Goal: Task Accomplishment & Management: Complete application form

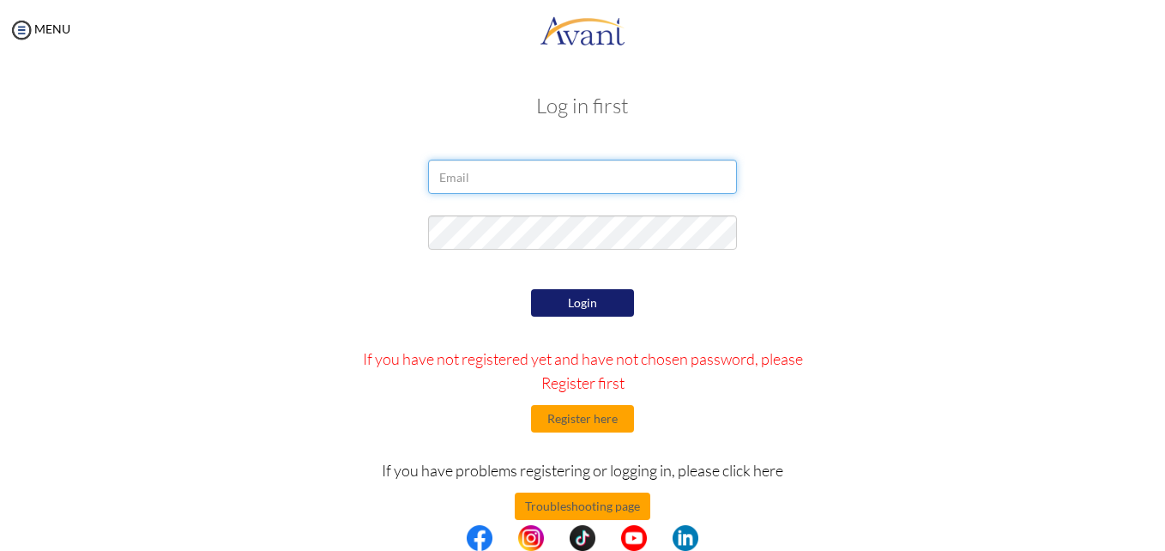
type input "[EMAIL_ADDRESS][DOMAIN_NAME]"
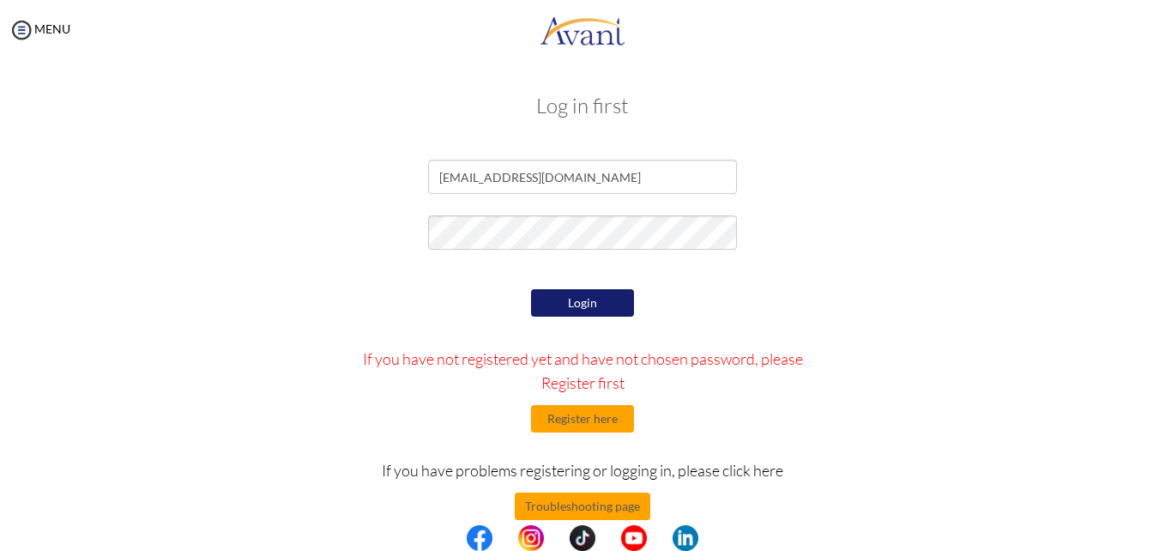
click at [576, 302] on button "Login" at bounding box center [582, 302] width 103 height 27
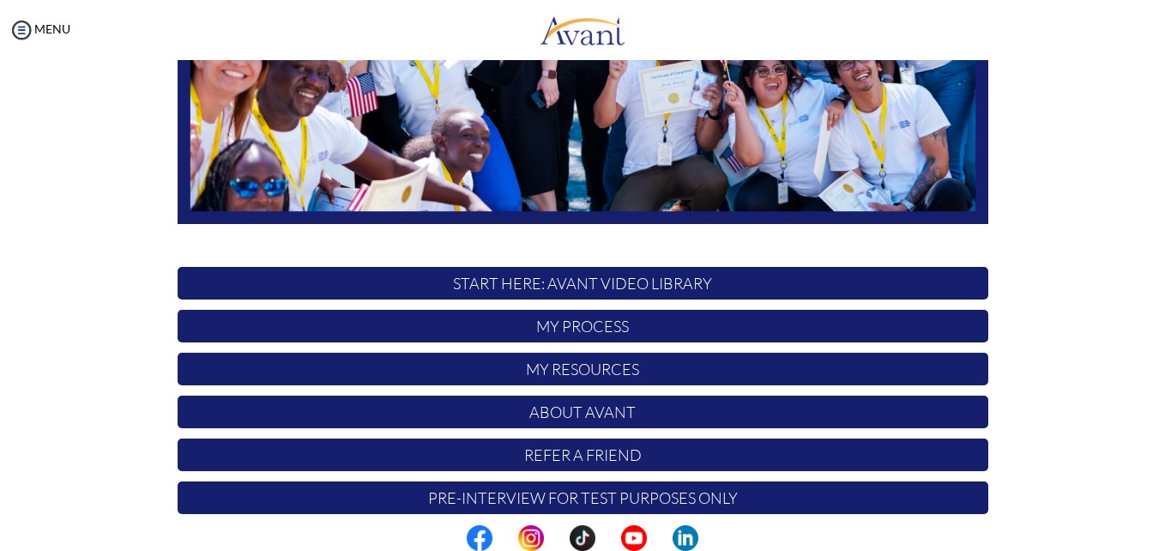
scroll to position [402, 0]
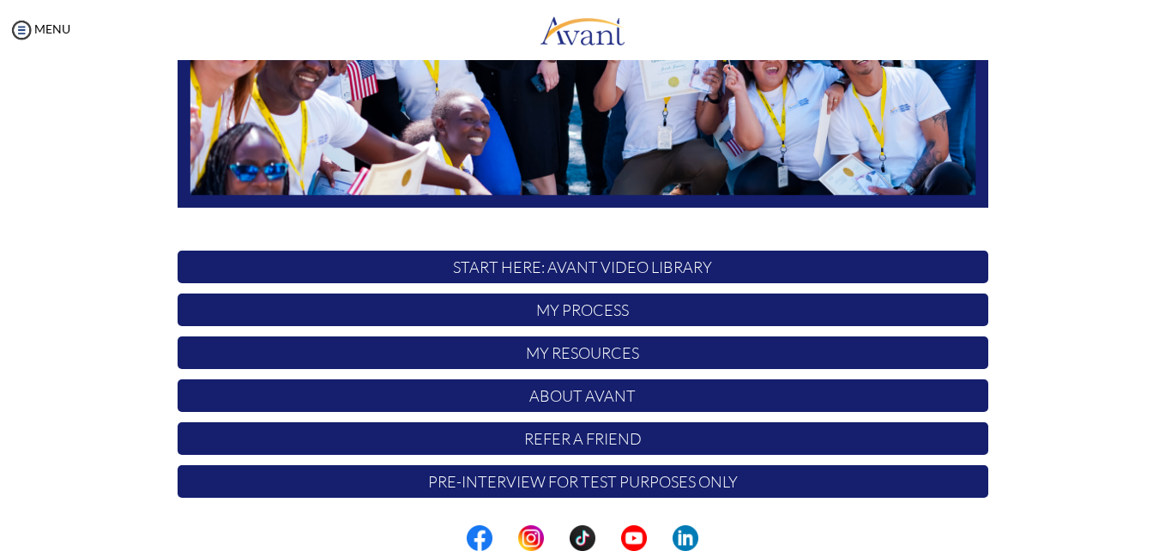
click at [563, 310] on p "My Process" at bounding box center [583, 309] width 811 height 33
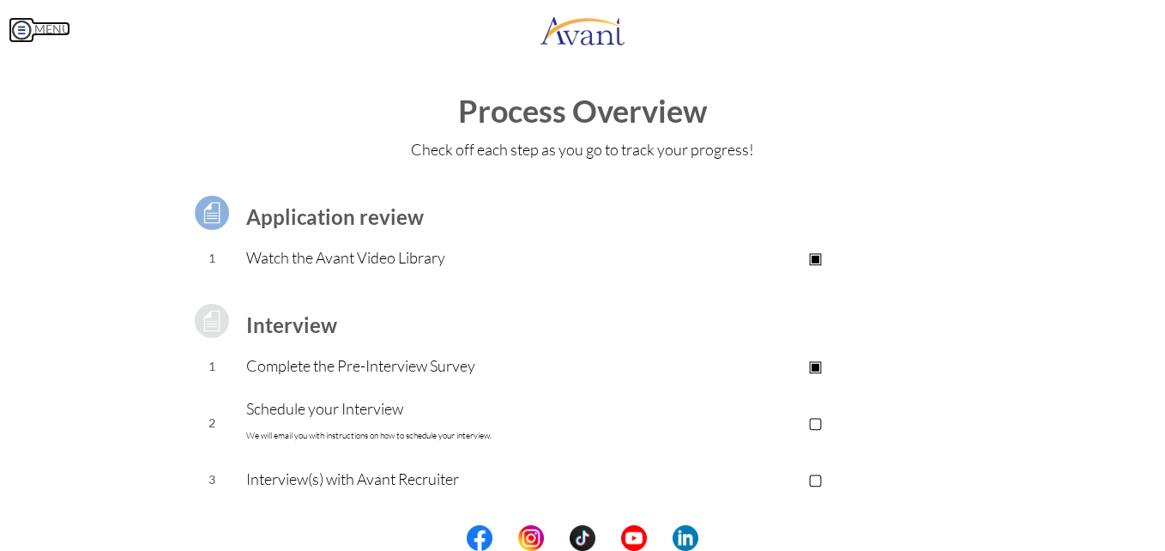
click at [43, 30] on link "MENU" at bounding box center [40, 28] width 62 height 15
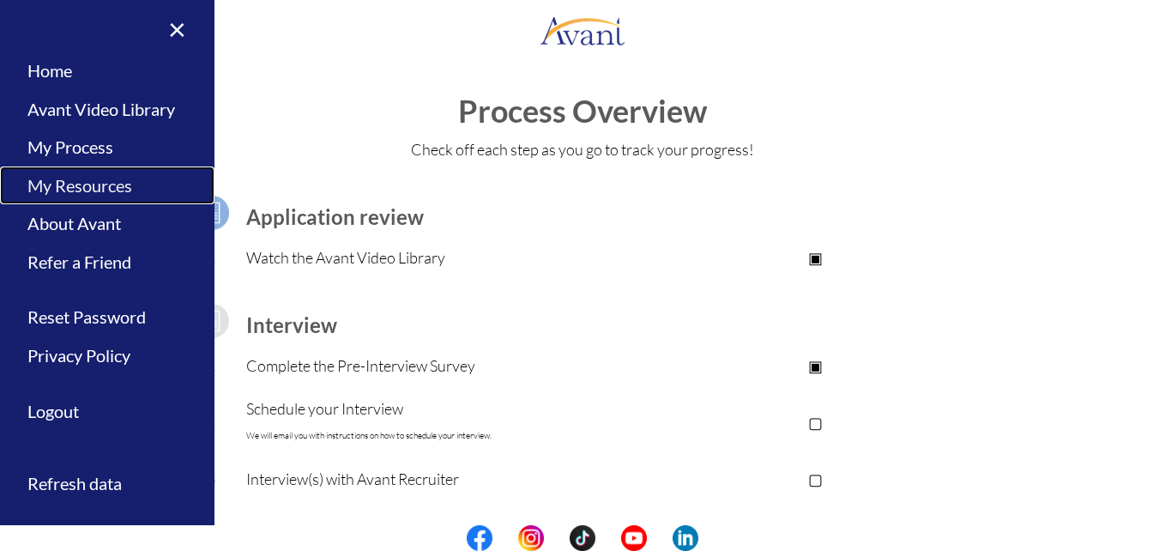
click at [69, 190] on link "My Resources" at bounding box center [107, 185] width 214 height 39
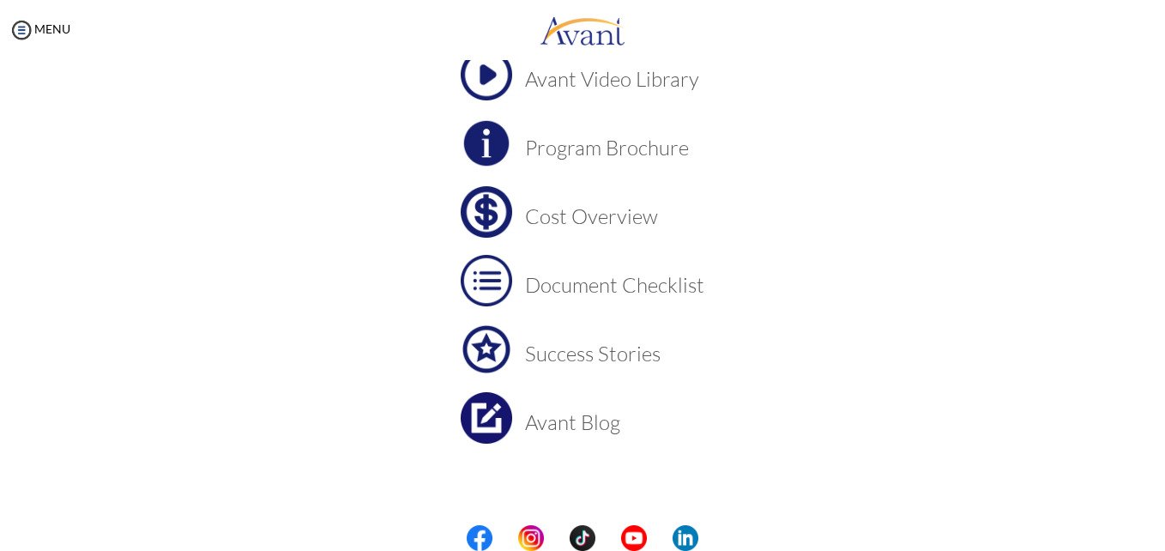
scroll to position [142, 0]
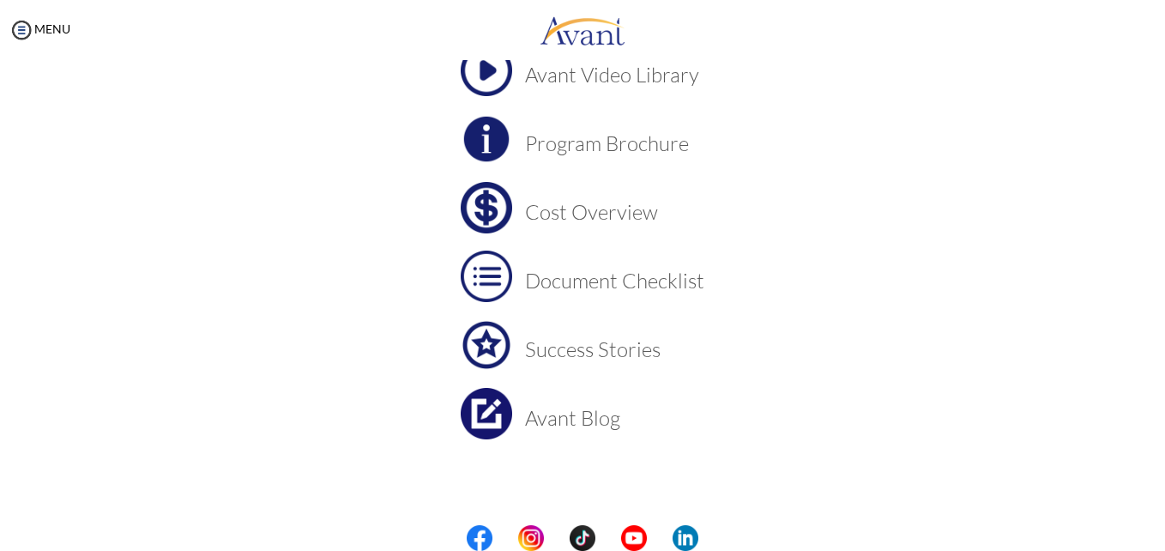
click at [602, 145] on h3 "Program Brochure" at bounding box center [614, 143] width 179 height 22
click at [579, 210] on h3 "Cost Overview" at bounding box center [614, 212] width 179 height 22
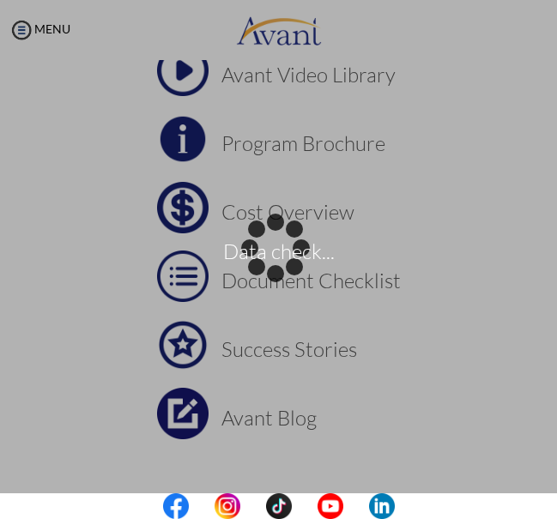
click at [291, 272] on div "Data check..." at bounding box center [279, 260] width 24 height 24
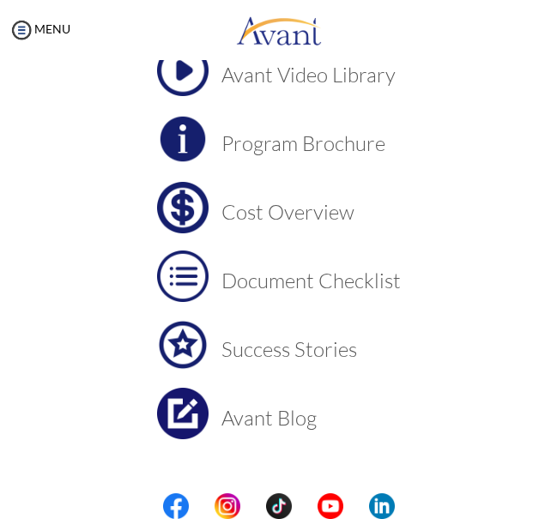
click at [309, 281] on h3 "Document Checklist" at bounding box center [310, 280] width 179 height 22
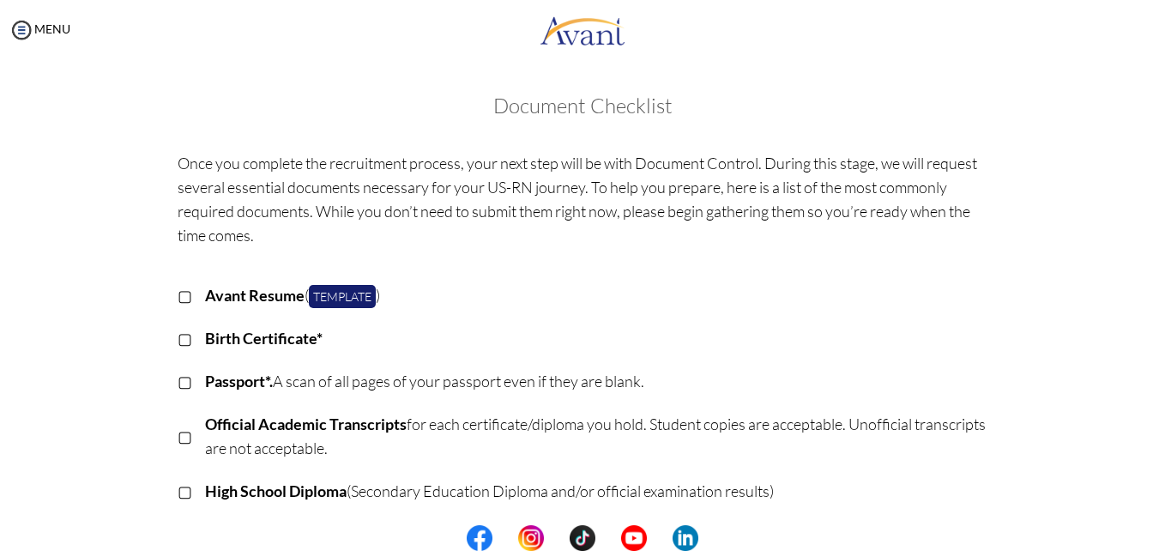
drag, startPoint x: 492, startPoint y: 105, endPoint x: 776, endPoint y: 490, distance: 478.5
copy div "Document Checklist Once you complete the recruitment process, your next step wi…"
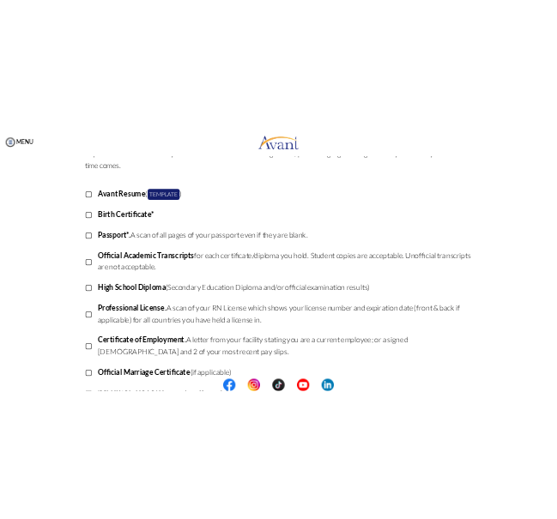
scroll to position [0, 0]
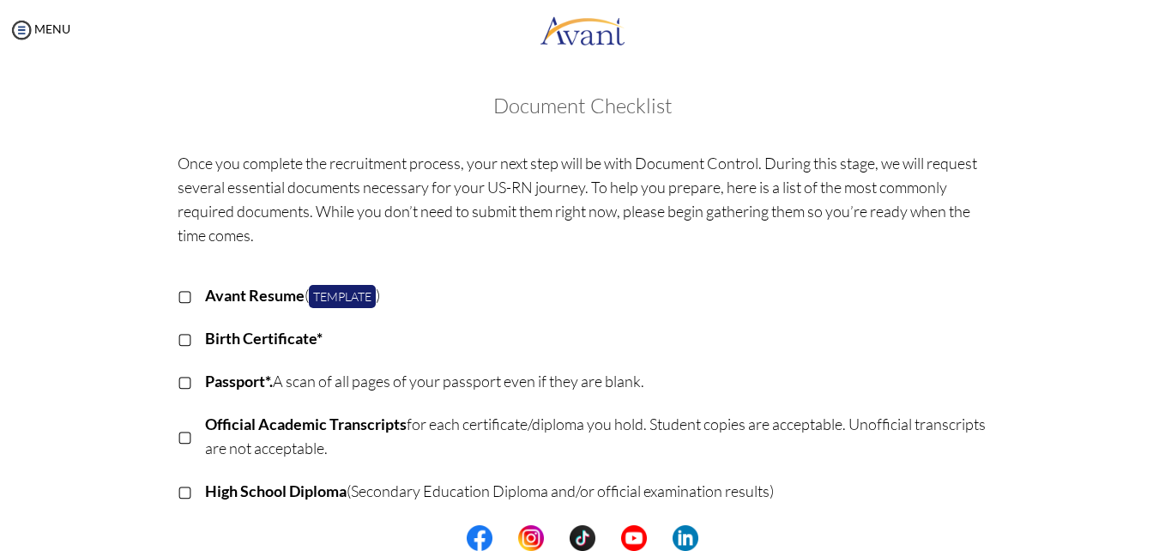
drag, startPoint x: 231, startPoint y: 489, endPoint x: 432, endPoint y: 112, distance: 427.5
copy div "Document Checklist Once you complete the recruitment process, your next step wi…"
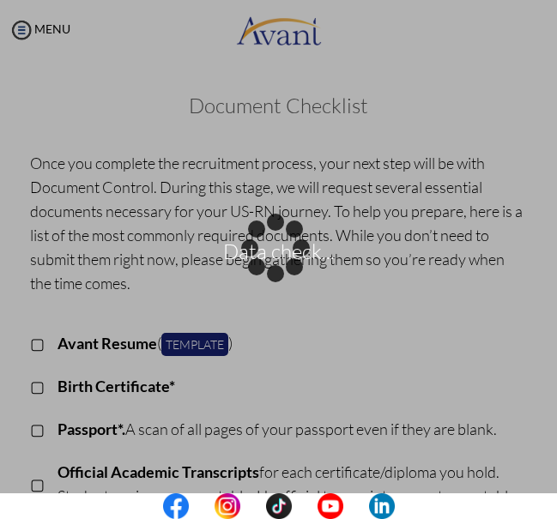
click at [275, 272] on div "Data check..." at bounding box center [279, 260] width 24 height 24
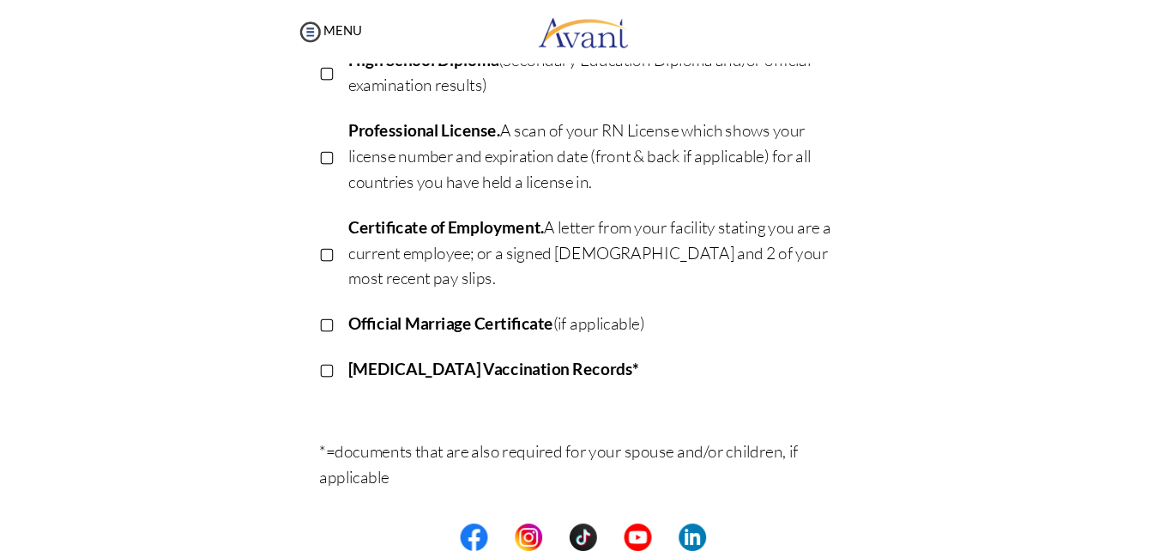
scroll to position [480, 0]
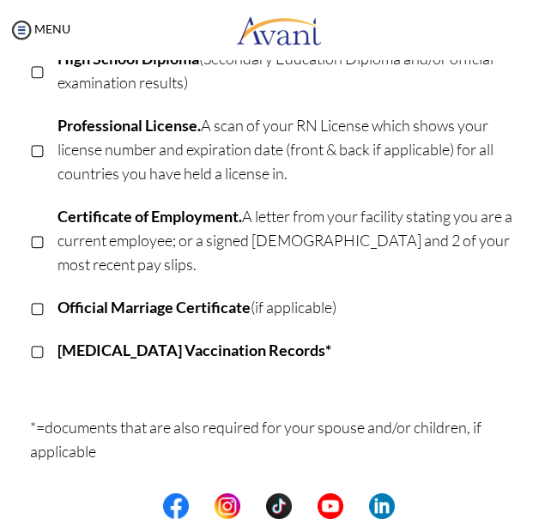
drag, startPoint x: 548, startPoint y: 286, endPoint x: 559, endPoint y: 332, distance: 47.6
click at [557, 332] on html "Maintenance break. Please come back in 2 hours. MENU My Status What is the next…" at bounding box center [278, 259] width 557 height 519
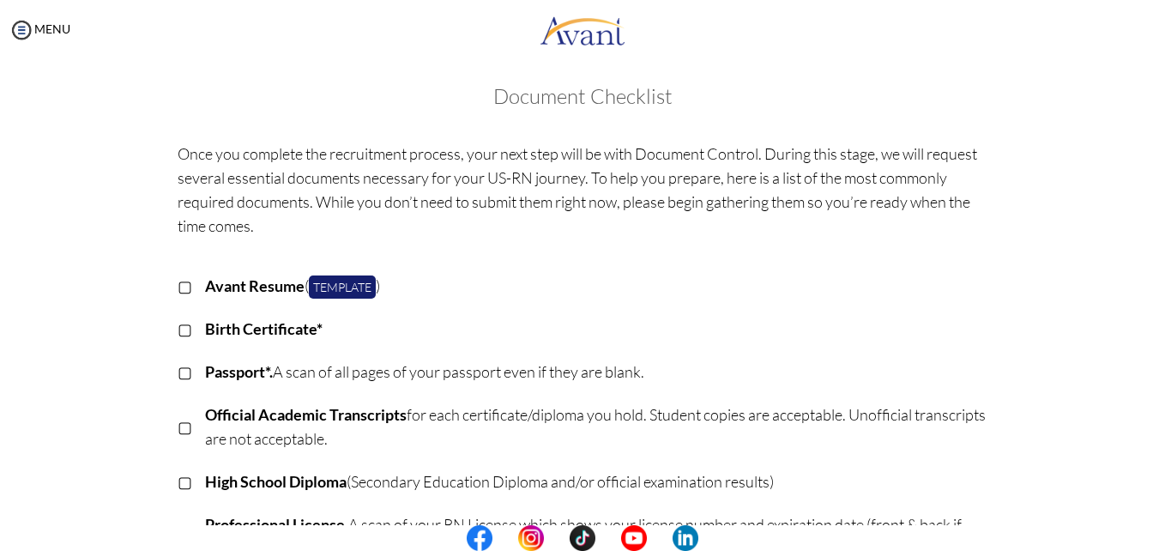
scroll to position [0, 0]
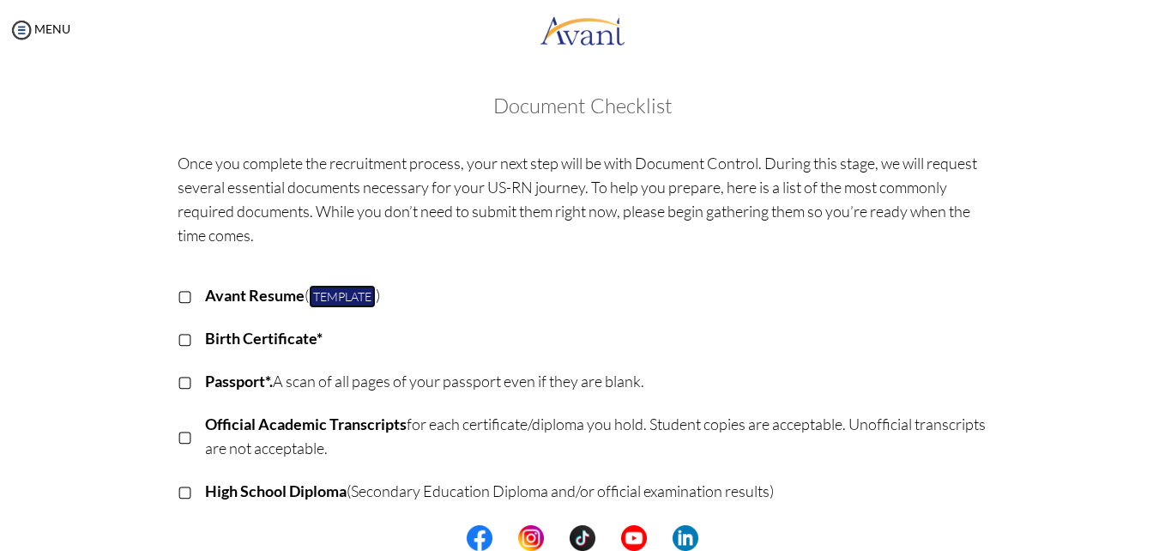
click at [327, 294] on link "Template" at bounding box center [342, 296] width 67 height 23
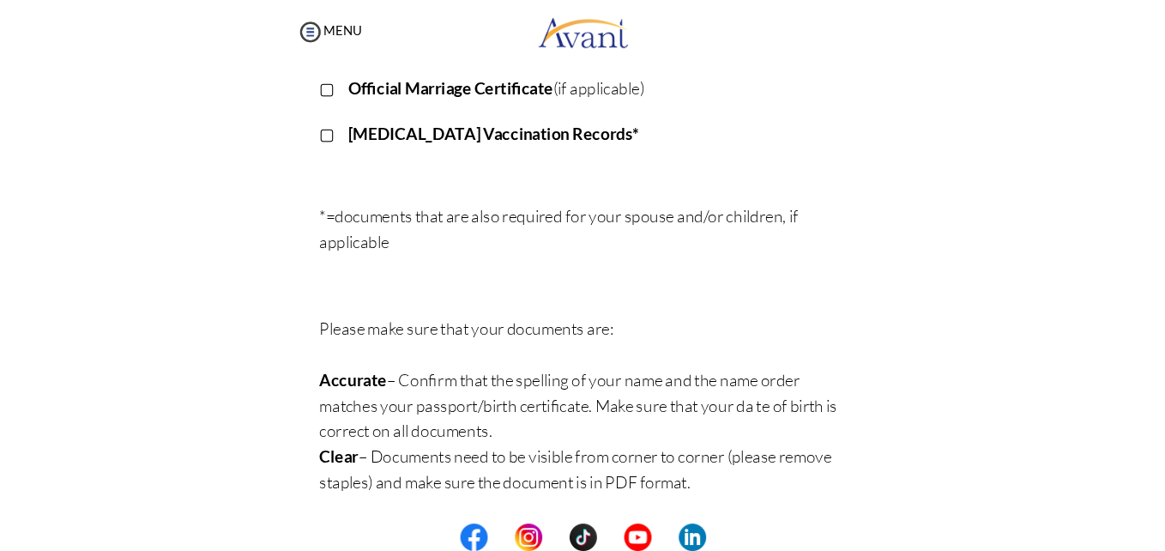
scroll to position [728, 0]
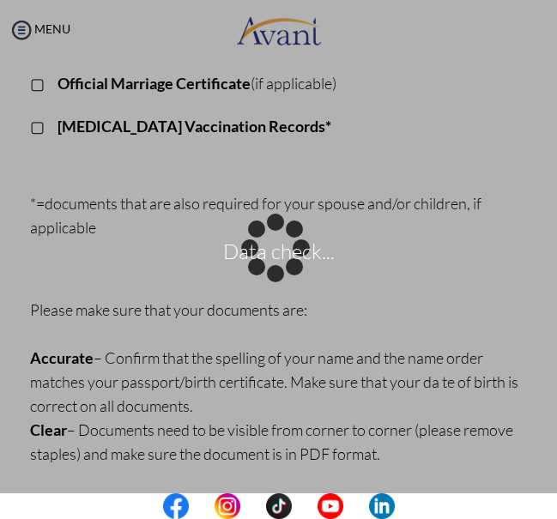
drag, startPoint x: 552, startPoint y: 401, endPoint x: 567, endPoint y: 459, distance: 60.1
click at [557, 459] on html "Data check... Maintenance break. Please come back in 2 hours. MENU My Status Wh…" at bounding box center [278, 259] width 557 height 519
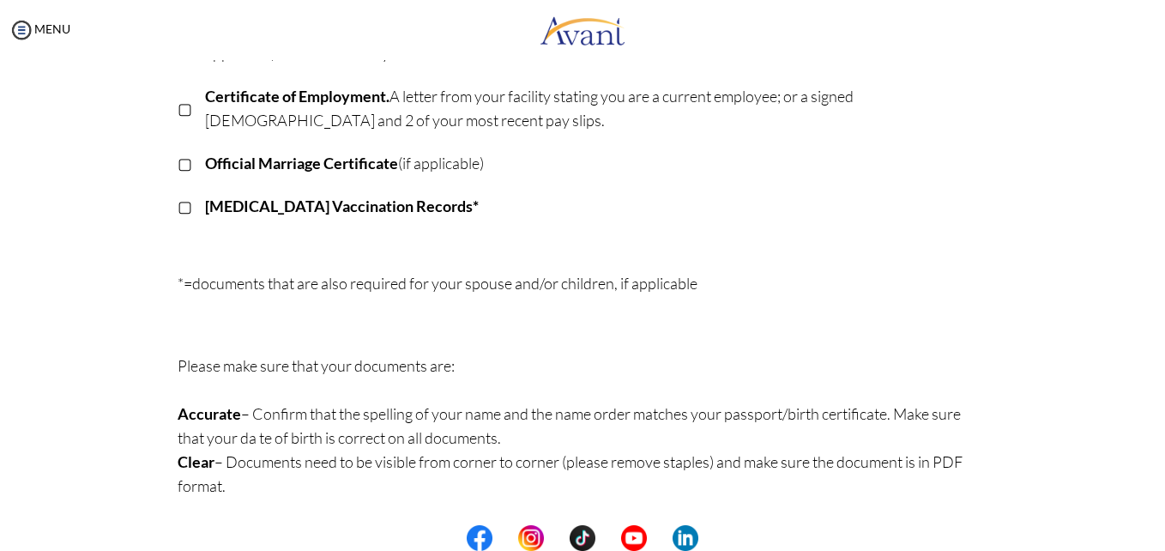
scroll to position [504, 0]
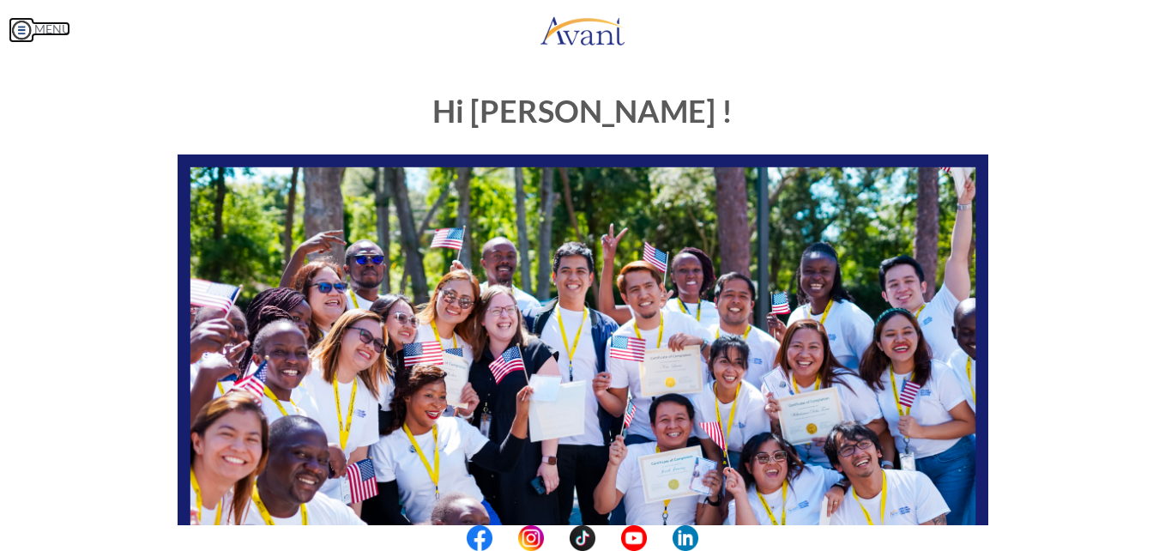
click at [49, 27] on link "MENU" at bounding box center [40, 28] width 62 height 15
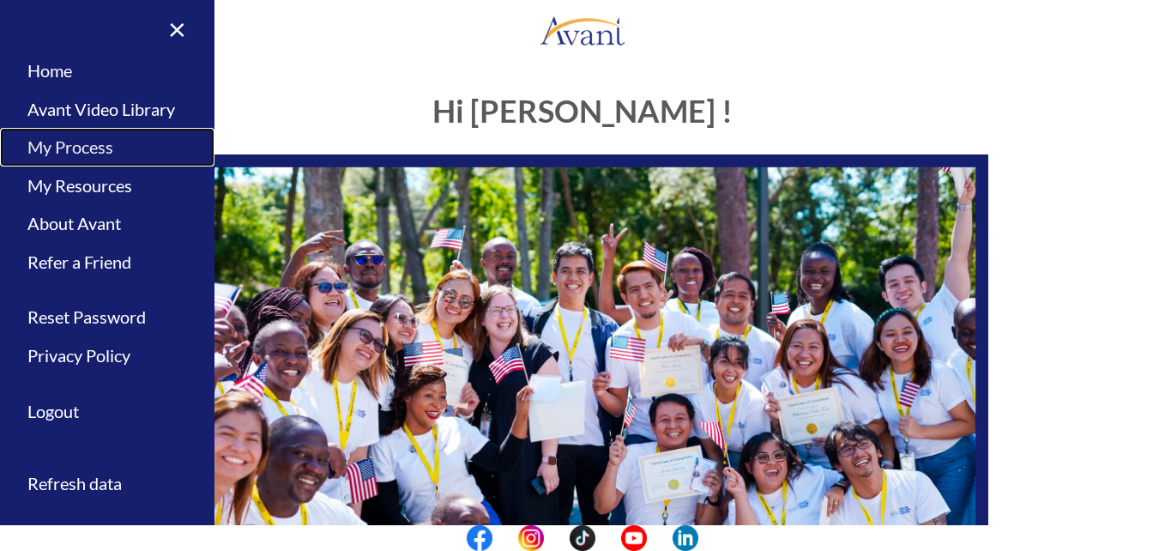
click at [78, 142] on link "My Process" at bounding box center [107, 147] width 214 height 39
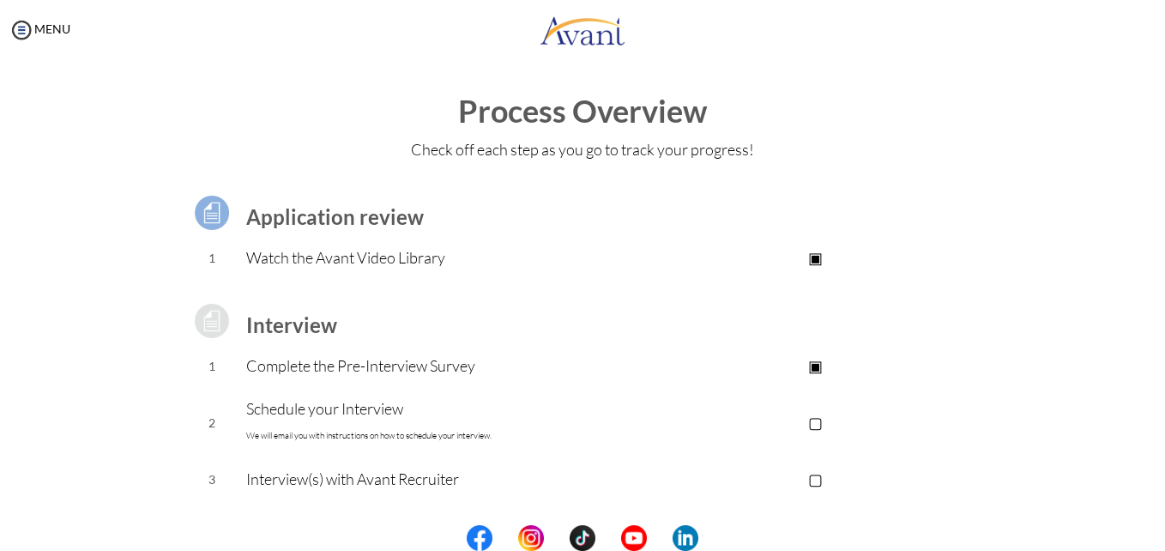
click at [254, 327] on b "Interview" at bounding box center [291, 324] width 91 height 25
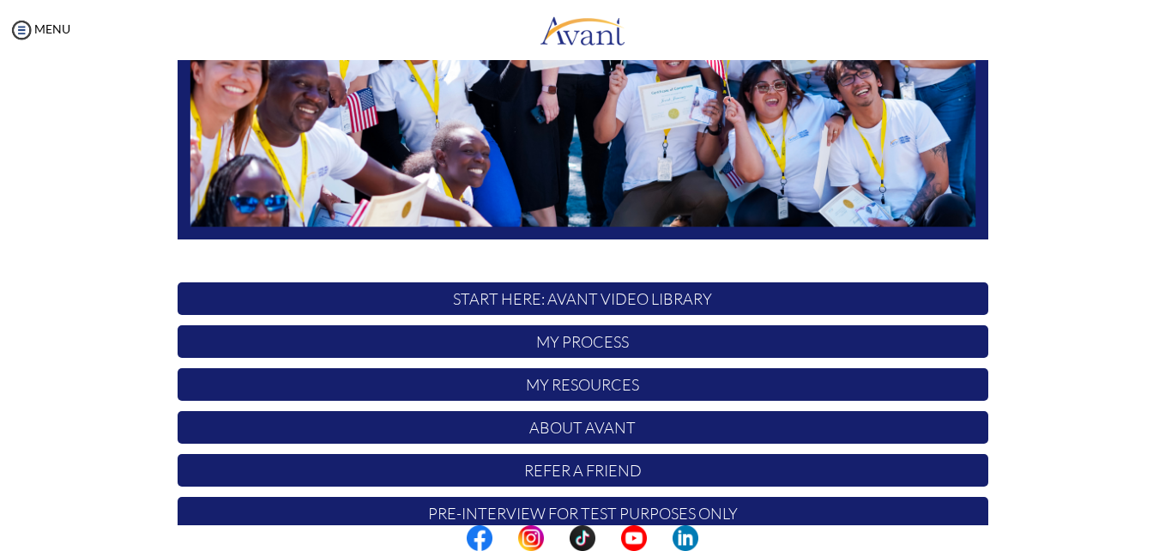
scroll to position [402, 0]
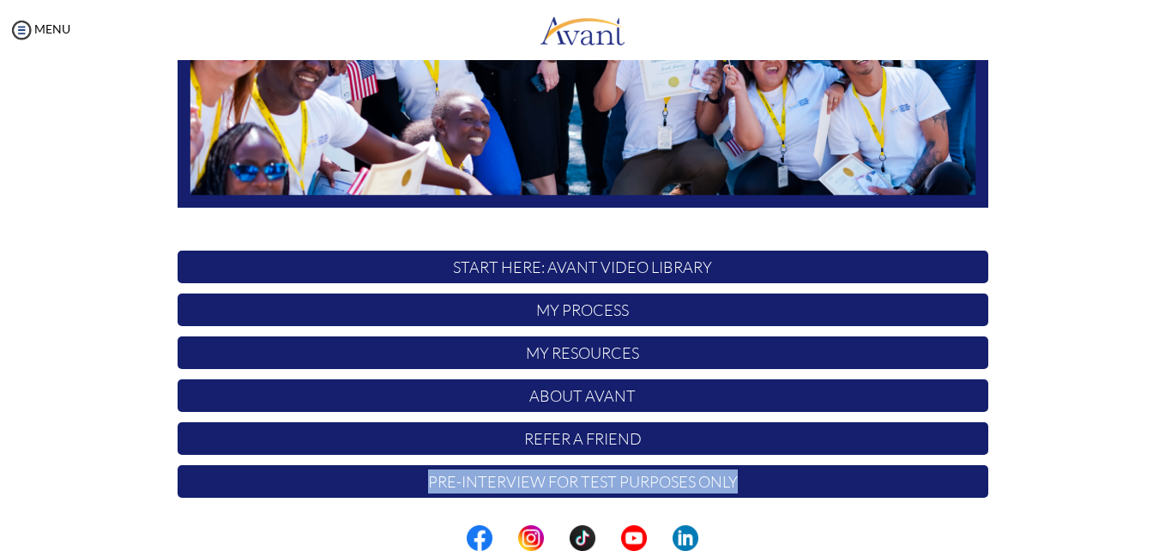
drag, startPoint x: 741, startPoint y: 487, endPoint x: 419, endPoint y: 476, distance: 322.8
click at [419, 476] on p "Pre-Interview for test purposes only" at bounding box center [583, 481] width 811 height 33
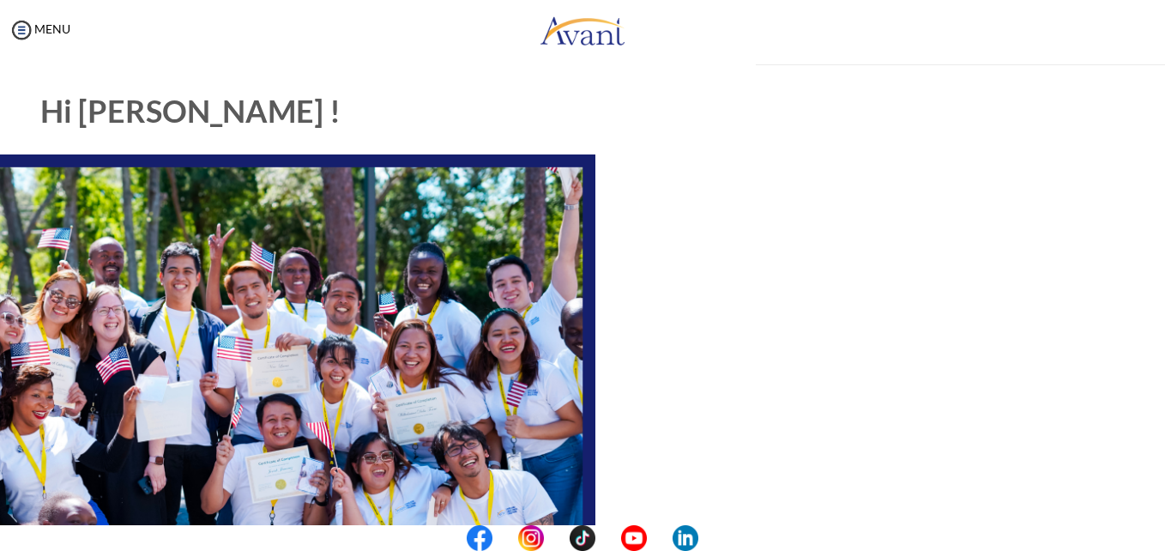
copy p "Pre-Interview for test purposes only"
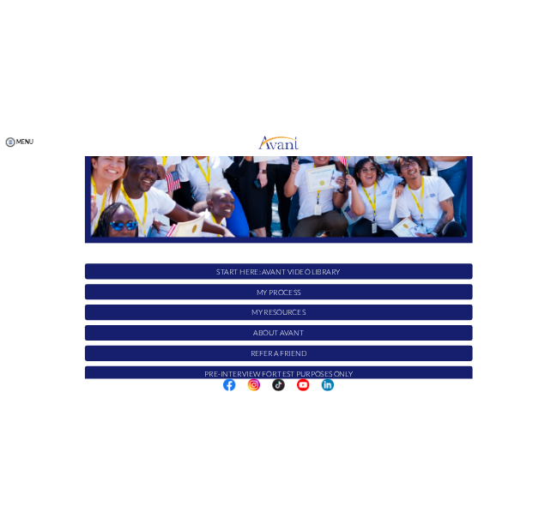
scroll to position [402, 0]
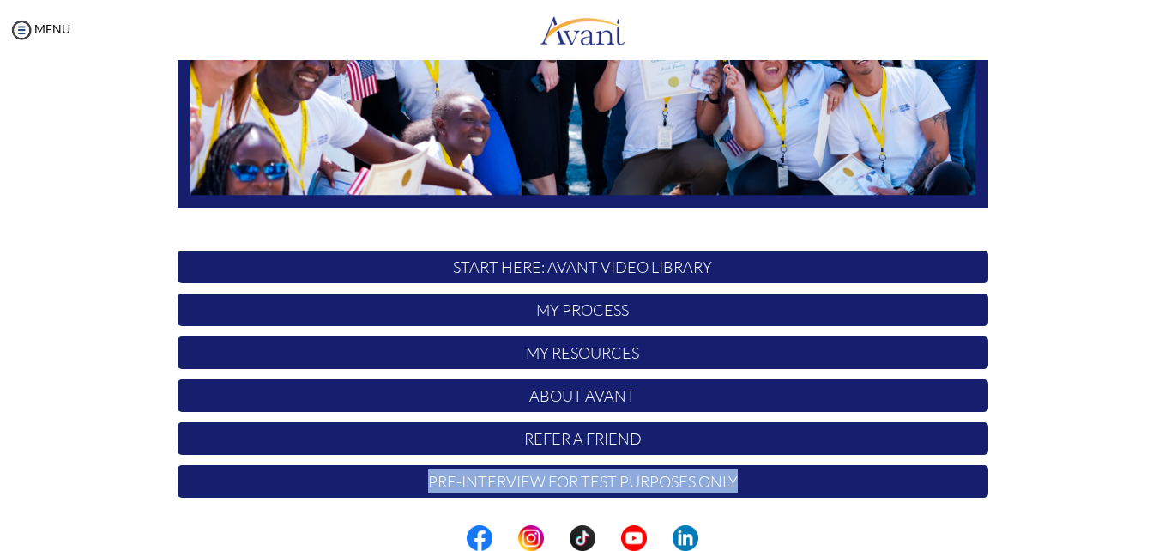
copy p "Pre-Interview for test purposes only"
drag, startPoint x: 421, startPoint y: 485, endPoint x: 649, endPoint y: 277, distance: 308.5
click at [649, 277] on div "Hi Eliana ! START HERE: Avant Video Library My Process My Resources About Avant…" at bounding box center [583, 91] width 836 height 833
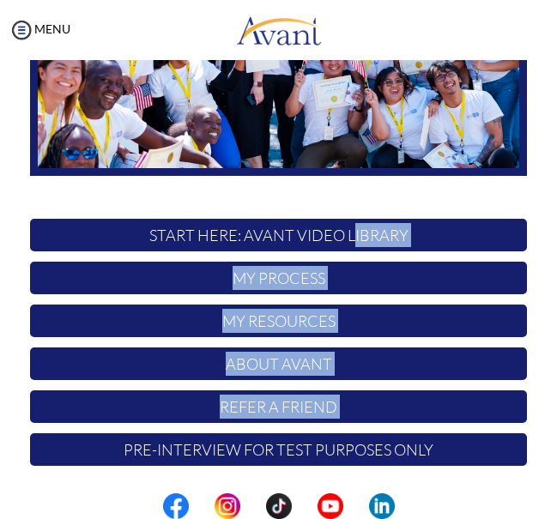
scroll to position [250, 0]
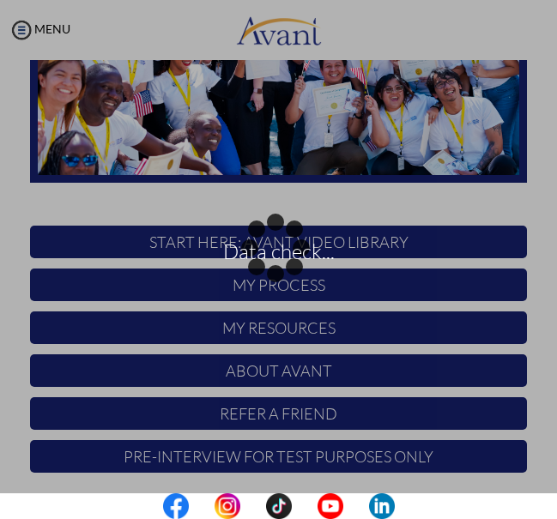
click at [291, 272] on div "Data check..." at bounding box center [279, 260] width 24 height 24
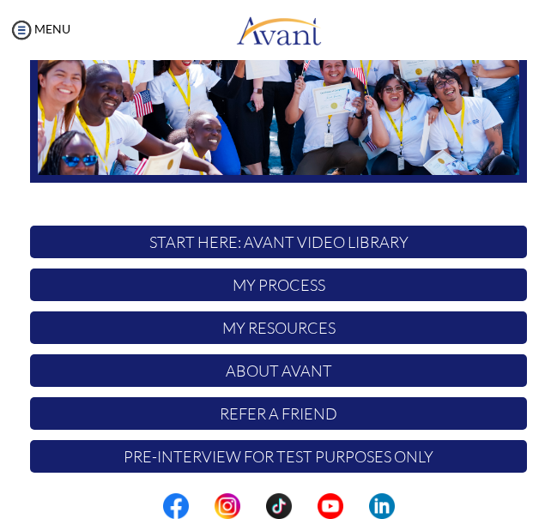
click at [333, 444] on p "Pre-Interview for test purposes only" at bounding box center [278, 456] width 497 height 33
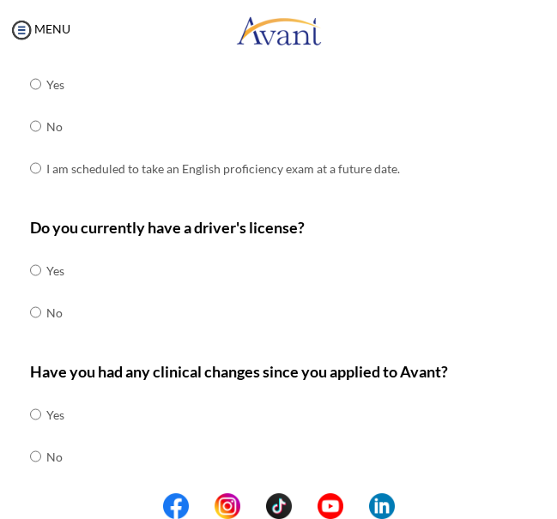
scroll to position [579, 0]
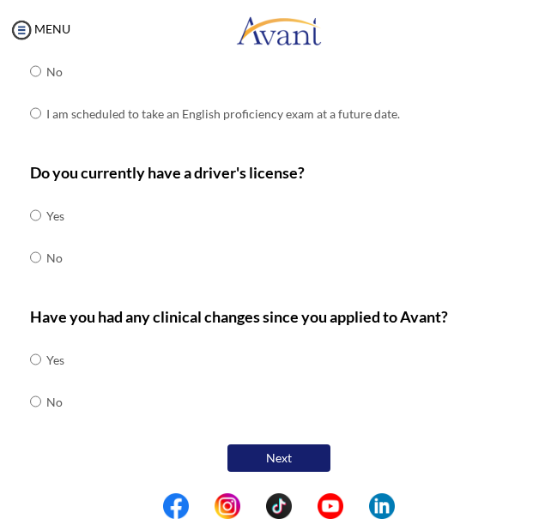
click at [290, 460] on button "Next" at bounding box center [278, 457] width 103 height 27
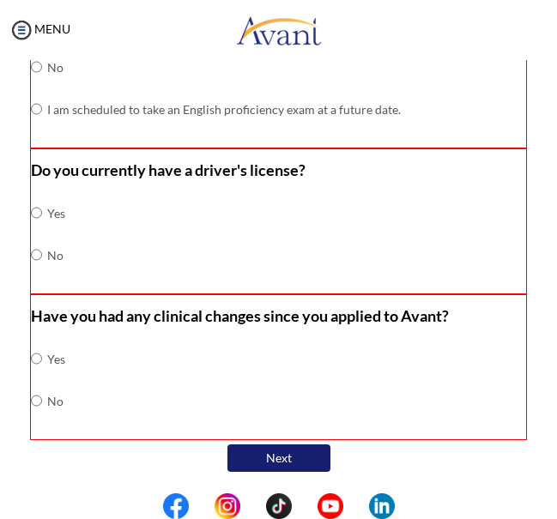
click at [290, 460] on button "Next" at bounding box center [278, 457] width 103 height 27
click at [447, 390] on div "Have you had any clinical changes since you applied to Avant? Yes No" at bounding box center [278, 367] width 497 height 146
click at [294, 456] on button "Next" at bounding box center [278, 457] width 103 height 27
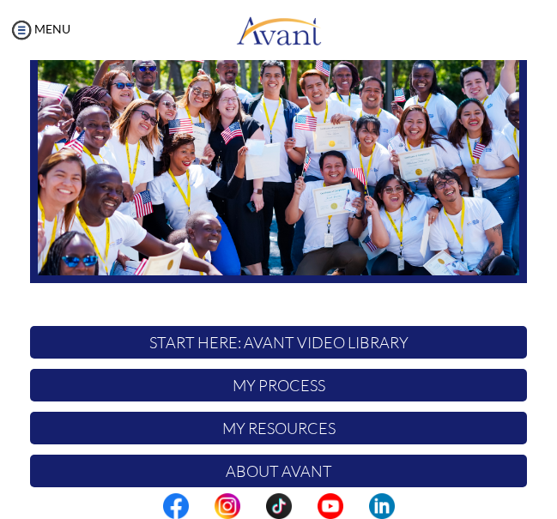
scroll to position [250, 0]
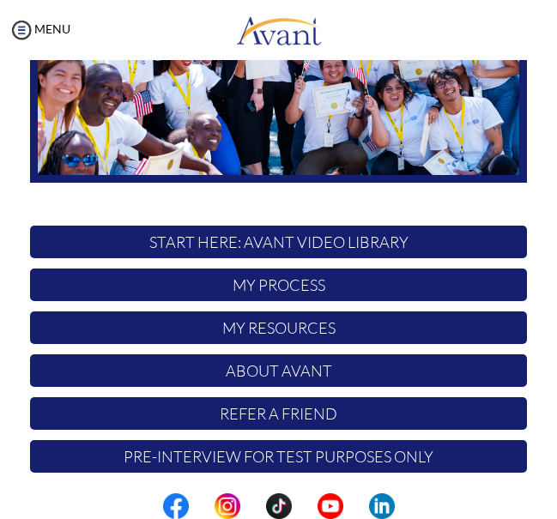
click at [294, 275] on p "My Process" at bounding box center [278, 285] width 497 height 33
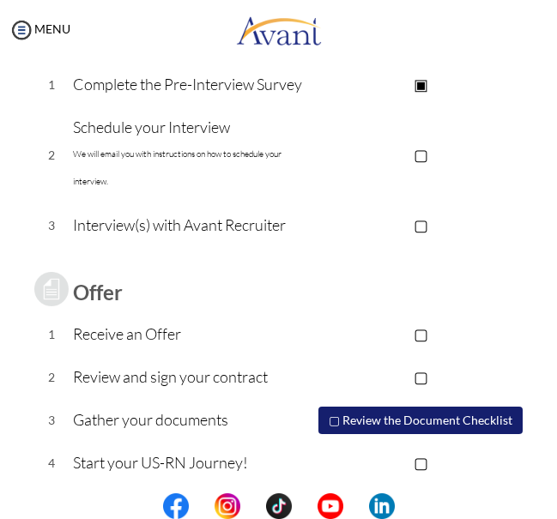
scroll to position [288, 0]
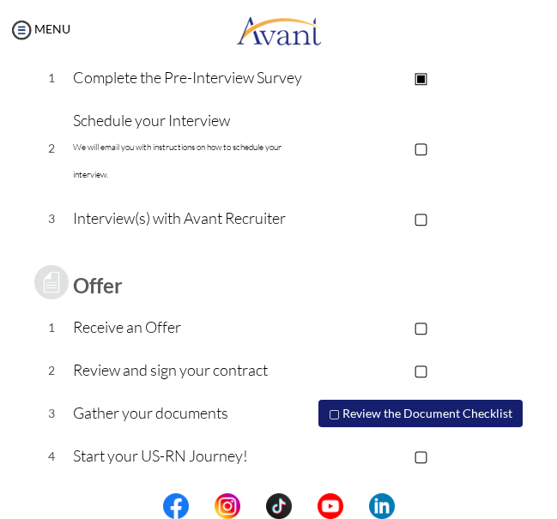
click at [335, 323] on p "▢" at bounding box center [420, 327] width 213 height 24
click at [408, 327] on p "▣" at bounding box center [420, 327] width 213 height 24
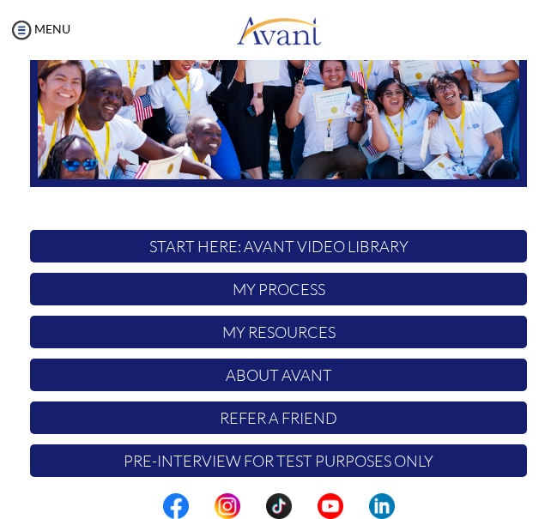
scroll to position [250, 0]
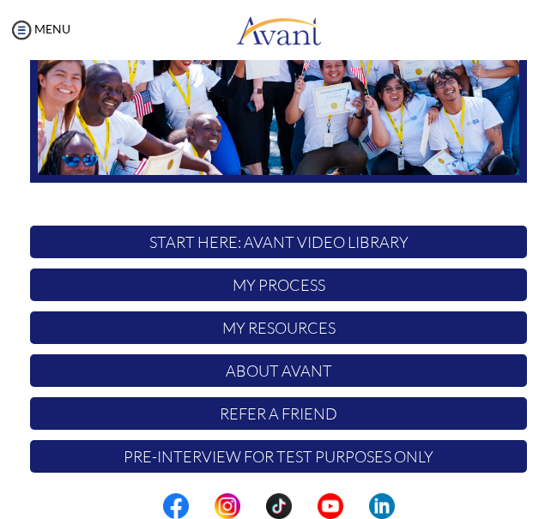
click at [253, 322] on p "My Resources" at bounding box center [278, 327] width 497 height 33
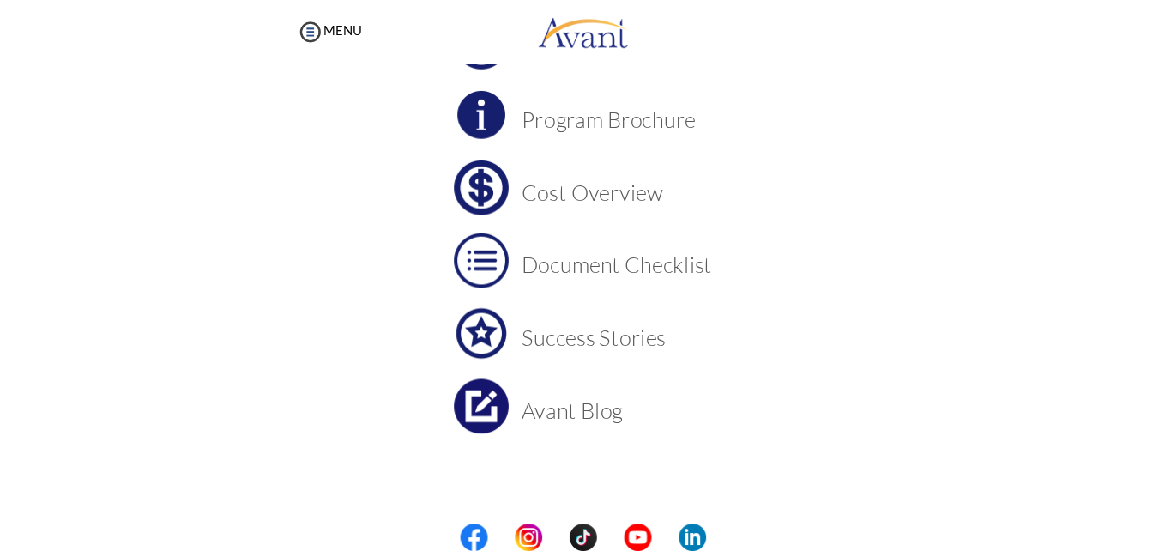
scroll to position [174, 0]
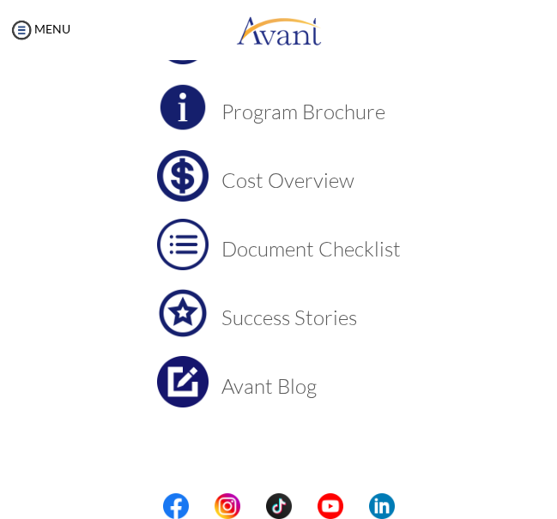
click at [228, 391] on h3 "Avant Blog" at bounding box center [310, 386] width 179 height 22
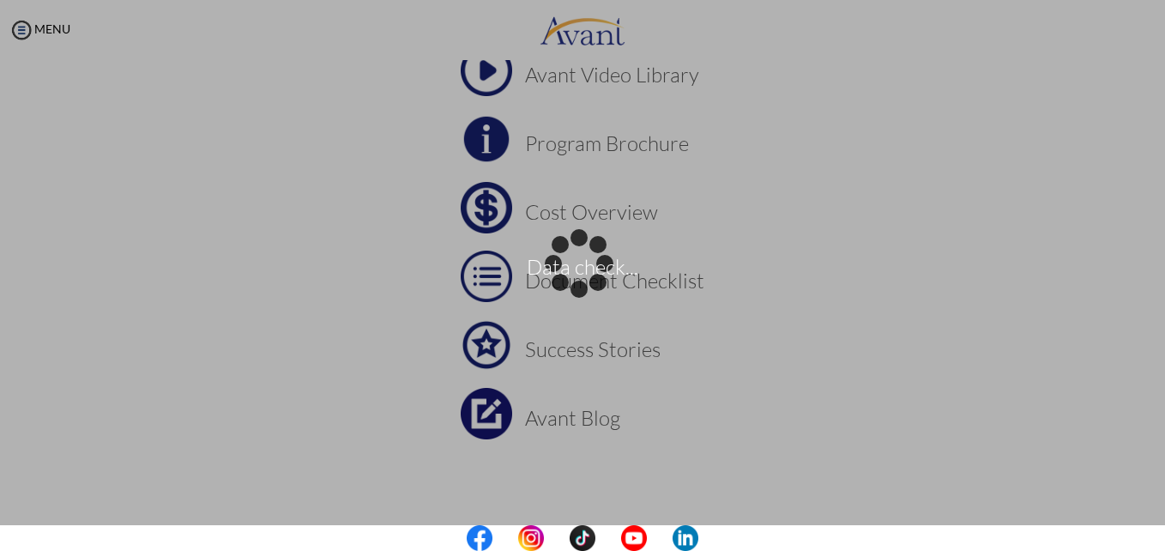
scroll to position [142, 0]
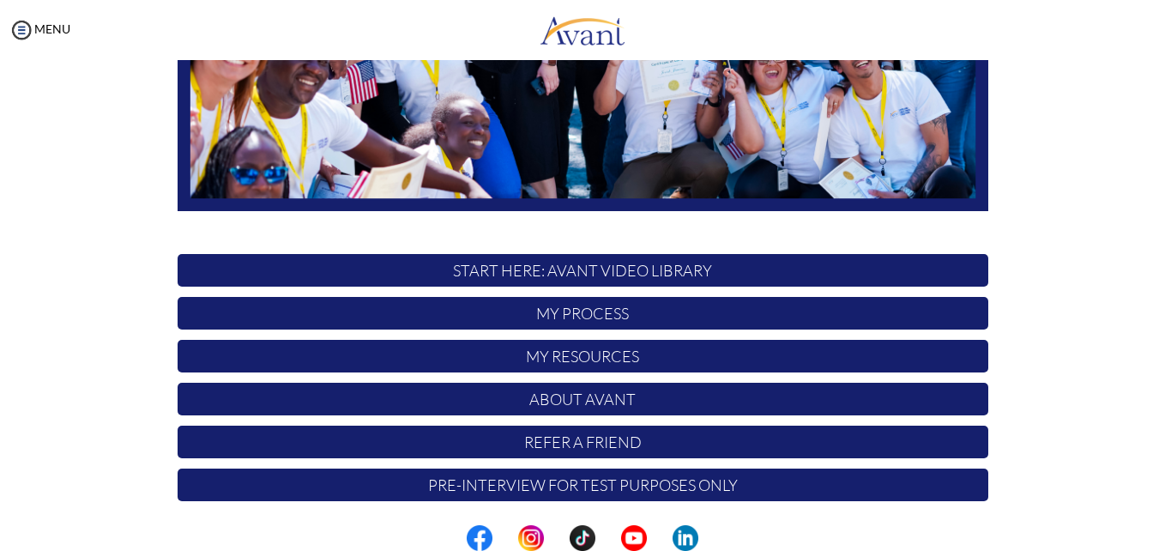
scroll to position [402, 0]
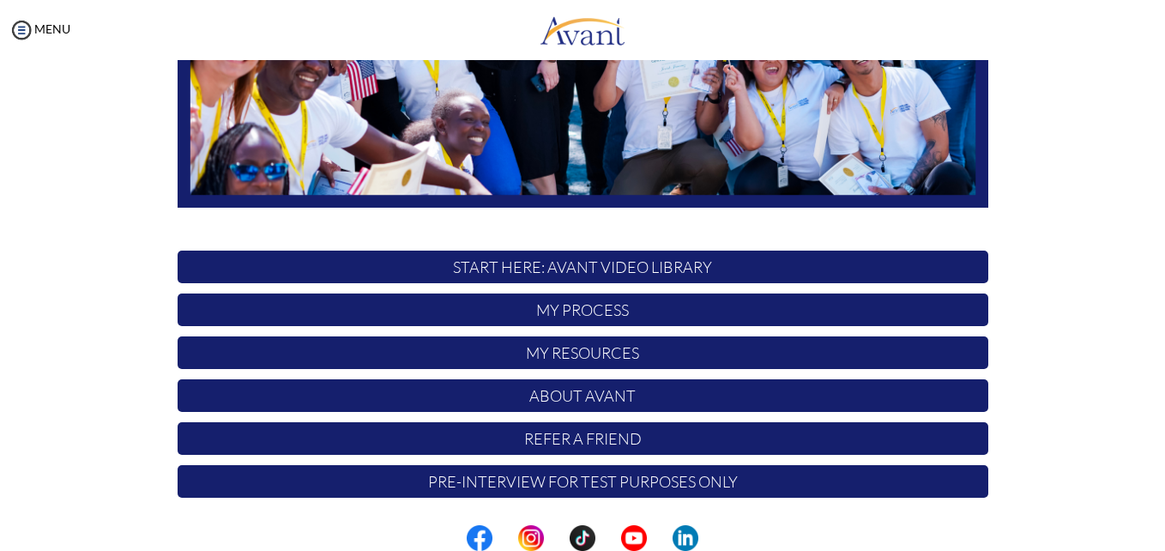
click at [626, 305] on p "My Process" at bounding box center [583, 309] width 811 height 33
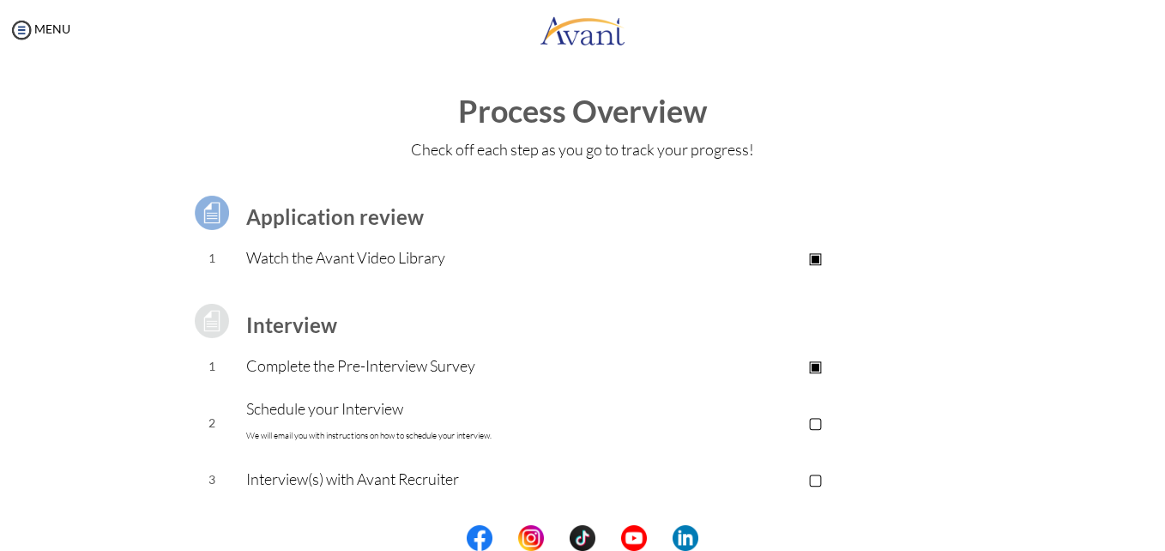
click at [428, 373] on p "Complete the Pre-Interview Survey" at bounding box center [444, 365] width 397 height 24
click at [202, 363] on td "1" at bounding box center [212, 366] width 69 height 43
drag, startPoint x: 202, startPoint y: 363, endPoint x: 201, endPoint y: 323, distance: 39.5
click at [201, 323] on img at bounding box center [211, 320] width 43 height 43
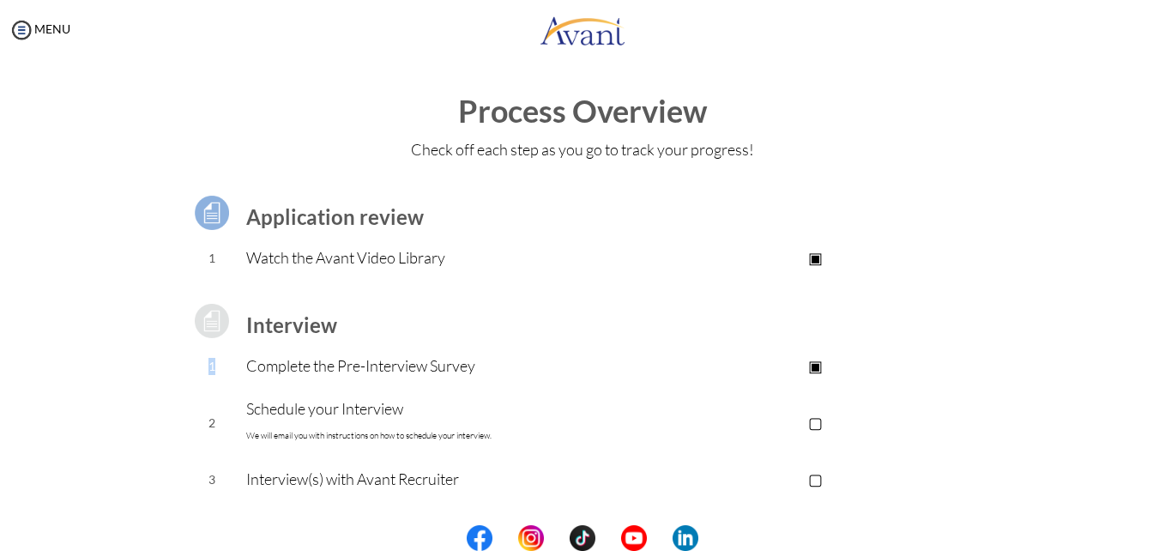
click at [201, 323] on img at bounding box center [211, 320] width 43 height 43
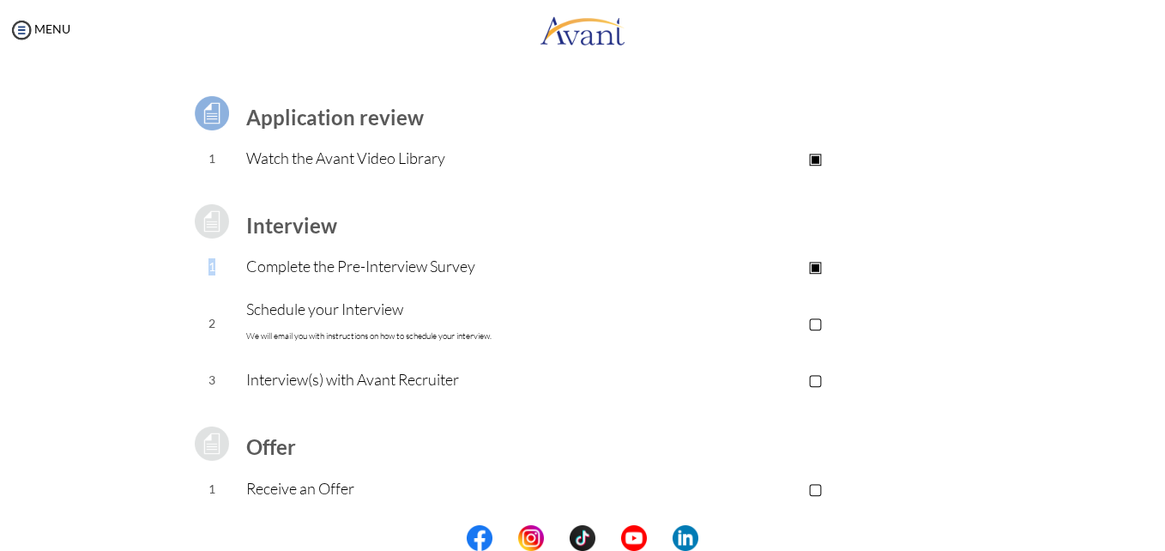
scroll to position [75, 0]
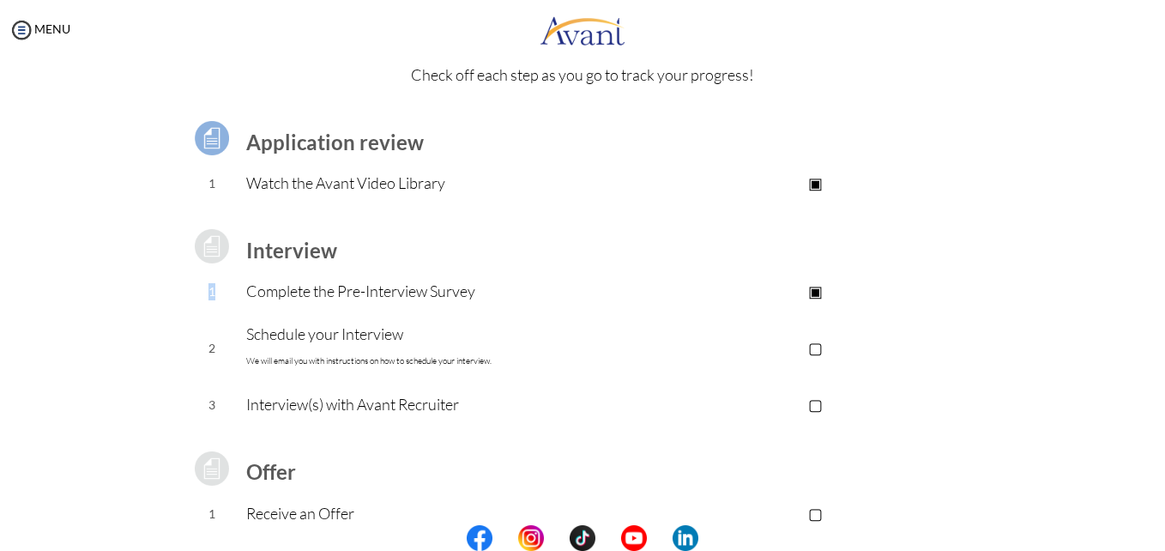
click at [207, 129] on img at bounding box center [211, 138] width 43 height 43
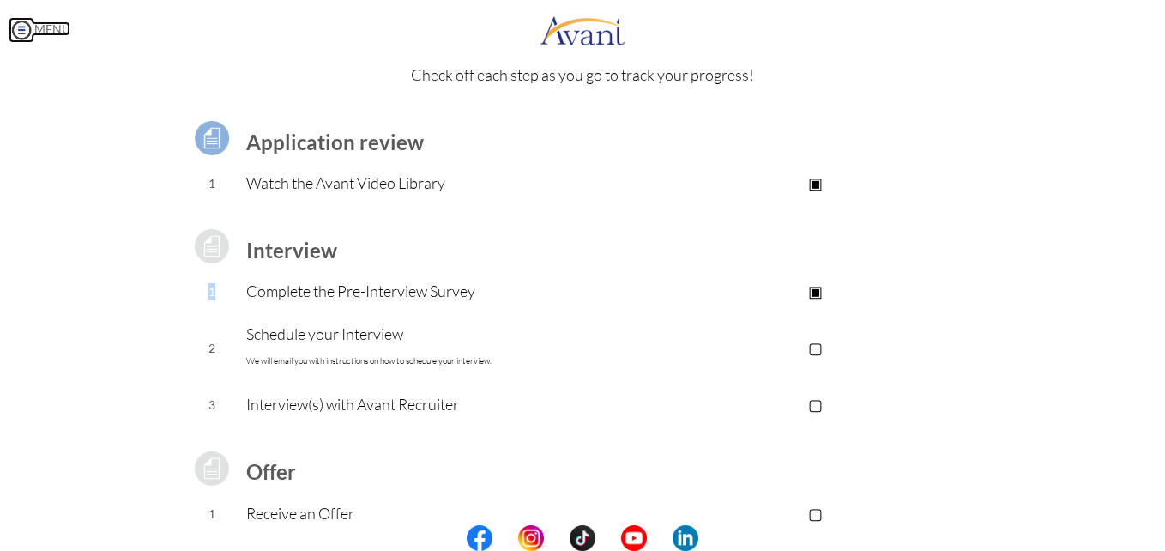
drag, startPoint x: 21, startPoint y: 0, endPoint x: 23, endPoint y: 32, distance: 31.8
click at [23, 32] on img at bounding box center [22, 30] width 26 height 26
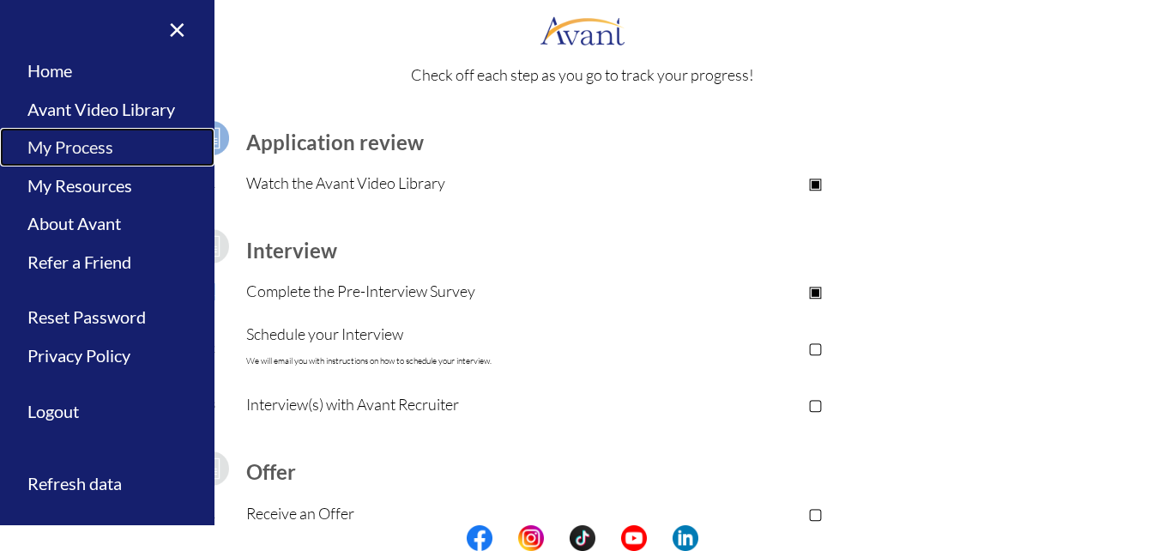
click at [86, 145] on link "My Process" at bounding box center [107, 147] width 214 height 39
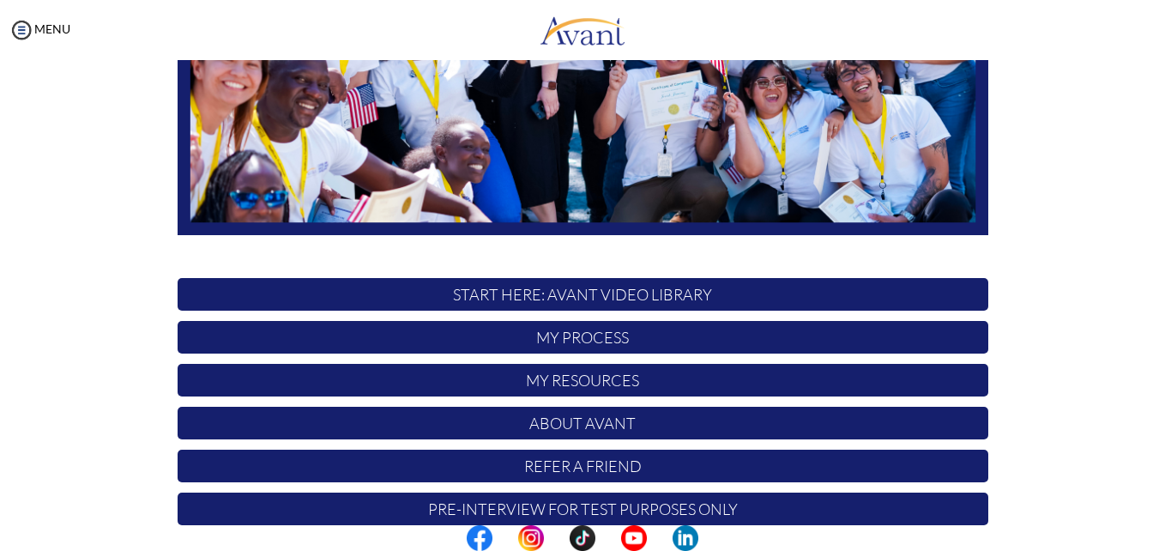
scroll to position [402, 0]
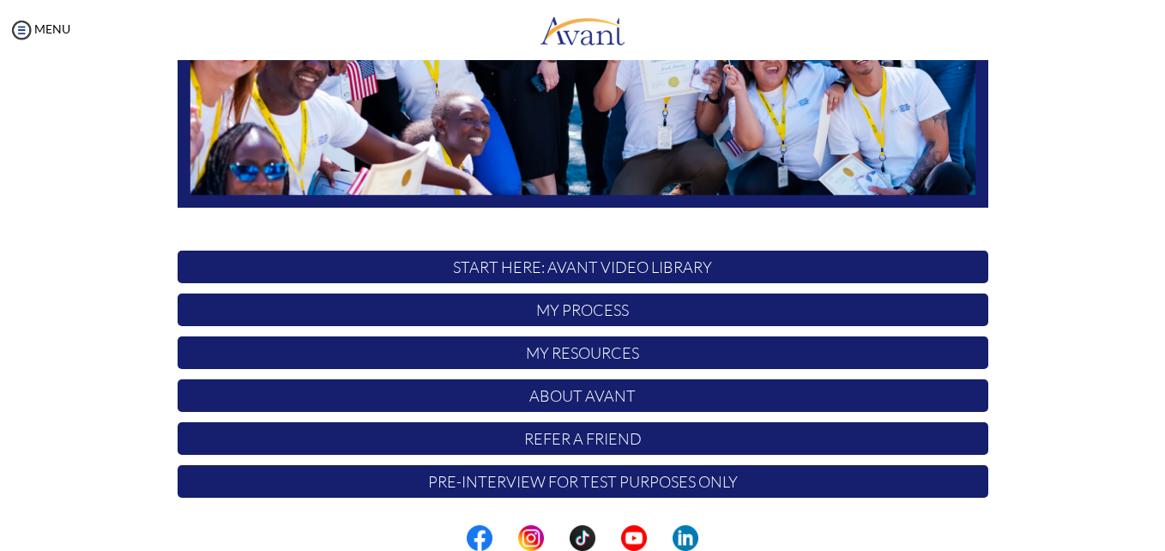
click at [686, 269] on p "START HERE: Avant Video Library" at bounding box center [583, 266] width 811 height 33
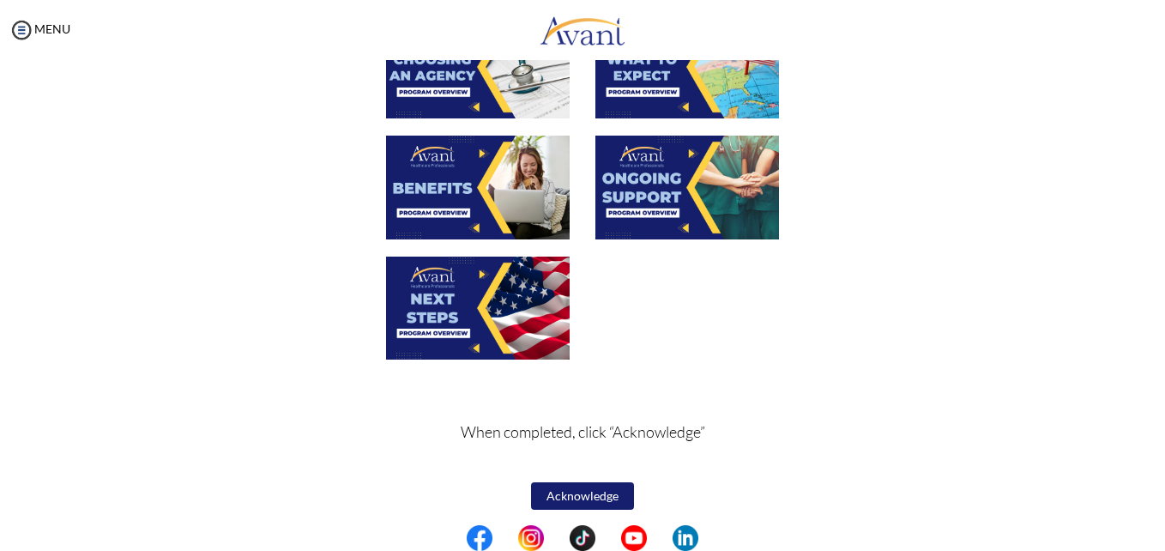
scroll to position [629, 0]
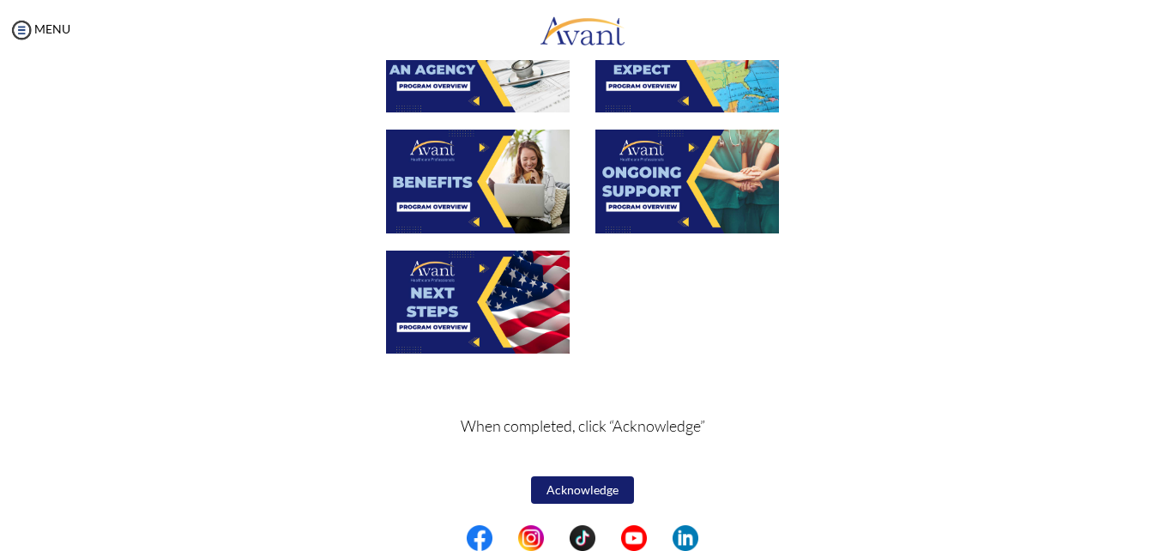
click at [576, 489] on button "Acknowledge" at bounding box center [582, 489] width 103 height 27
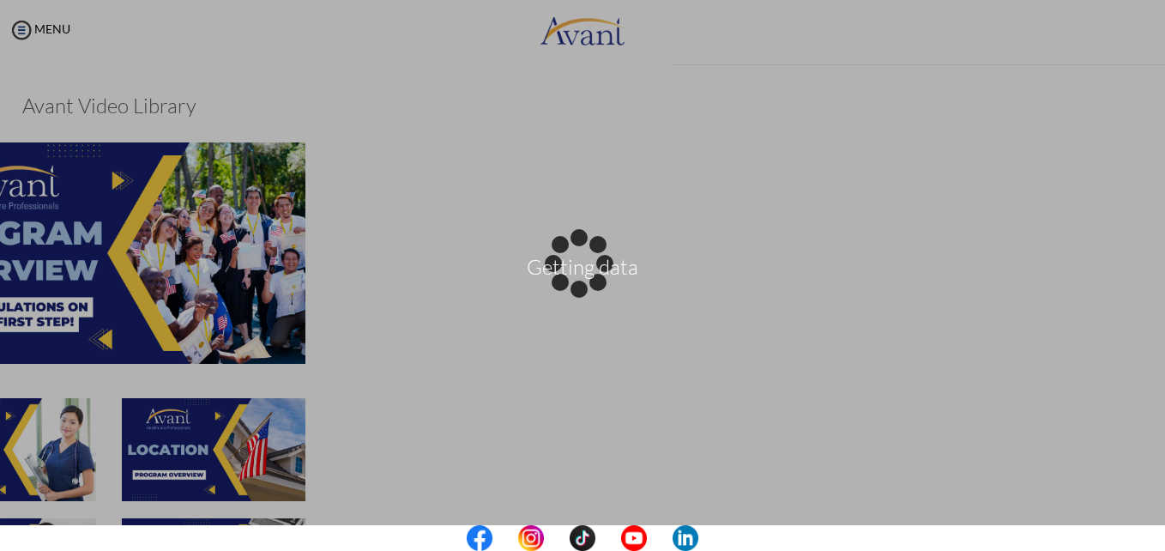
scroll to position [631, 0]
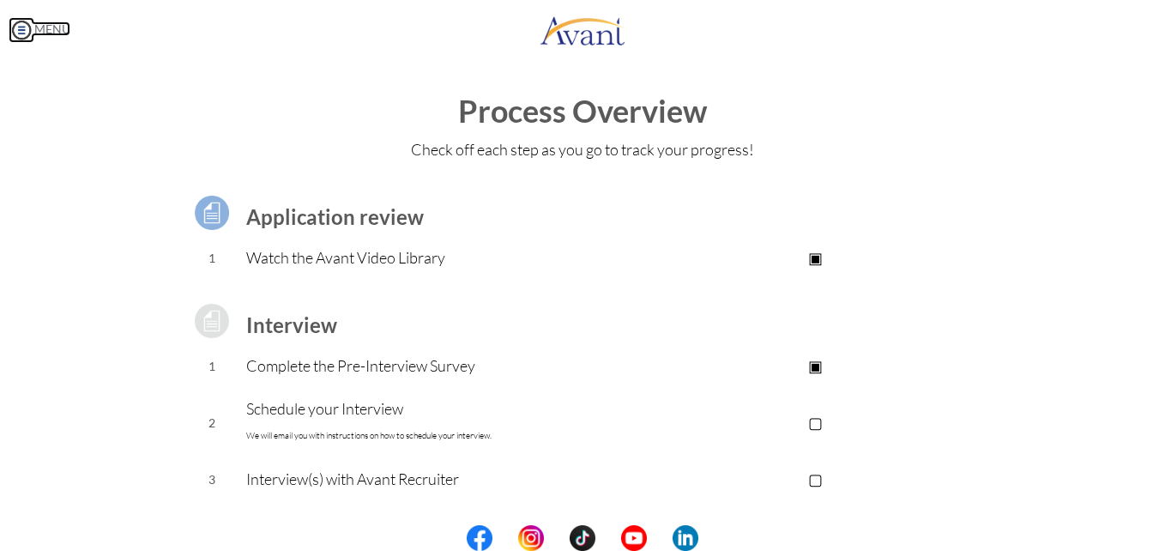
click at [29, 29] on img at bounding box center [22, 30] width 26 height 26
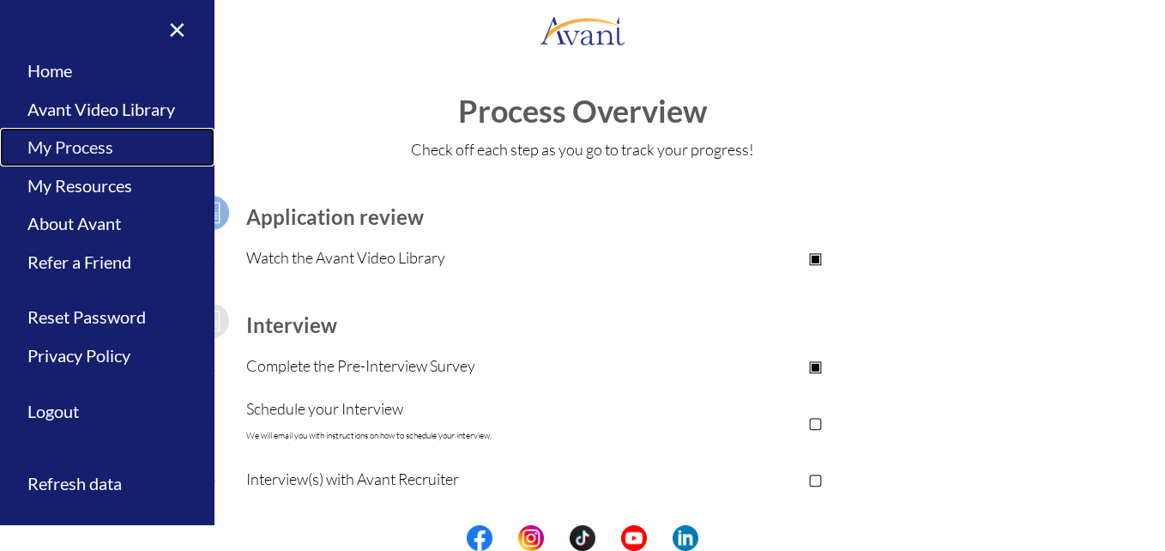
click at [72, 149] on link "My Process" at bounding box center [107, 147] width 214 height 39
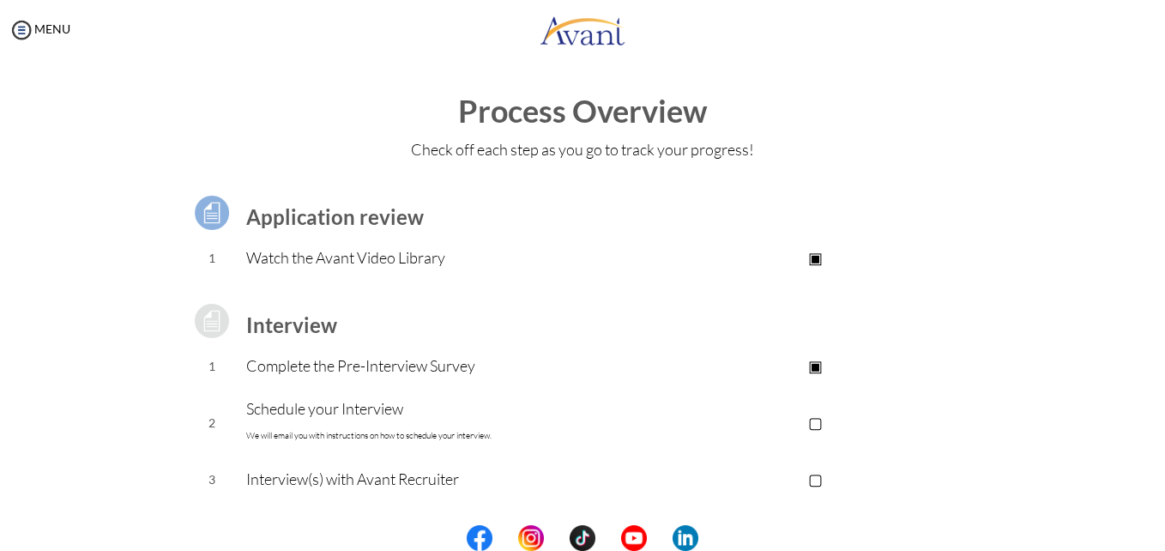
click at [259, 328] on b "Interview" at bounding box center [291, 324] width 91 height 25
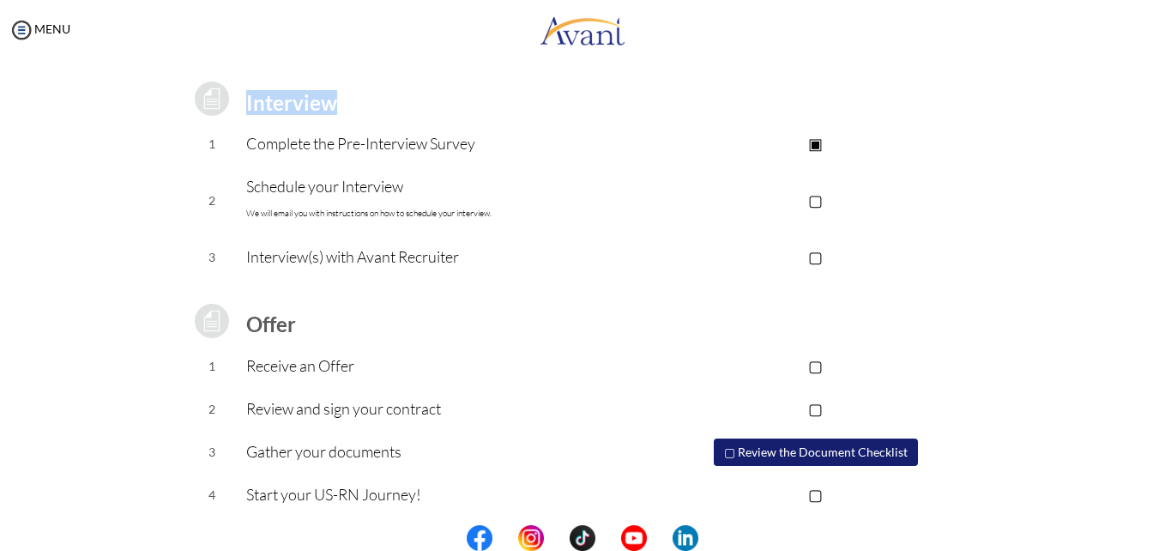
scroll to position [230, 0]
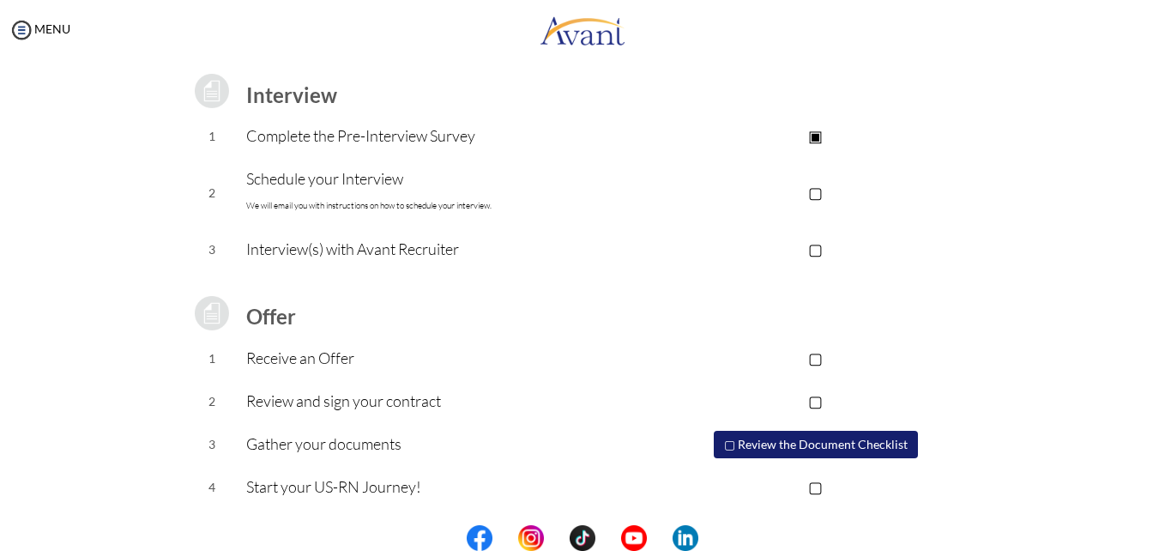
click at [405, 398] on p "Review and sign your contract" at bounding box center [444, 401] width 397 height 24
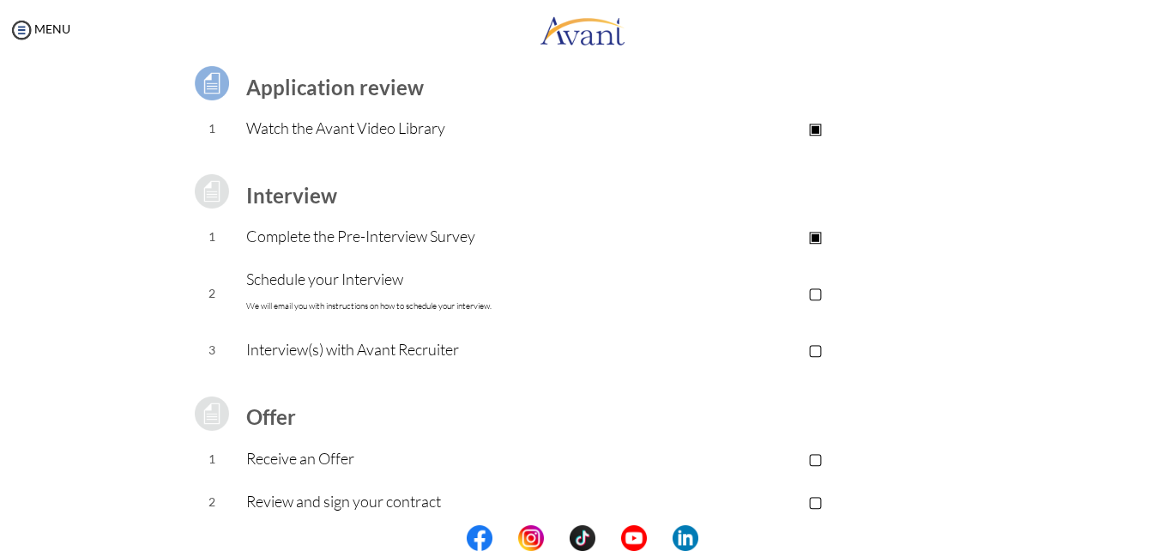
scroll to position [128, 0]
click at [21, 31] on img at bounding box center [22, 30] width 26 height 26
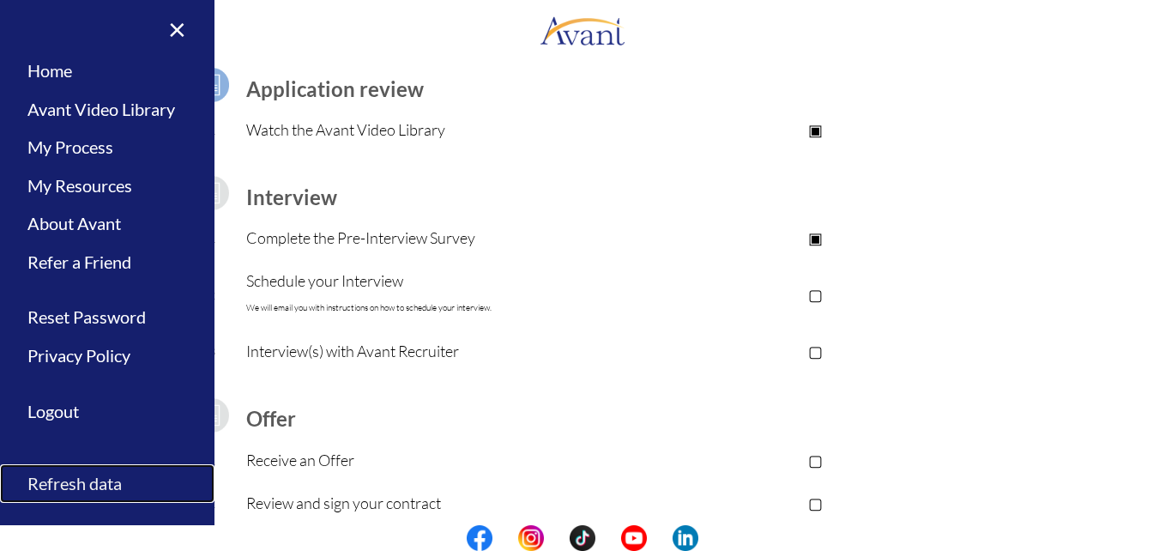
click at [97, 484] on link "Refresh data" at bounding box center [107, 483] width 214 height 39
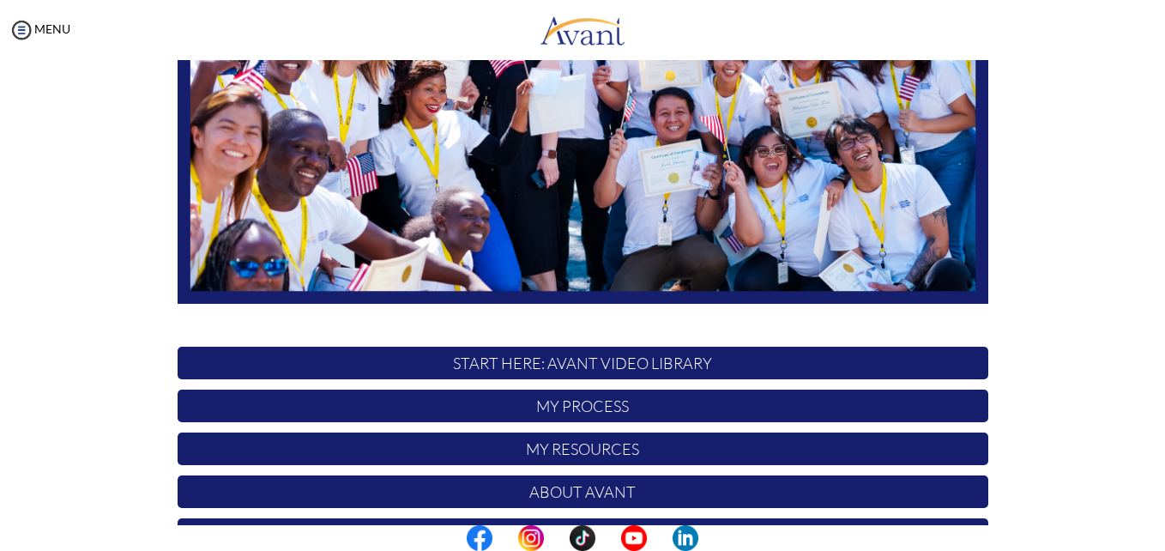
scroll to position [402, 0]
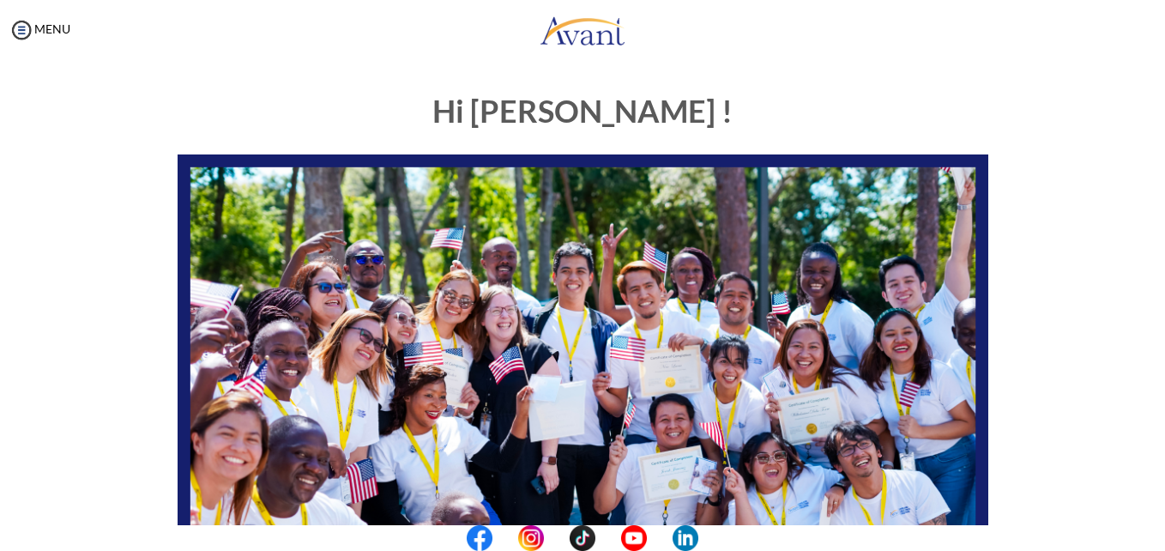
click at [0, 0] on div at bounding box center [0, 0] width 0 height 0
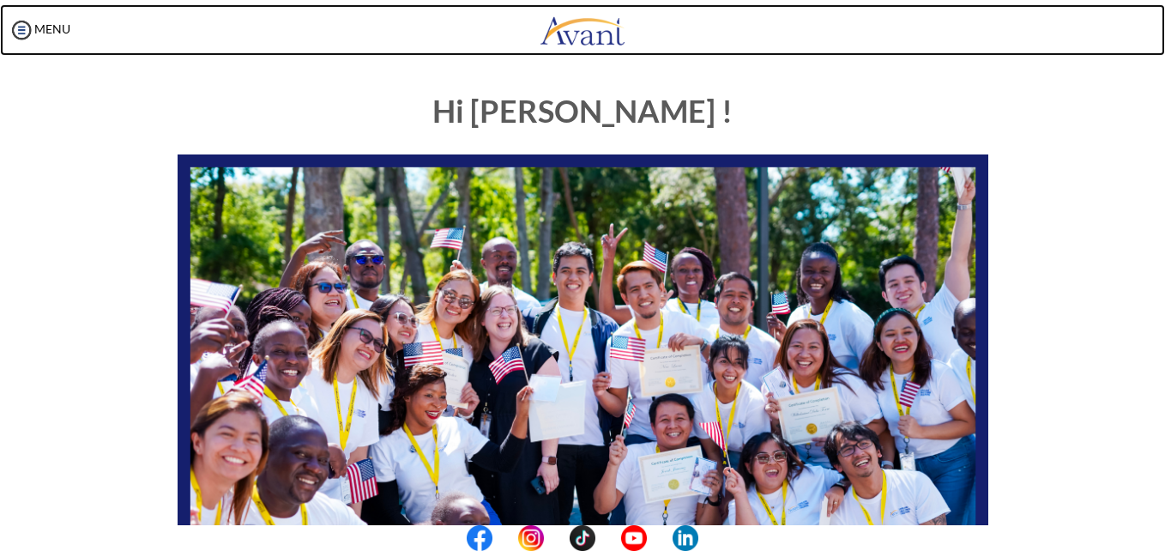
click at [568, 38] on img at bounding box center [583, 29] width 86 height 51
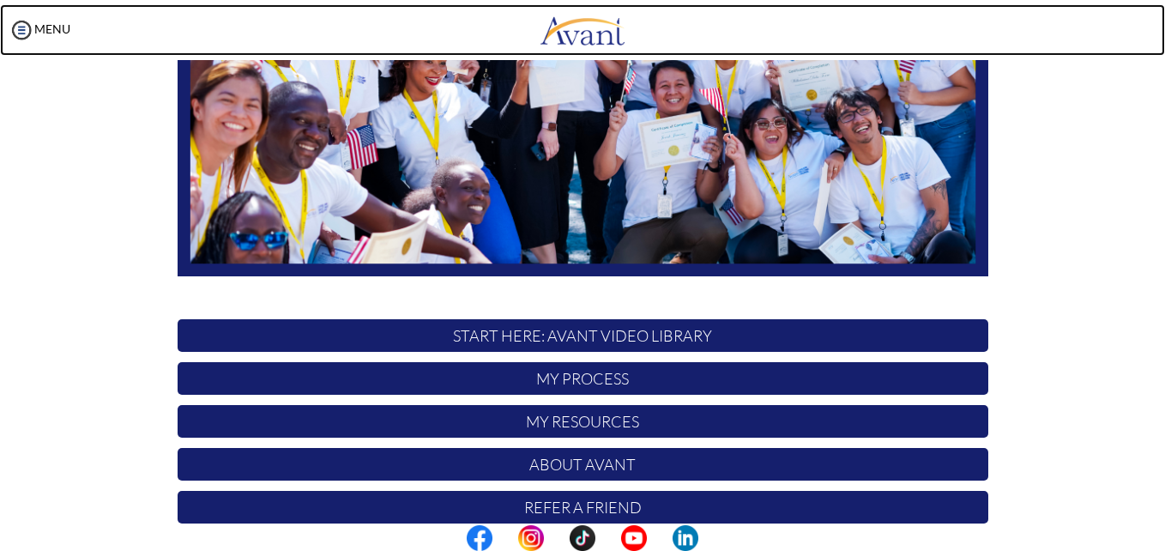
scroll to position [402, 0]
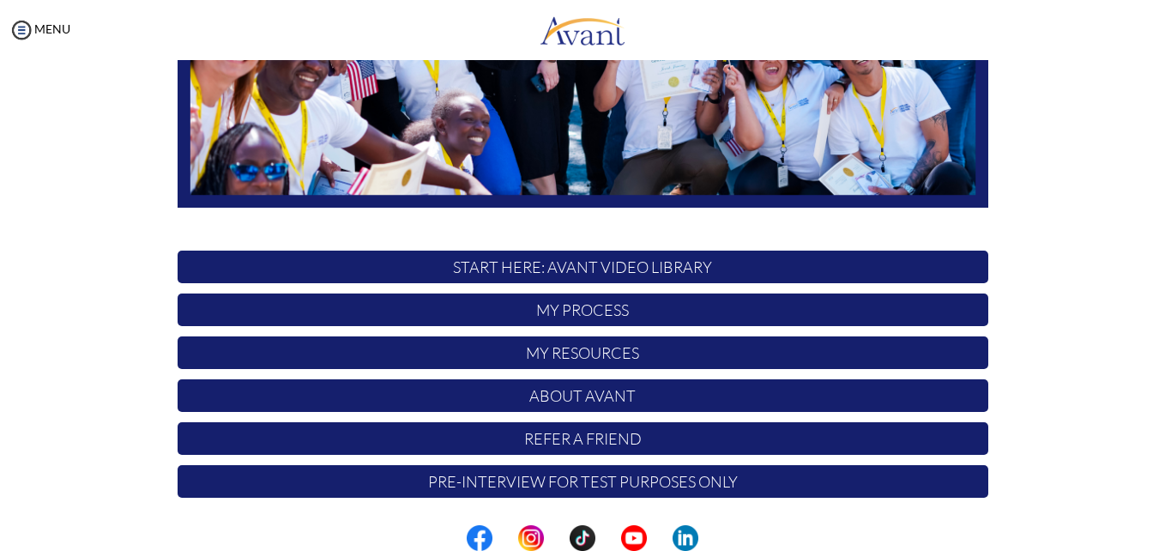
click at [637, 271] on p "START HERE: Avant Video Library" at bounding box center [583, 266] width 811 height 33
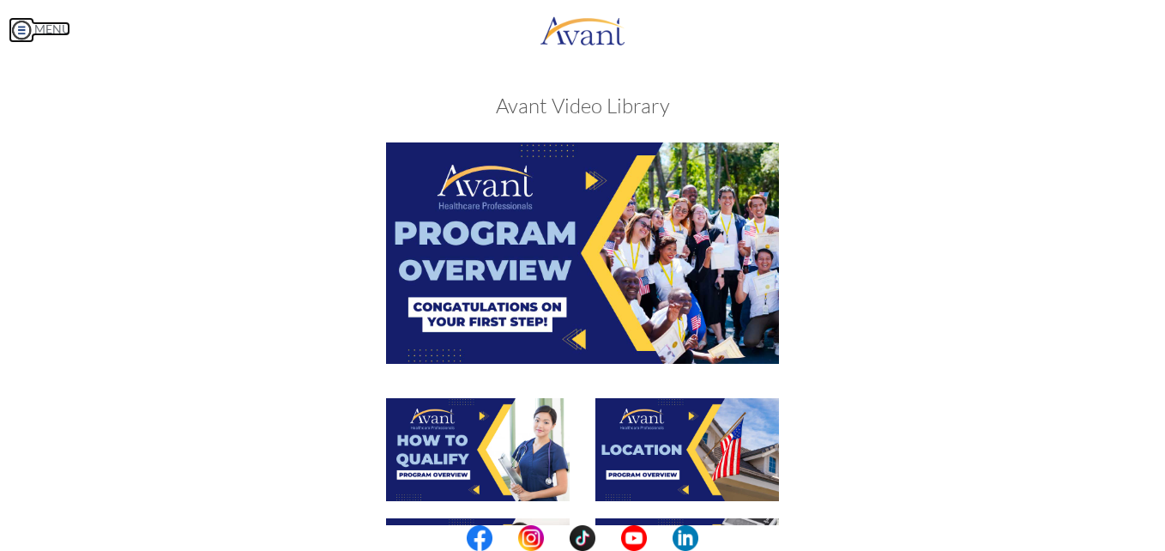
click at [47, 33] on link "MENU" at bounding box center [40, 28] width 62 height 15
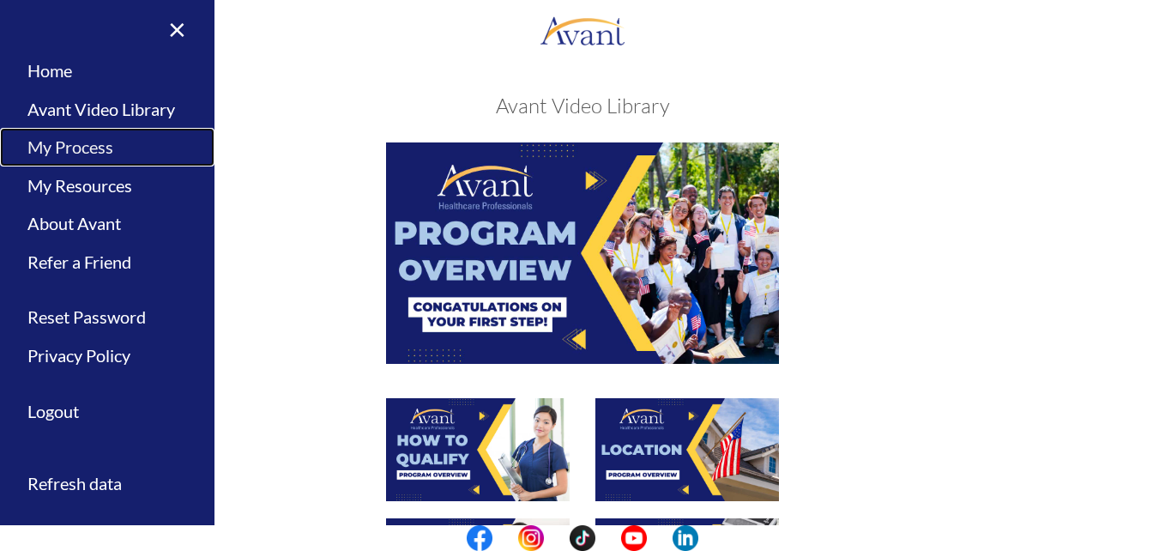
click at [69, 149] on link "My Process" at bounding box center [107, 147] width 214 height 39
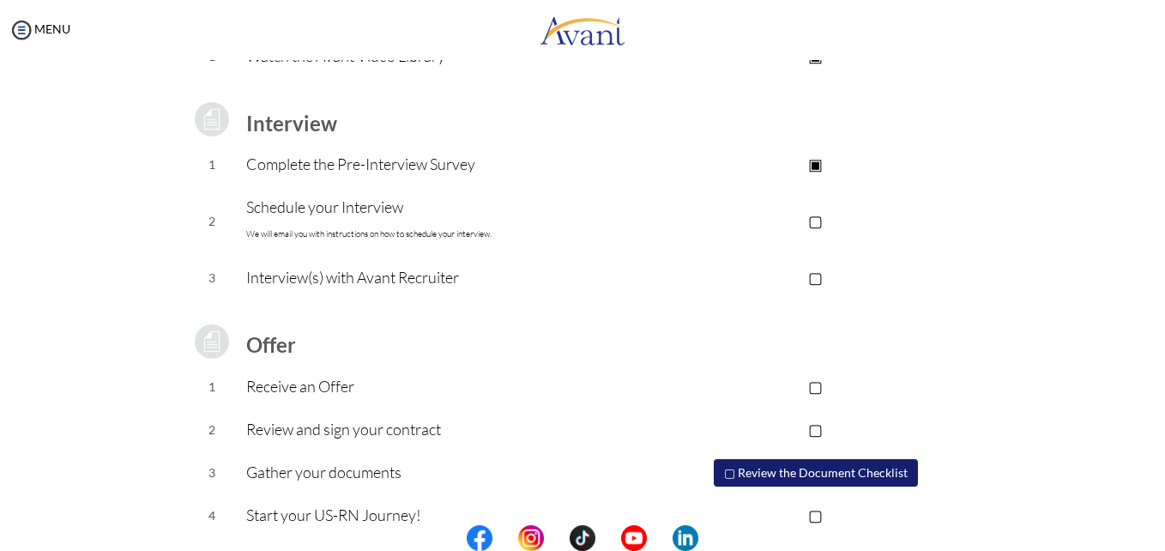
scroll to position [230, 0]
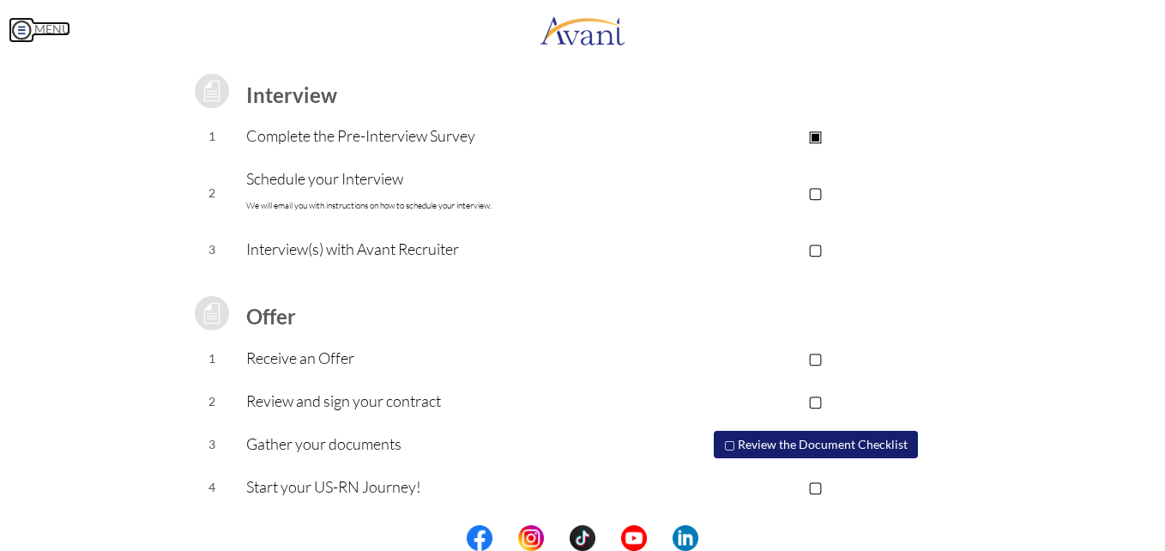
click at [21, 38] on img at bounding box center [22, 30] width 26 height 26
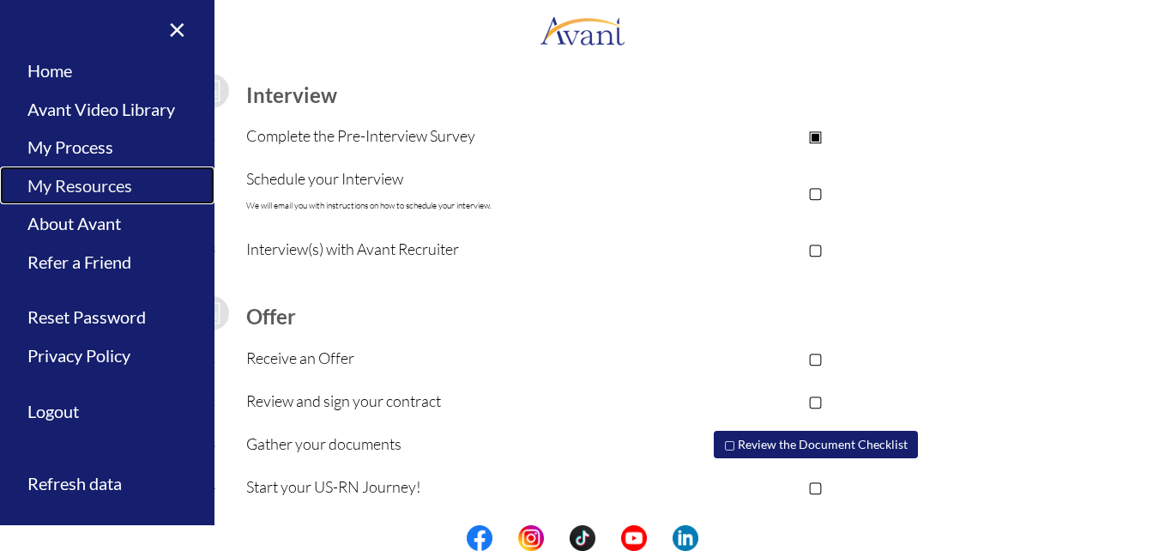
click at [81, 190] on link "My Resources" at bounding box center [107, 185] width 214 height 39
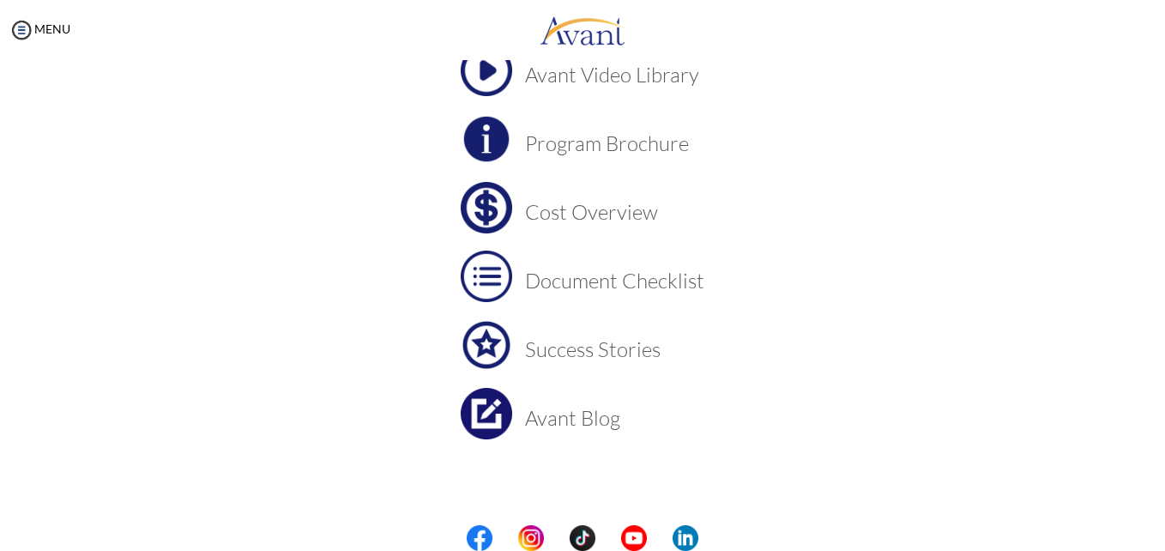
scroll to position [0, 0]
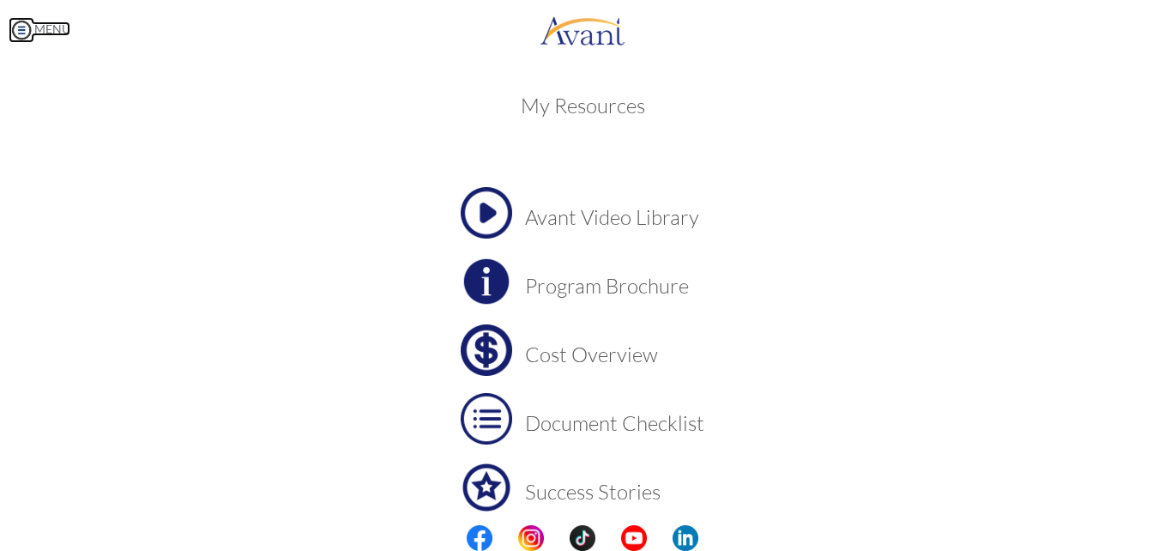
click at [39, 27] on link "MENU" at bounding box center [40, 28] width 62 height 15
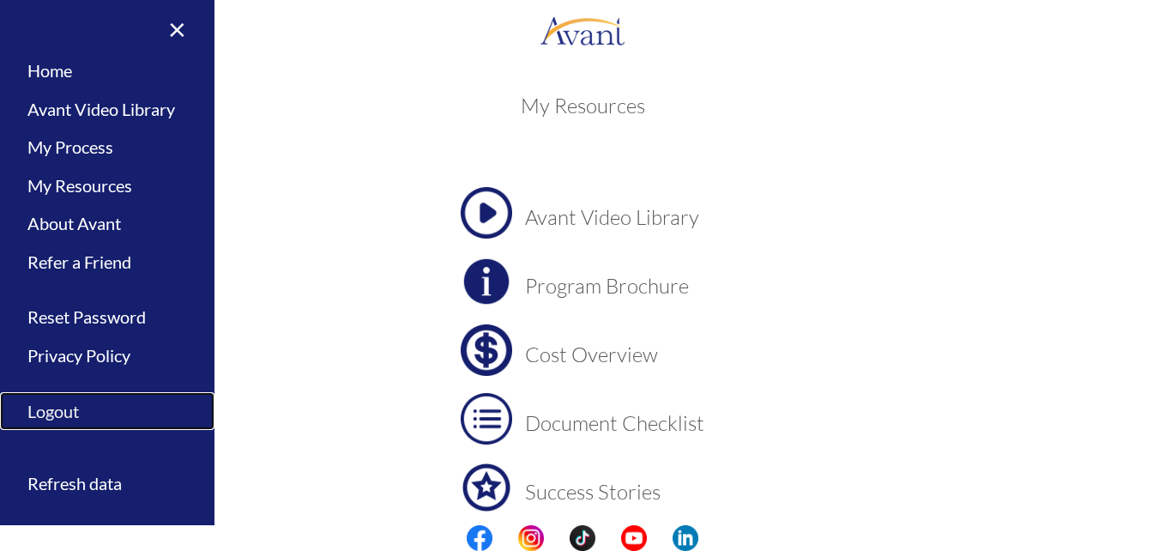
click at [70, 416] on link "Logout" at bounding box center [107, 411] width 214 height 39
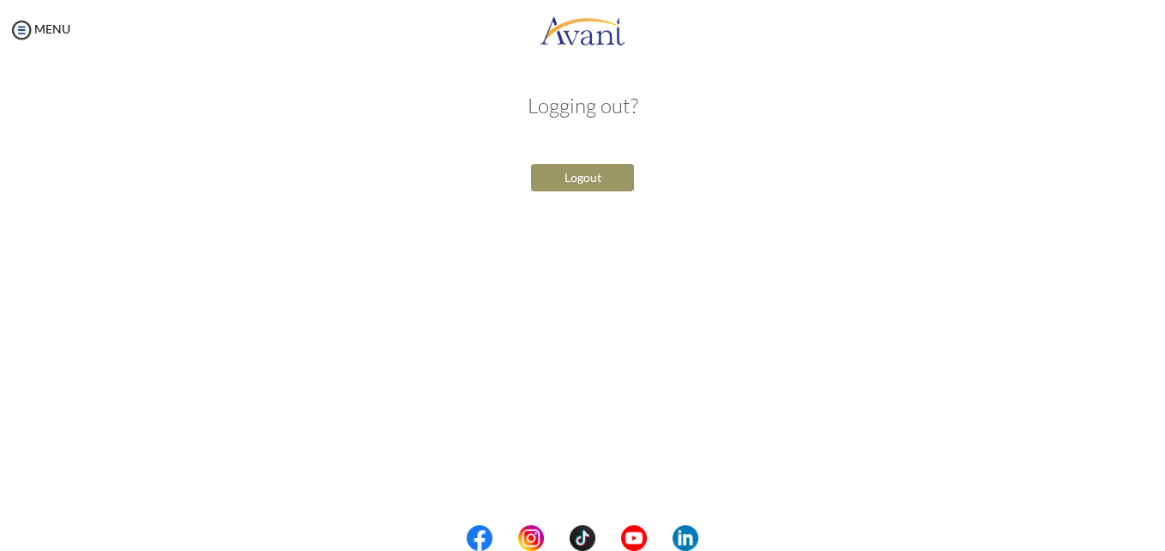
click at [580, 177] on button "Logout" at bounding box center [582, 177] width 103 height 27
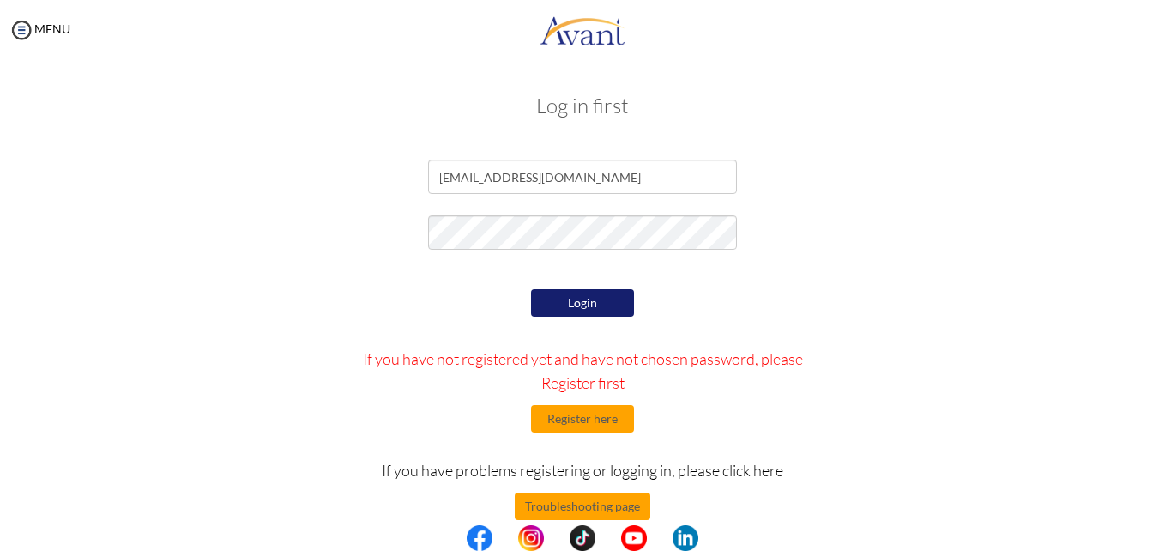
click at [563, 306] on button "Login" at bounding box center [582, 302] width 103 height 27
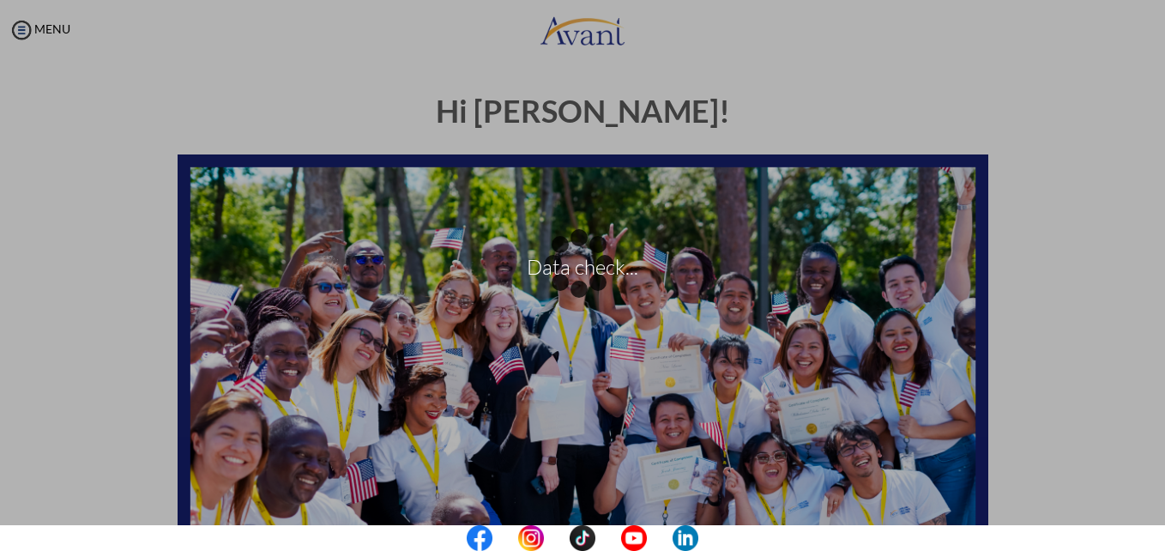
click at [570, 263] on div "Data check..." at bounding box center [582, 275] width 24 height 24
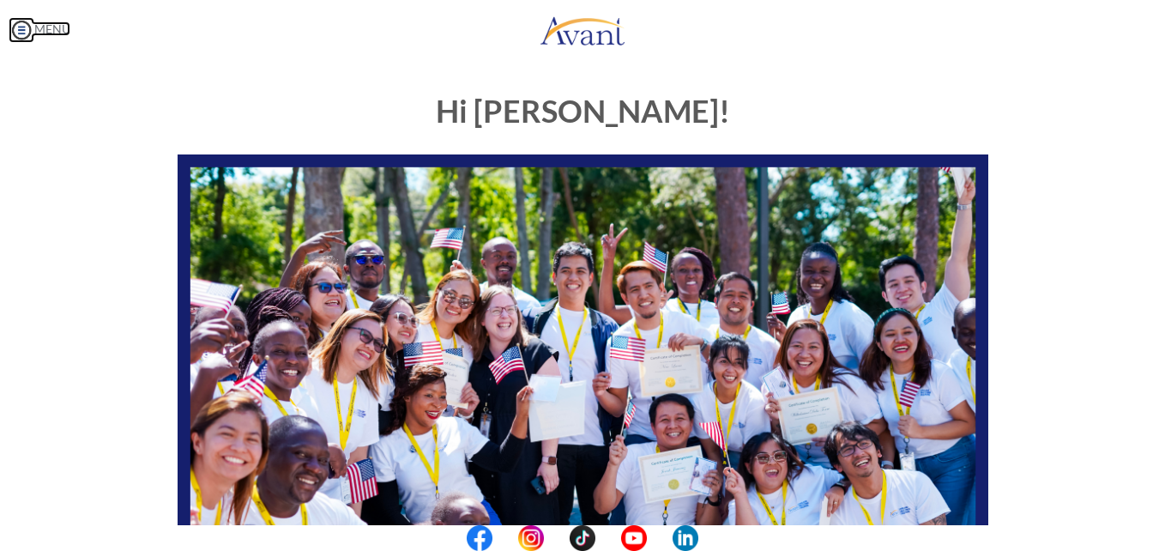
click at [21, 27] on img at bounding box center [22, 30] width 26 height 26
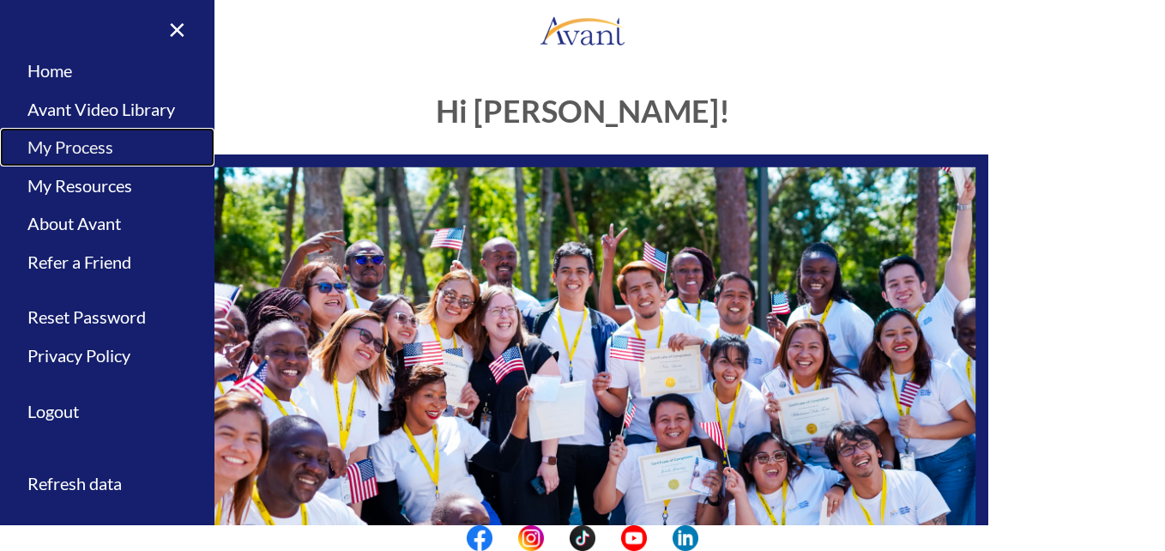
click at [71, 154] on link "My Process" at bounding box center [107, 147] width 214 height 39
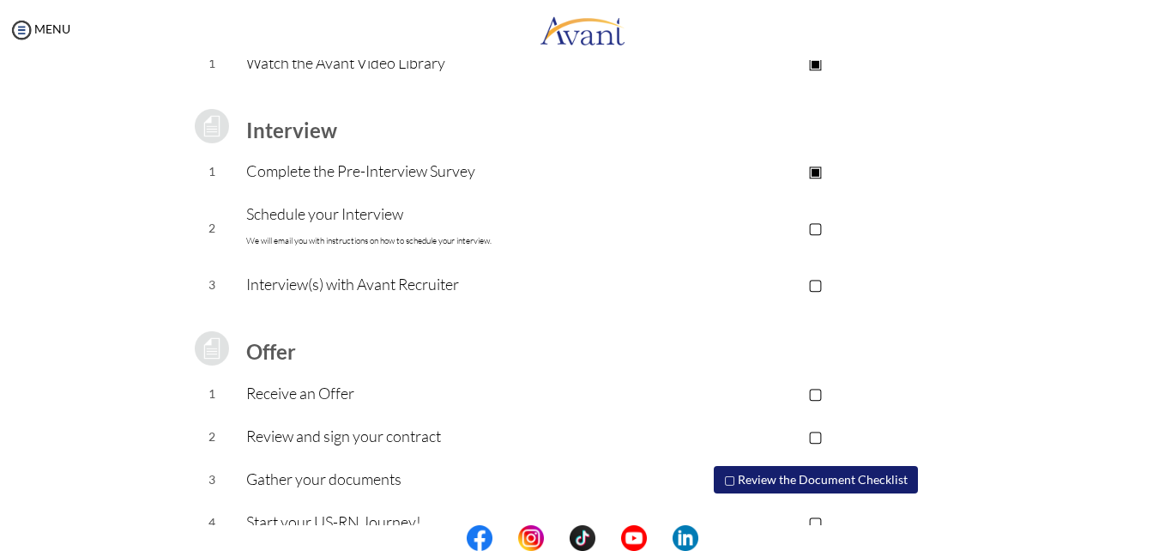
scroll to position [230, 0]
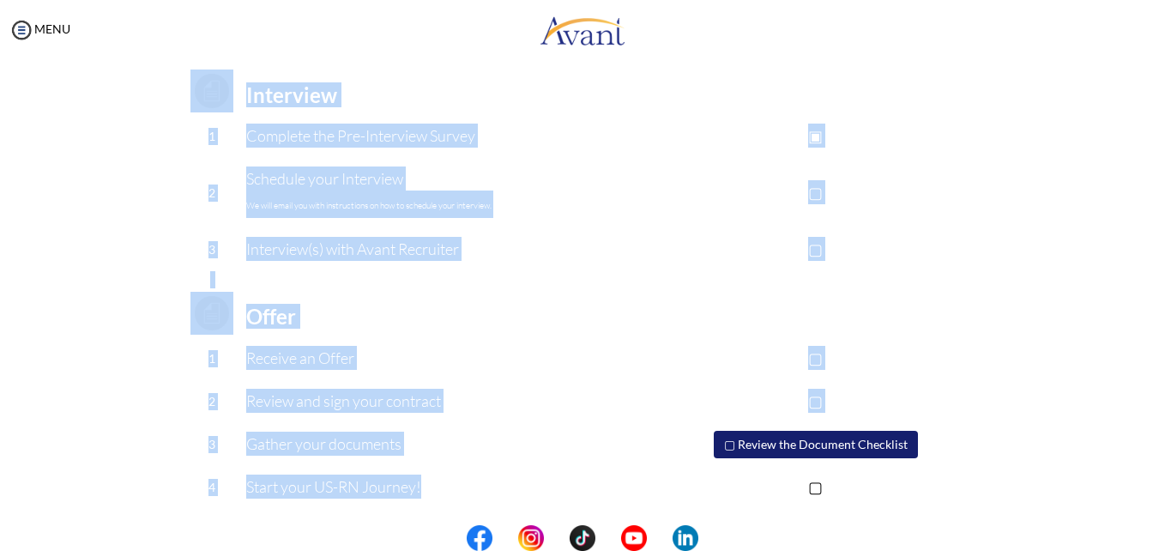
drag, startPoint x: 238, startPoint y: 88, endPoint x: 428, endPoint y: 506, distance: 459.6
click at [428, 506] on tbody "Application review 1 Watch the Avant Video Library ▣ Avant Video Library Interv…" at bounding box center [583, 225] width 811 height 567
copy tbody "Interview 1 Complete the Pre-Interview Survey ▣ Take the Pre-Interview Survey 2…"
click at [870, 241] on p "▢" at bounding box center [815, 249] width 344 height 24
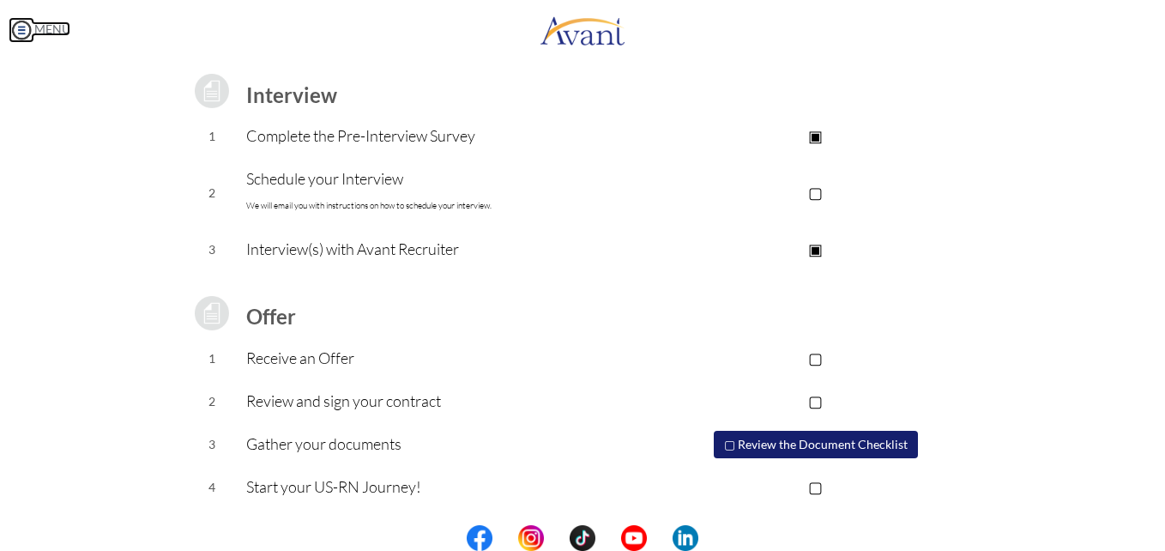
click at [21, 30] on img at bounding box center [22, 30] width 26 height 26
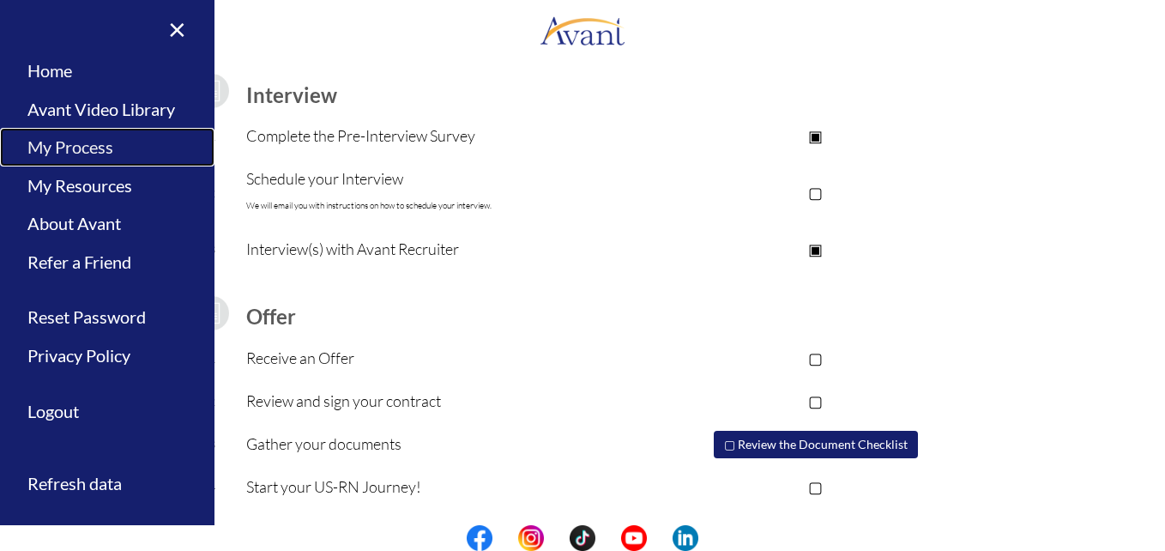
click at [92, 153] on link "My Process" at bounding box center [107, 147] width 214 height 39
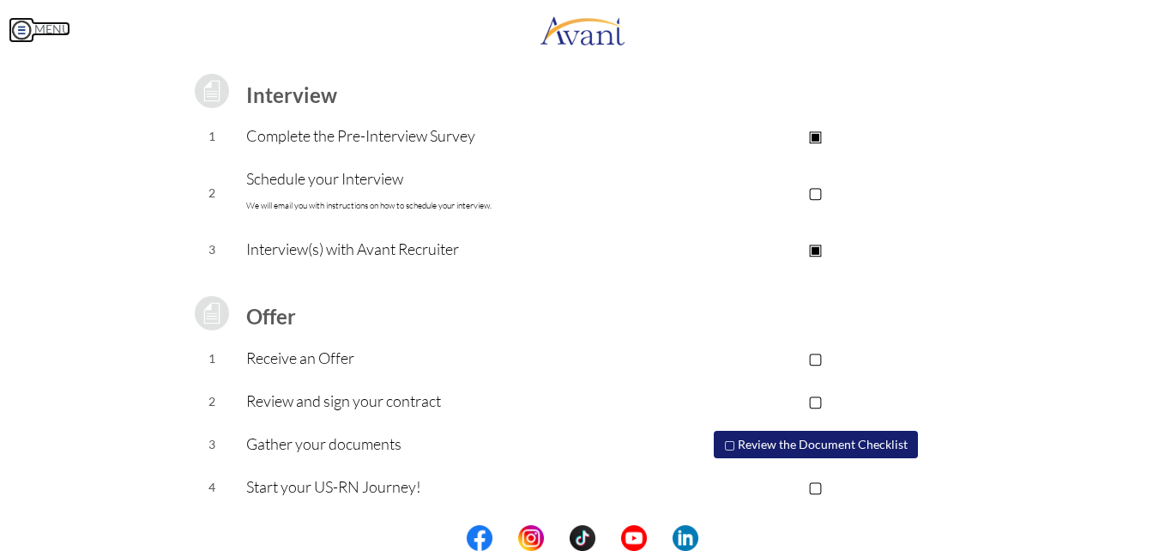
click at [17, 27] on img at bounding box center [22, 30] width 26 height 26
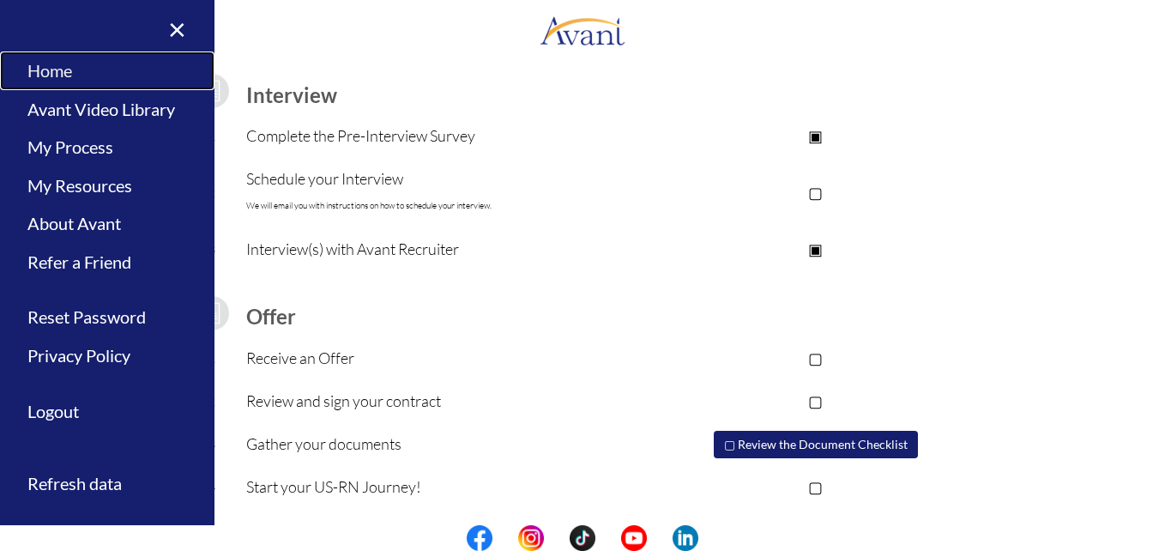
click at [39, 70] on link "Home" at bounding box center [107, 70] width 214 height 39
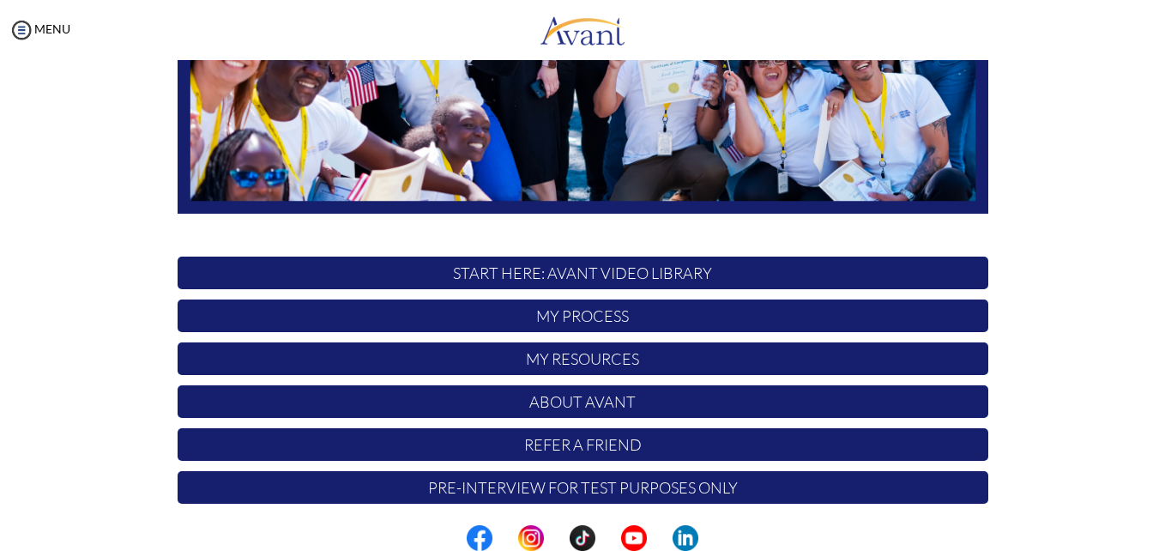
scroll to position [402, 0]
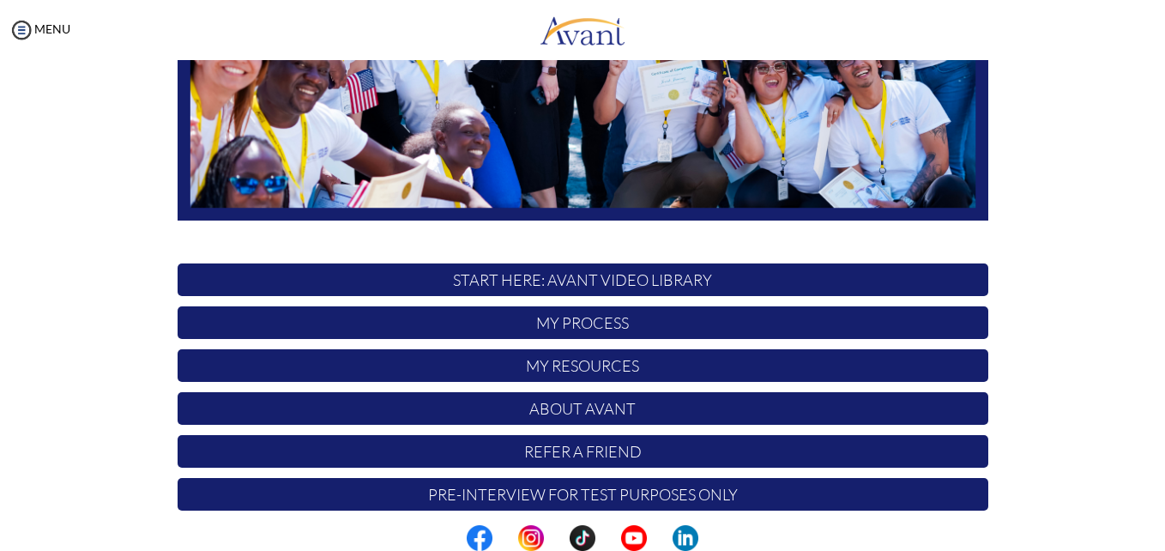
scroll to position [402, 0]
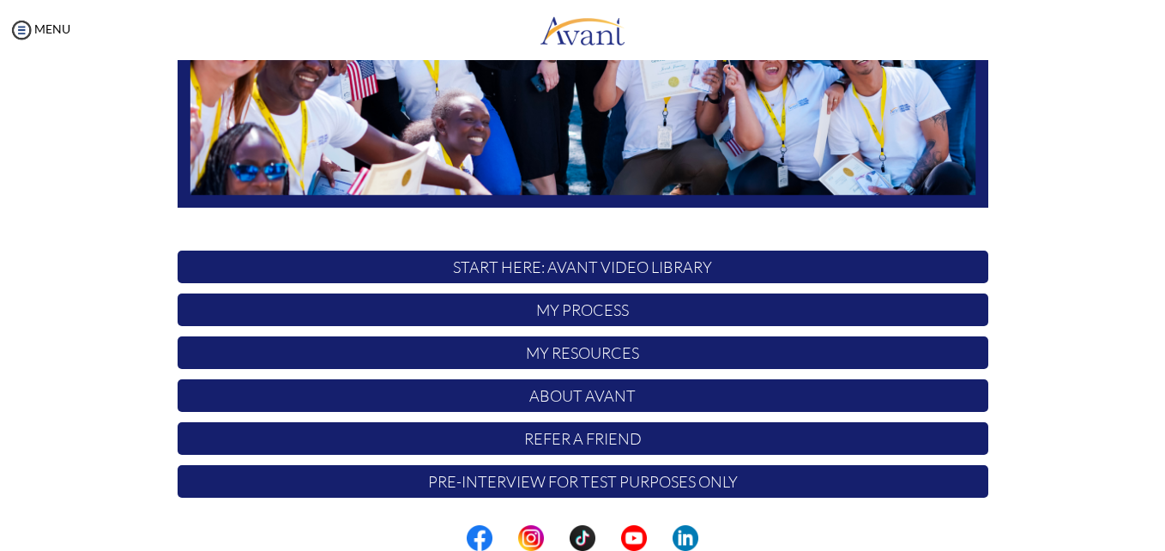
click at [619, 482] on p "Pre-Interview for test purposes only" at bounding box center [583, 481] width 811 height 33
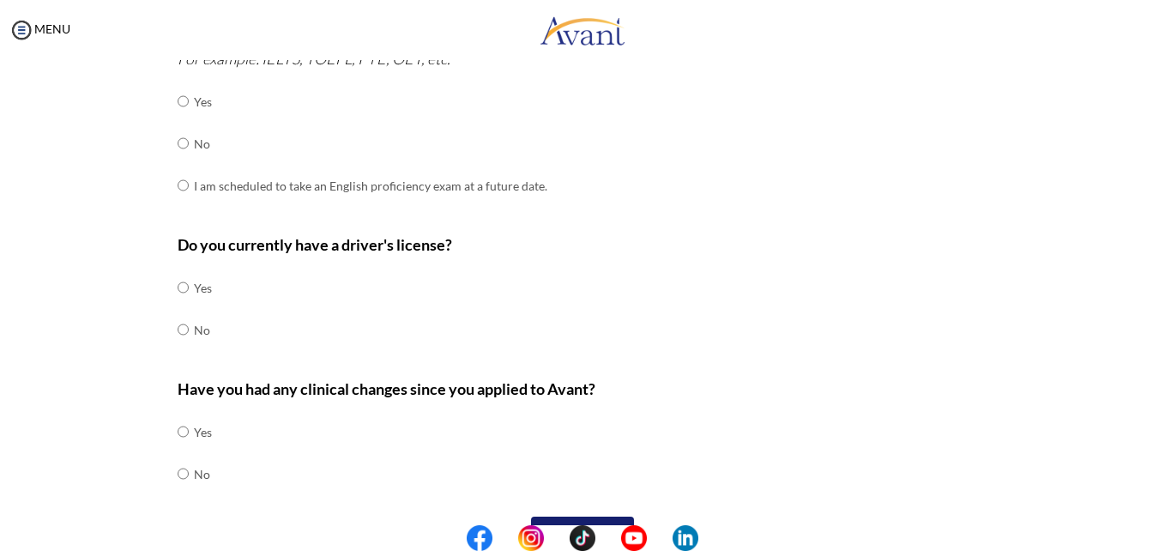
scroll to position [540, 0]
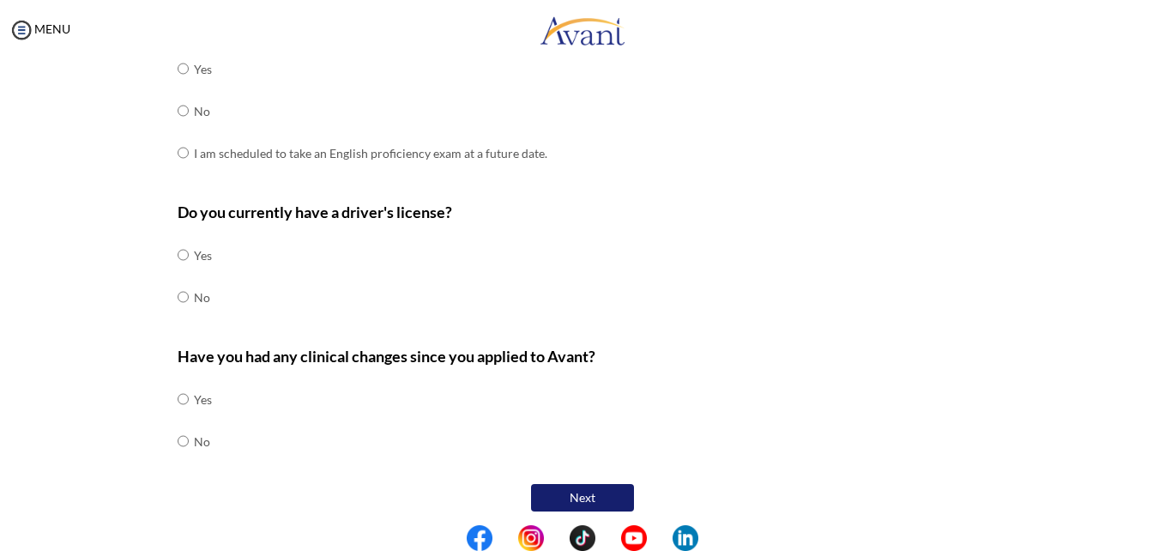
click at [570, 488] on button "Next" at bounding box center [582, 497] width 103 height 27
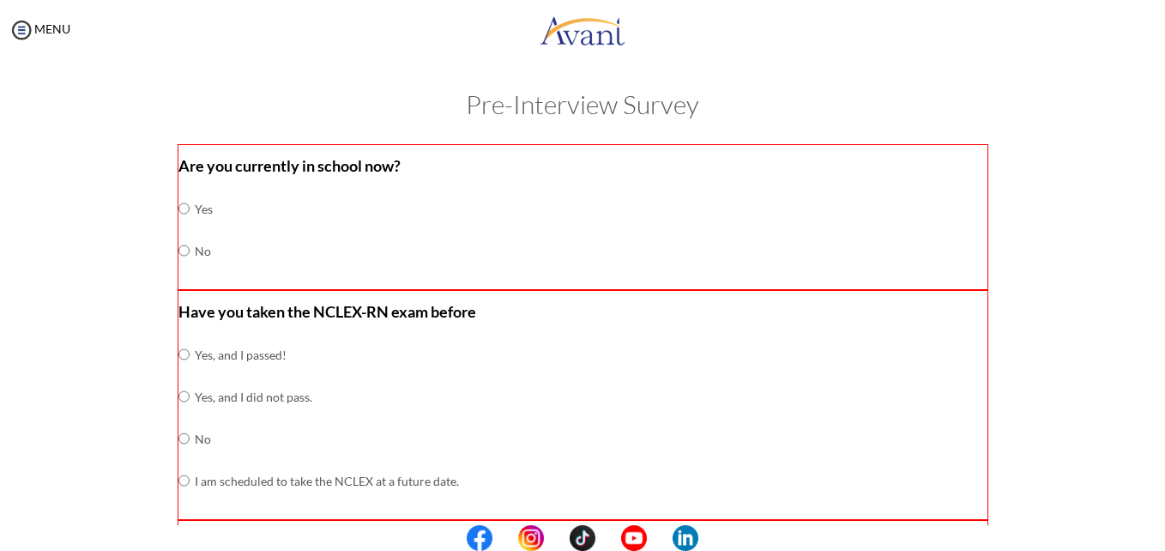
scroll to position [1, 0]
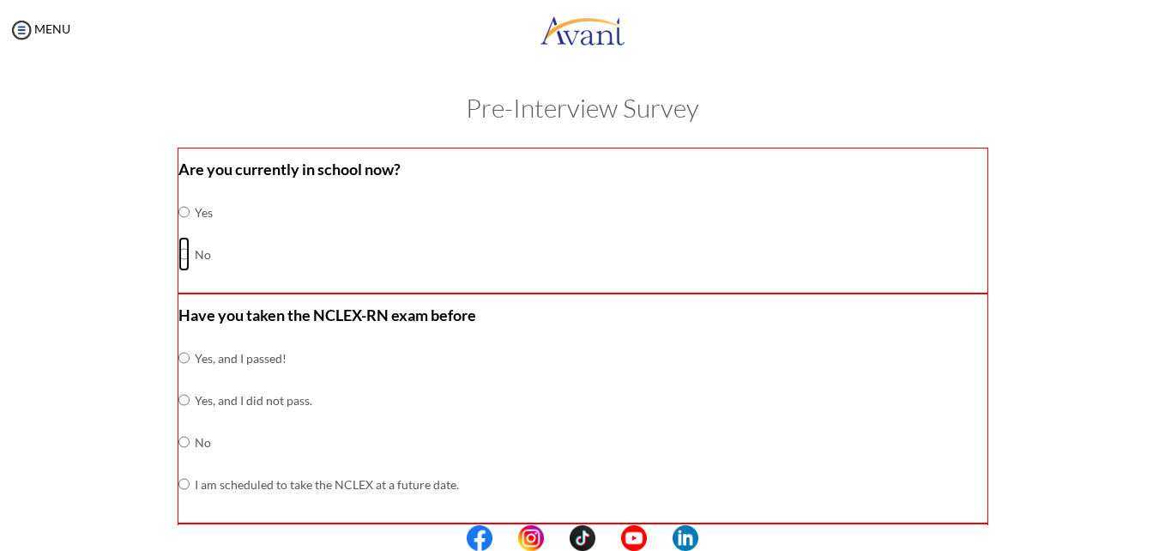
click at [178, 257] on input "radio" at bounding box center [183, 254] width 11 height 34
radio input "true"
click at [178, 355] on input "radio" at bounding box center [183, 358] width 11 height 34
radio input "true"
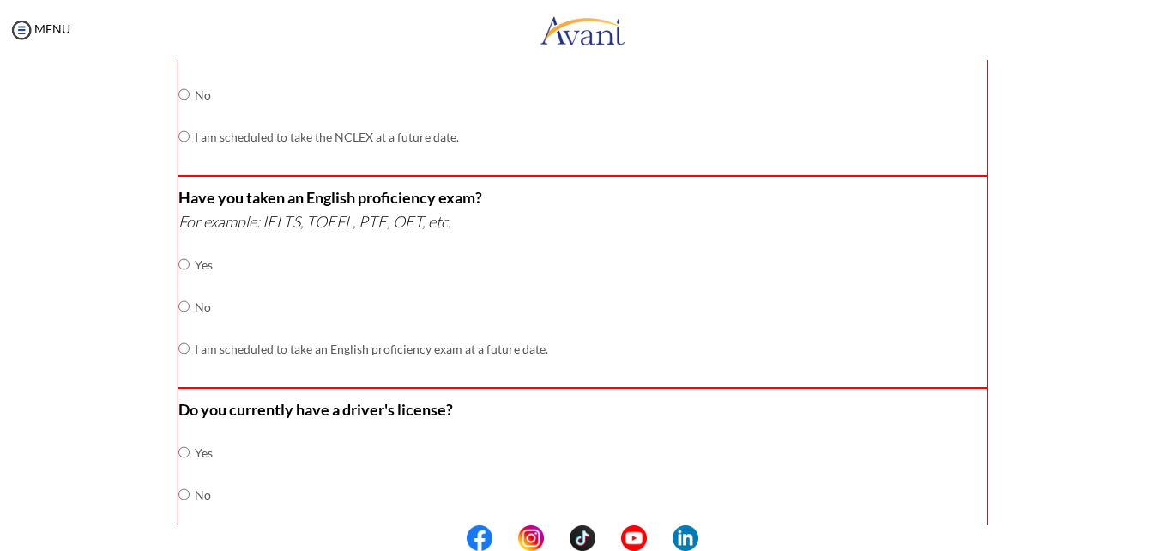
scroll to position [353, 0]
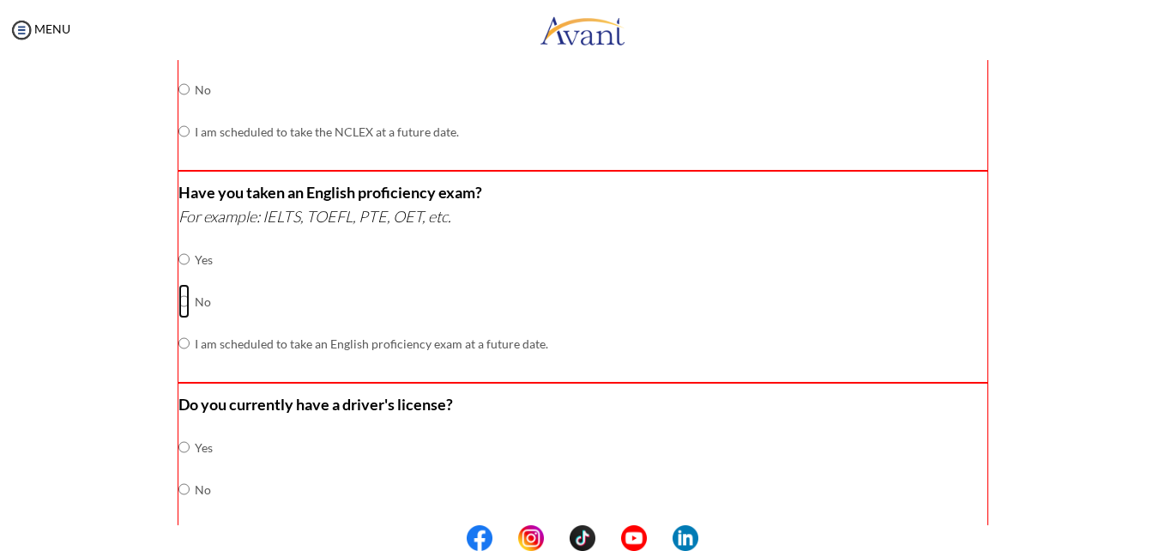
click at [178, 301] on input "radio" at bounding box center [183, 301] width 11 height 34
radio input "true"
click at [178, 442] on input "radio" at bounding box center [183, 447] width 11 height 34
radio input "true"
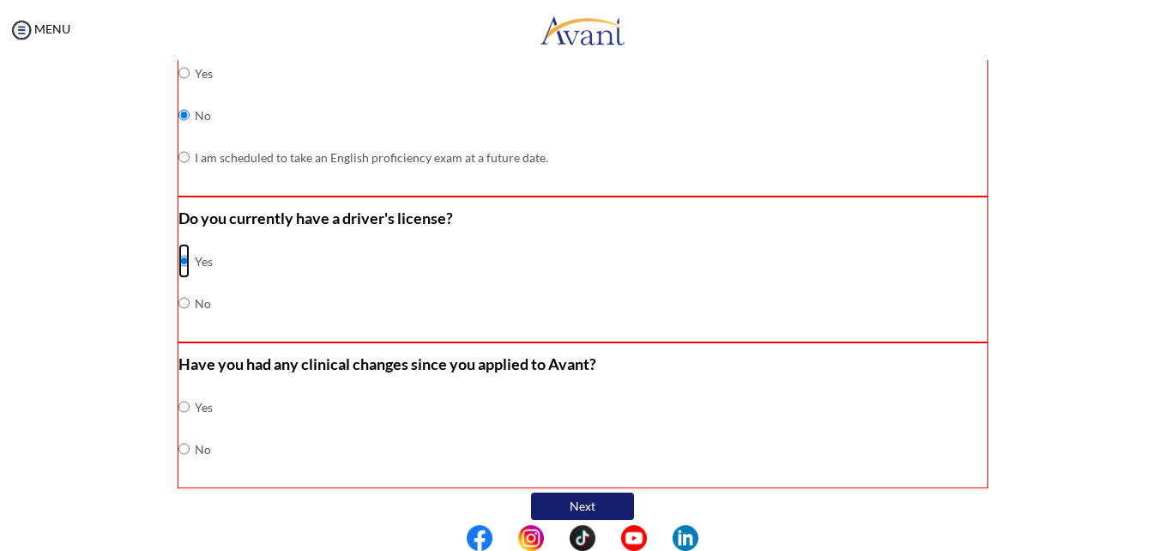
scroll to position [556, 0]
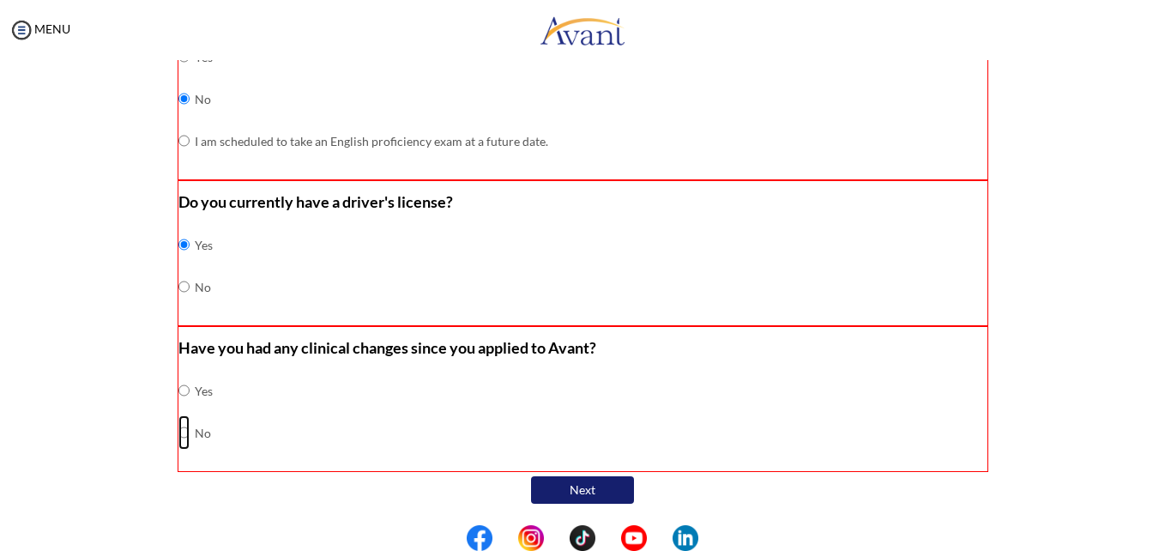
click at [178, 432] on input "radio" at bounding box center [183, 432] width 11 height 34
radio input "true"
click at [587, 492] on button "Next" at bounding box center [582, 489] width 103 height 27
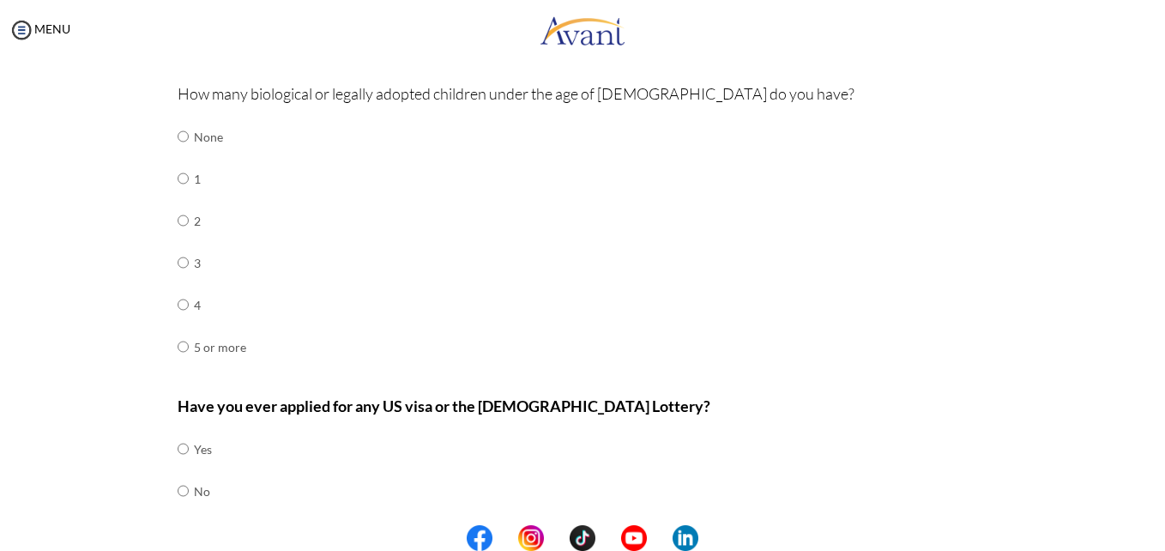
scroll to position [611, 0]
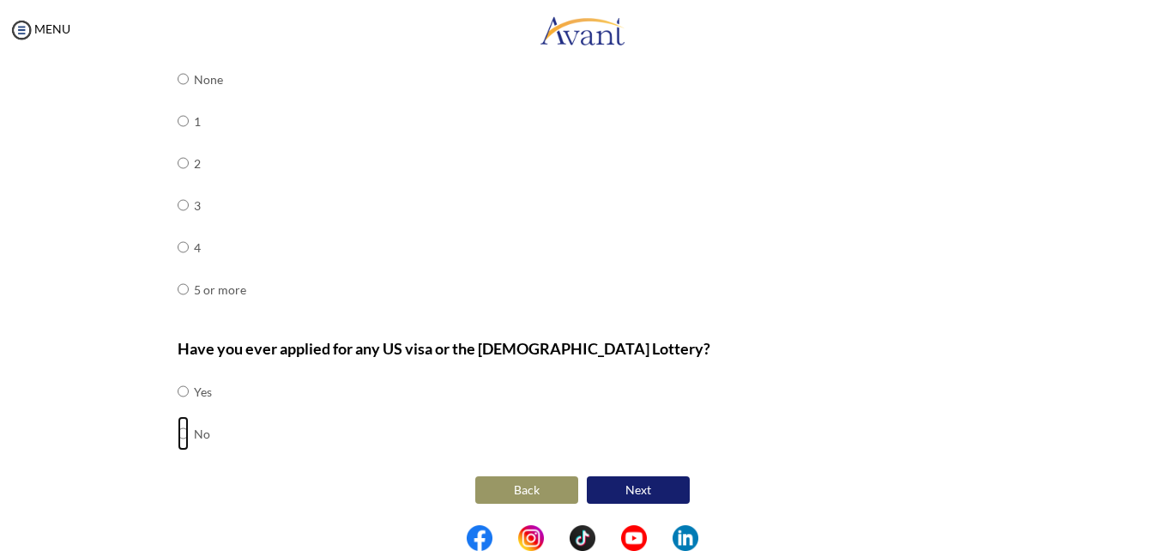
click at [178, 433] on input "radio" at bounding box center [183, 433] width 11 height 34
radio input "true"
click at [178, 76] on input "radio" at bounding box center [183, 79] width 11 height 34
radio input "true"
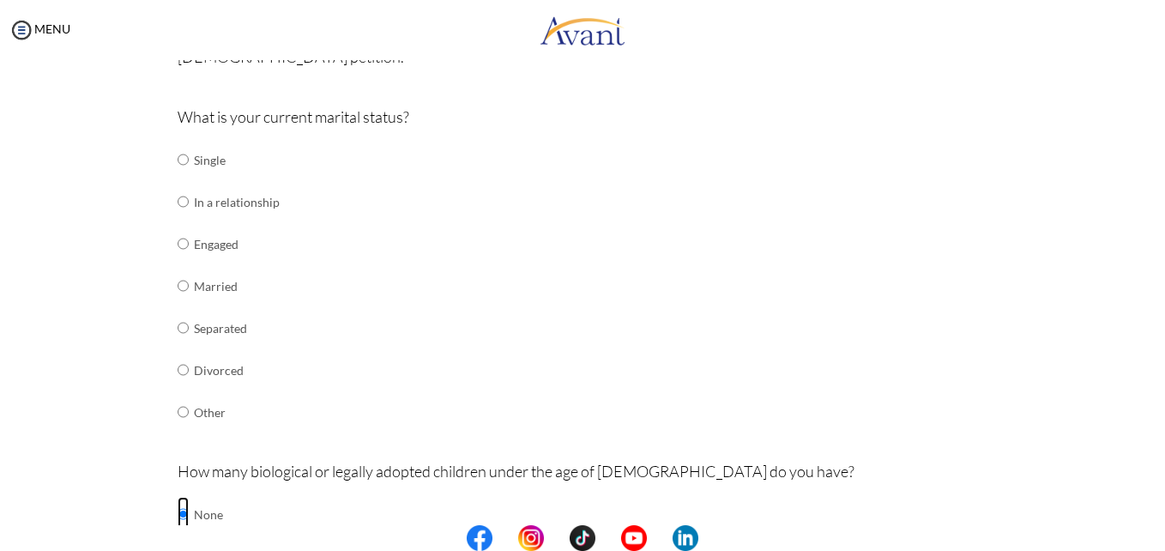
scroll to position [173, 0]
click at [178, 371] on input "radio" at bounding box center [183, 372] width 11 height 34
radio input "true"
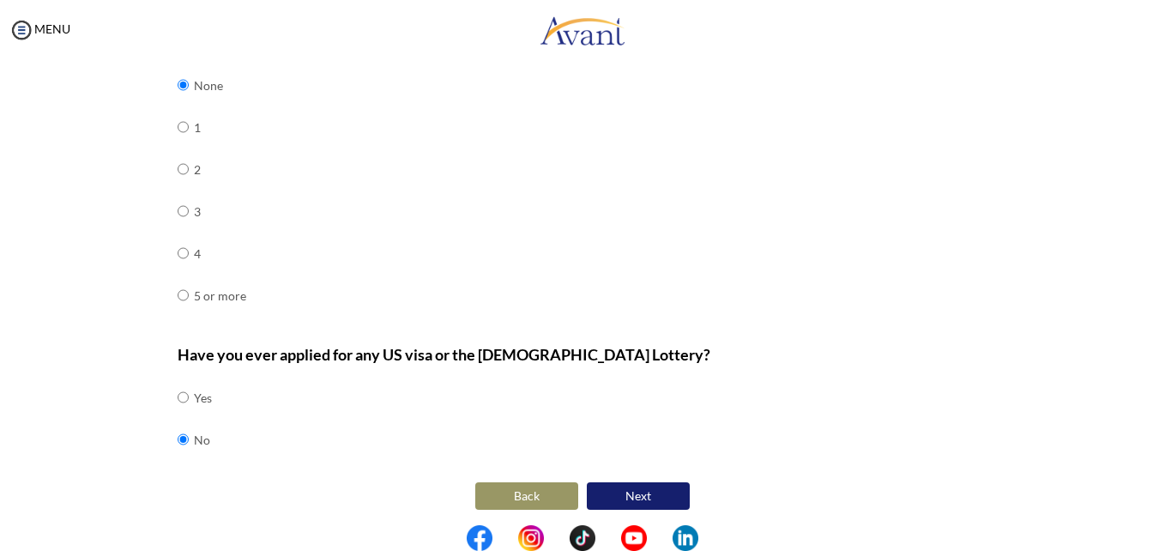
scroll to position [611, 0]
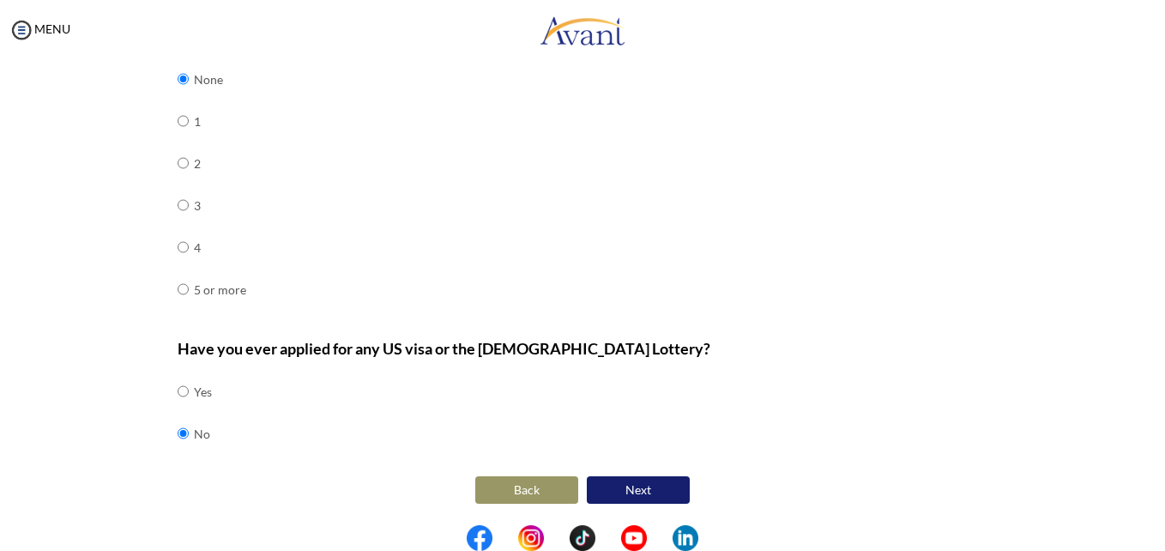
click at [661, 486] on button "Next" at bounding box center [638, 489] width 103 height 27
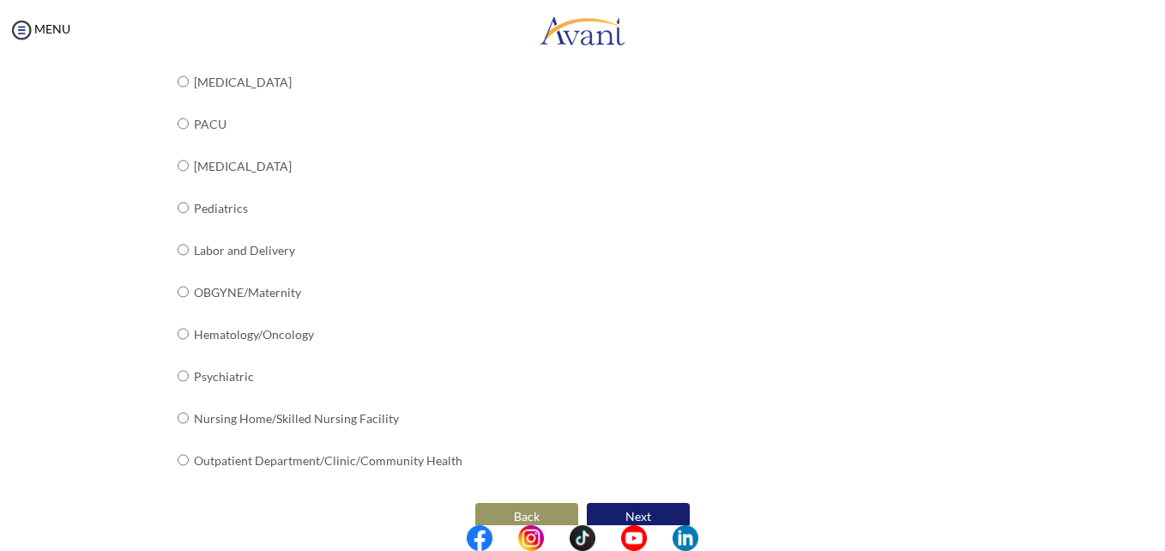
scroll to position [694, 0]
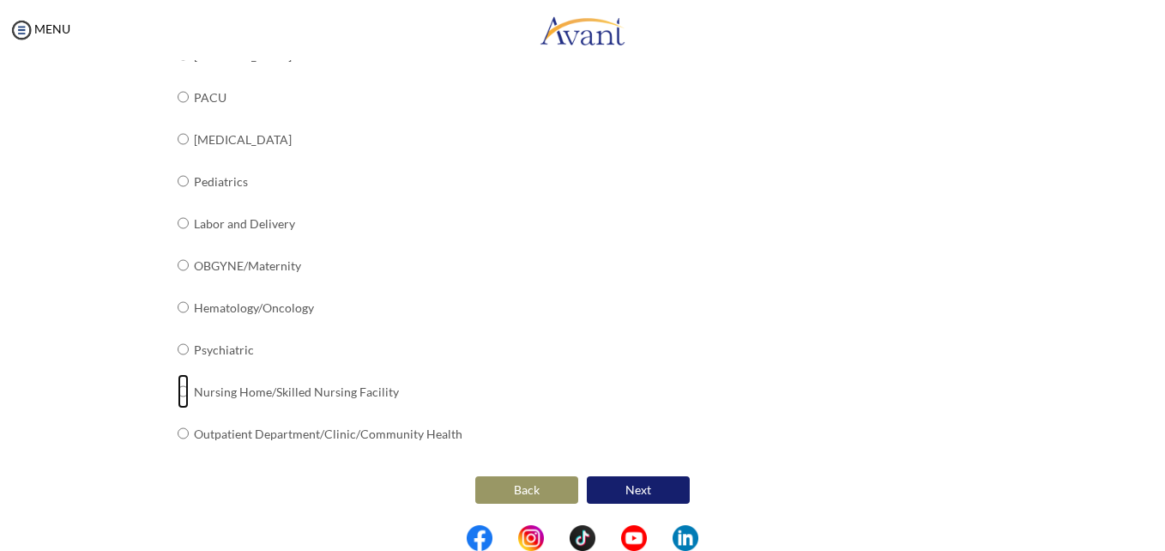
click at [178, 388] on input "radio" at bounding box center [183, 391] width 11 height 34
radio input "true"
click at [178, 352] on input "radio" at bounding box center [183, 349] width 11 height 34
radio input "true"
click at [178, 309] on input "radio" at bounding box center [183, 307] width 11 height 34
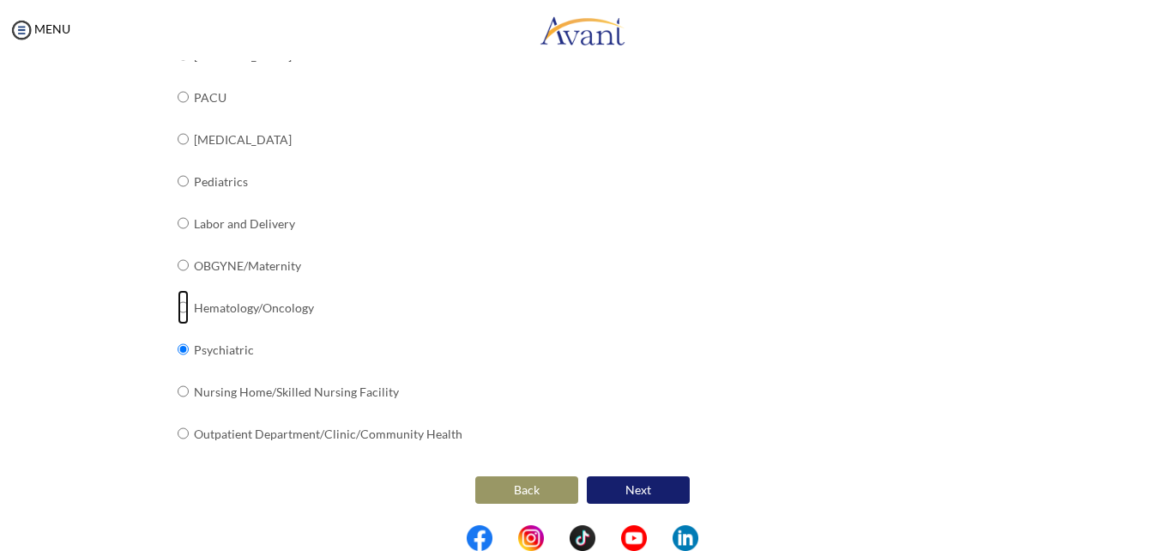
radio input "true"
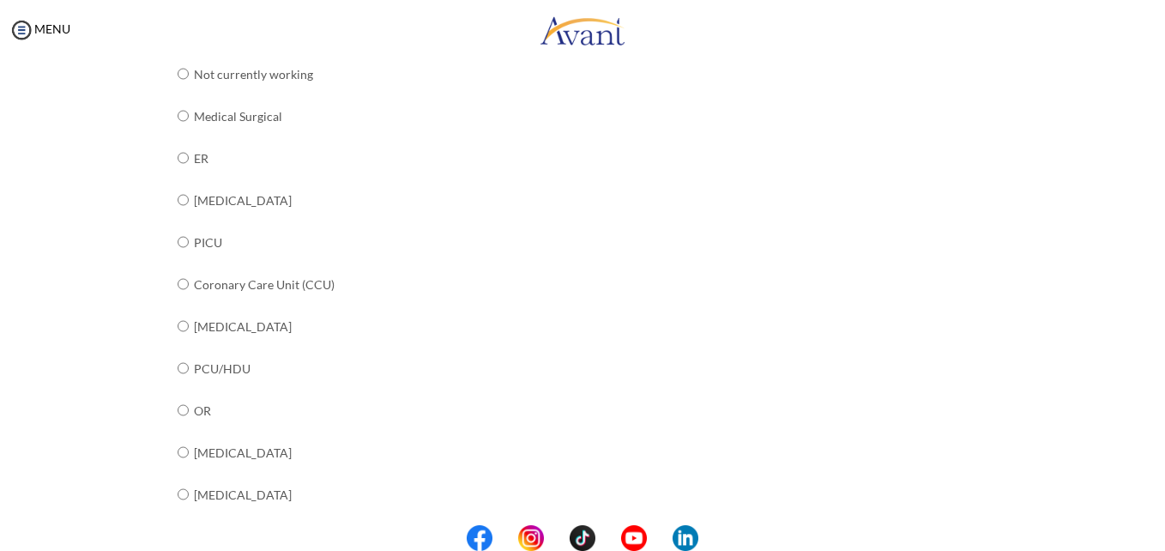
scroll to position [207, 0]
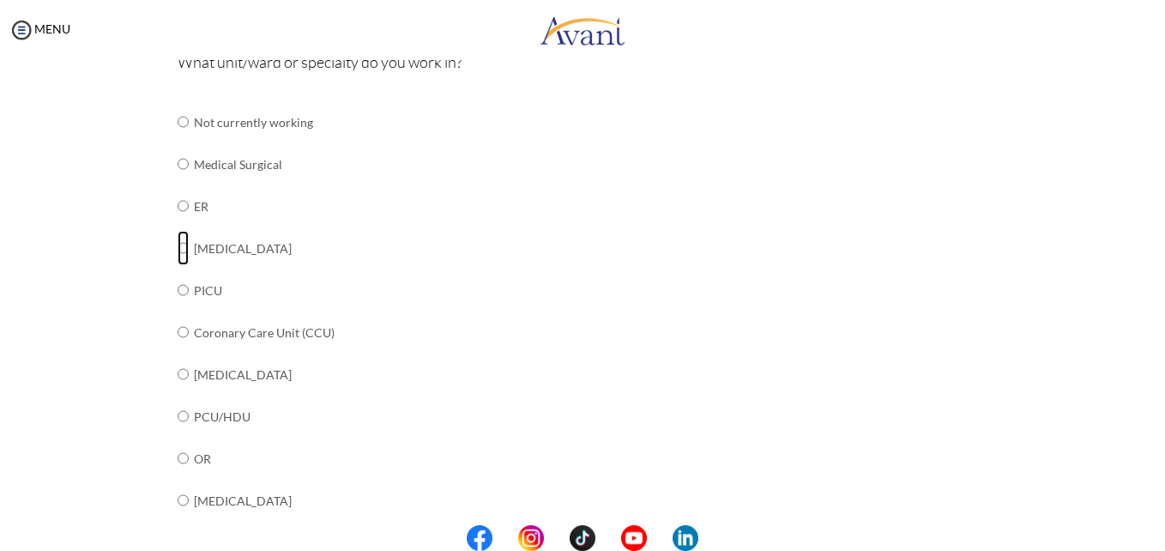
click at [178, 245] on input "radio" at bounding box center [183, 248] width 11 height 34
radio input "true"
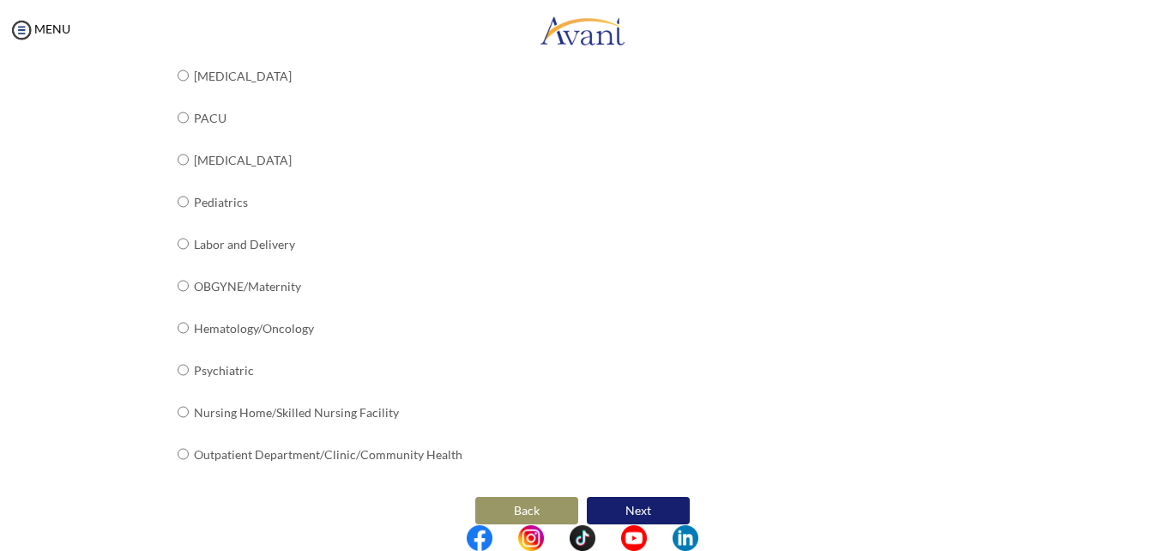
scroll to position [694, 0]
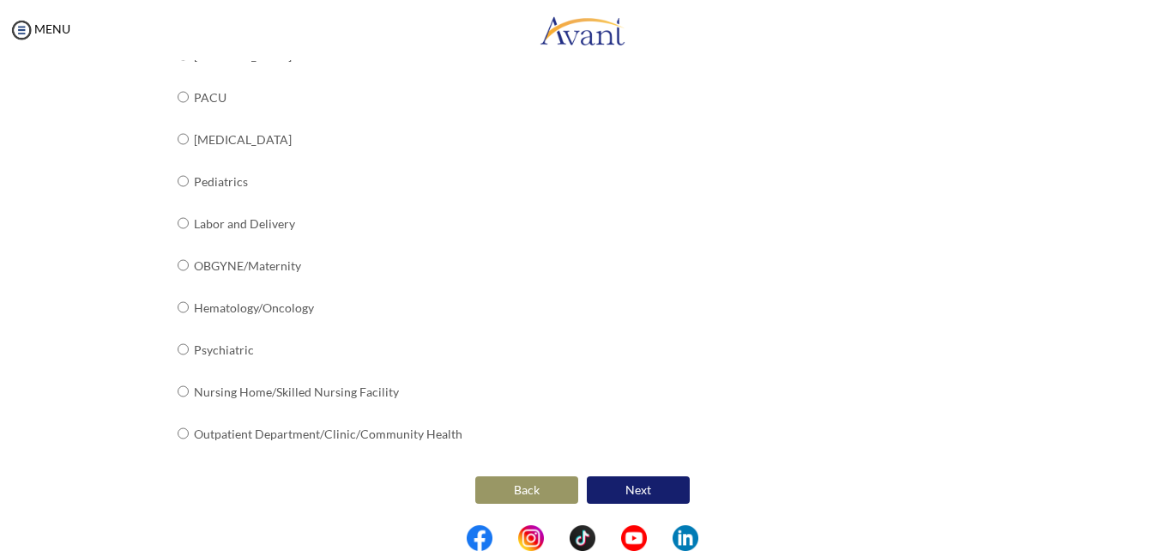
click at [618, 489] on button "Next" at bounding box center [638, 489] width 103 height 27
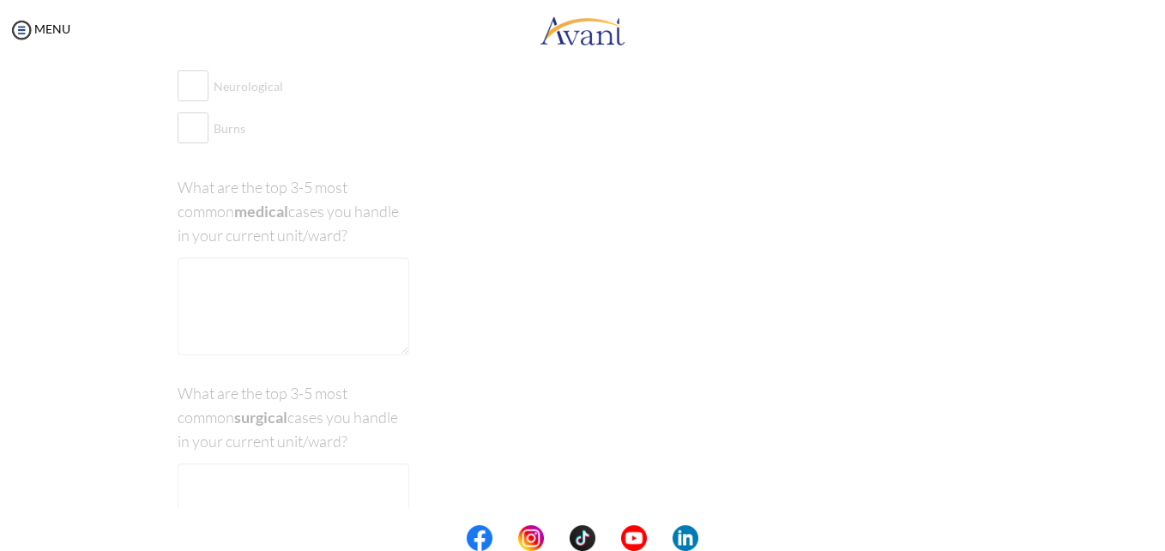
scroll to position [34, 0]
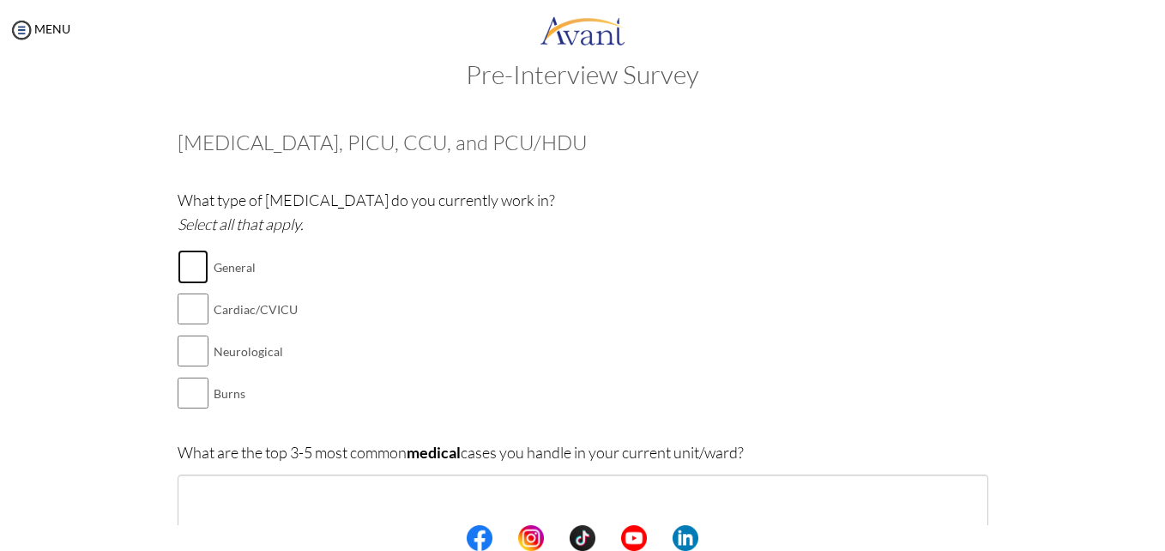
click at [189, 272] on input "checkbox" at bounding box center [193, 267] width 31 height 34
checkbox input "true"
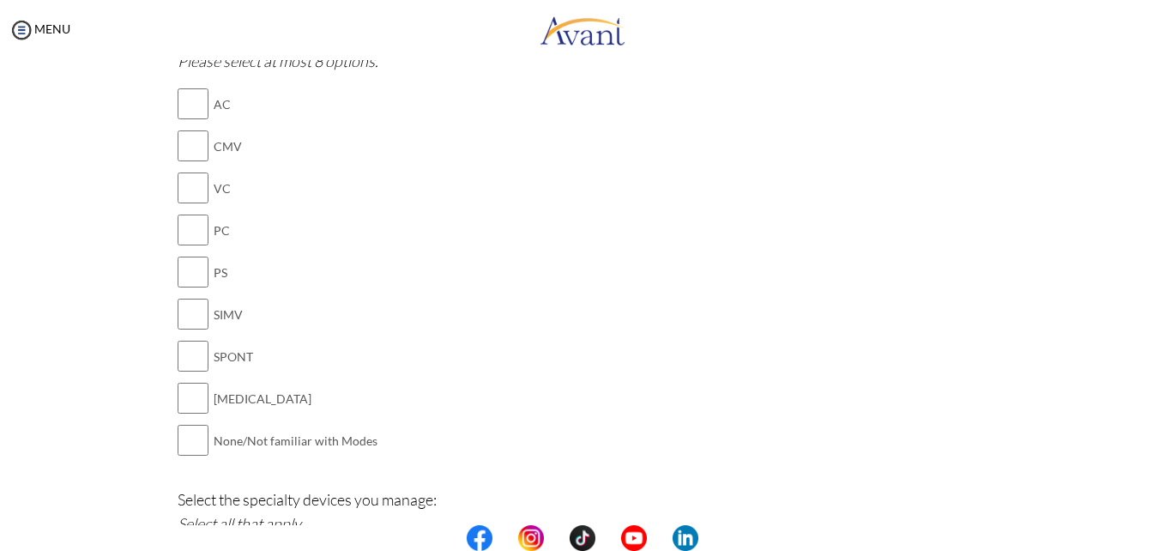
scroll to position [1261, 0]
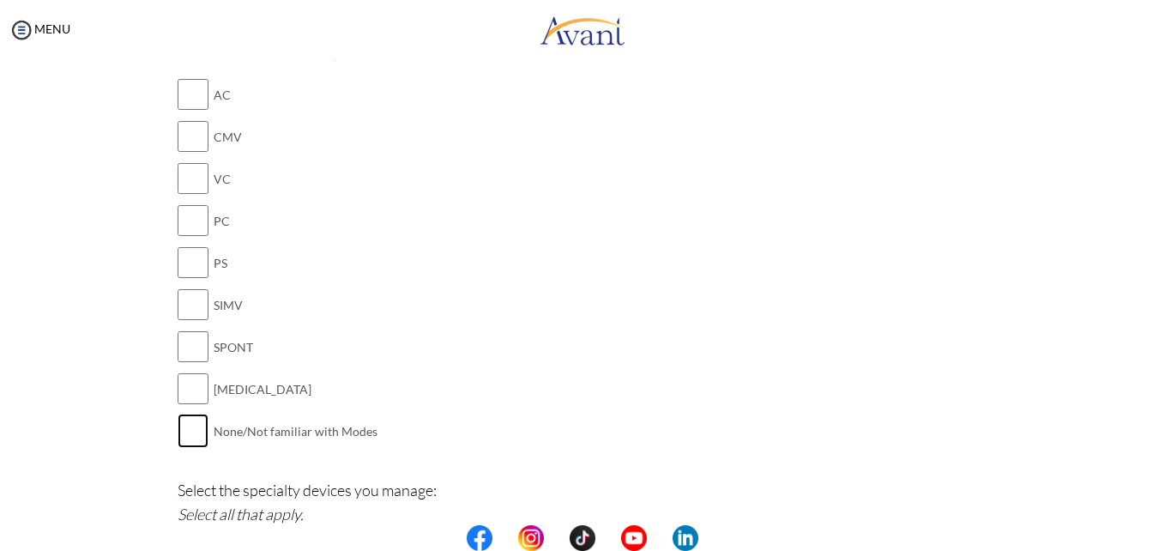
click at [188, 430] on input "checkbox" at bounding box center [193, 430] width 31 height 34
checkbox input "true"
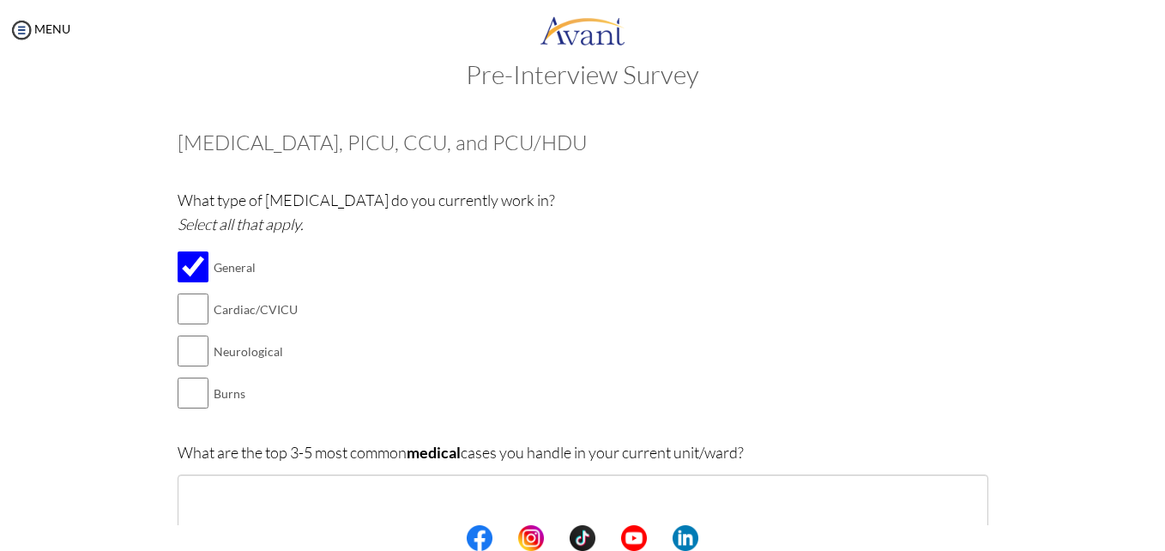
scroll to position [0, 0]
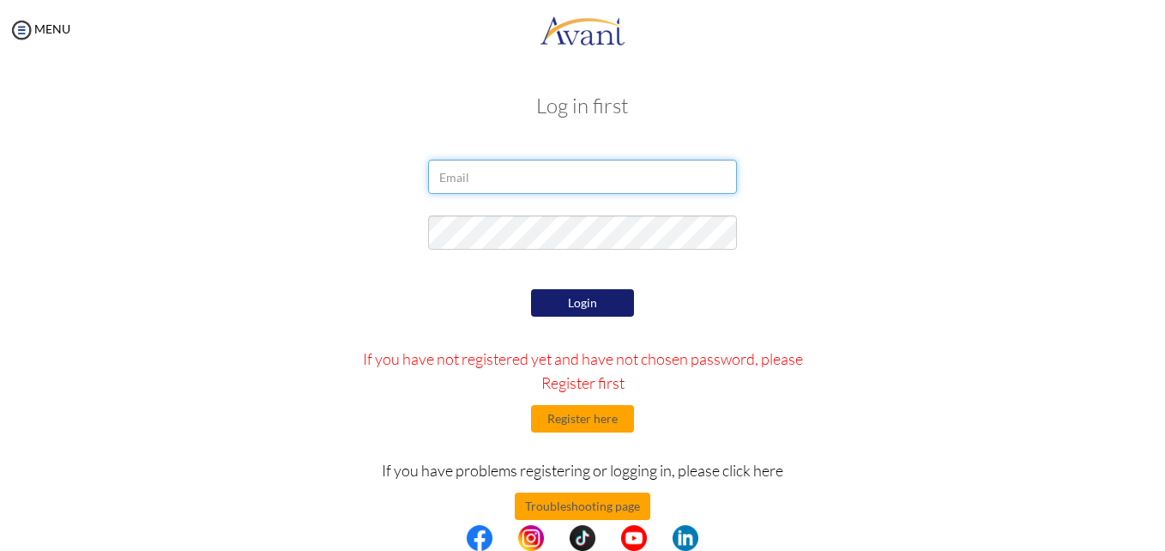
type input "[EMAIL_ADDRESS][DOMAIN_NAME]"
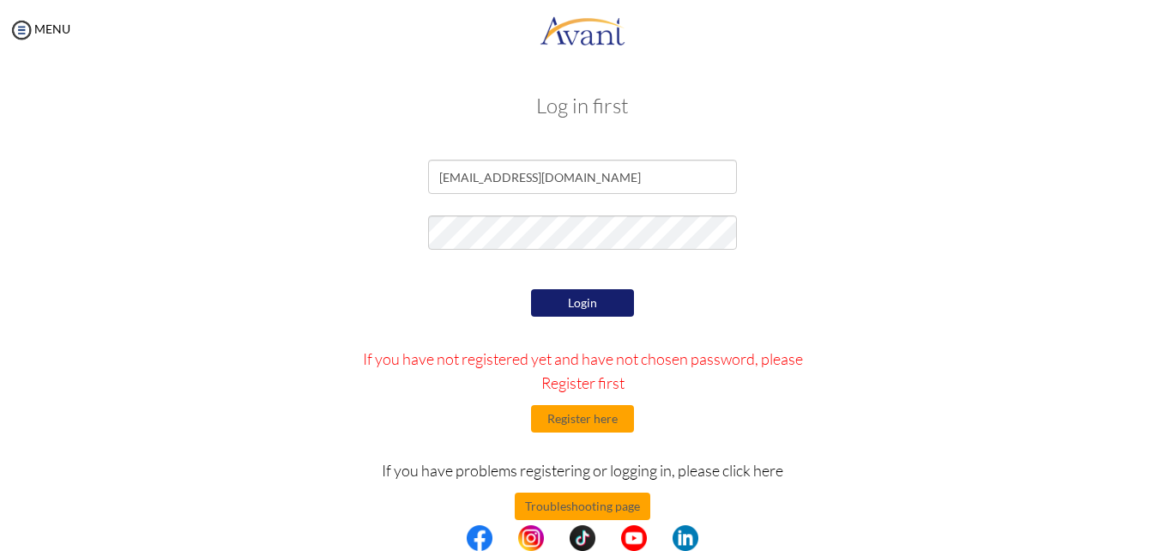
click at [588, 310] on button "Login" at bounding box center [582, 302] width 103 height 27
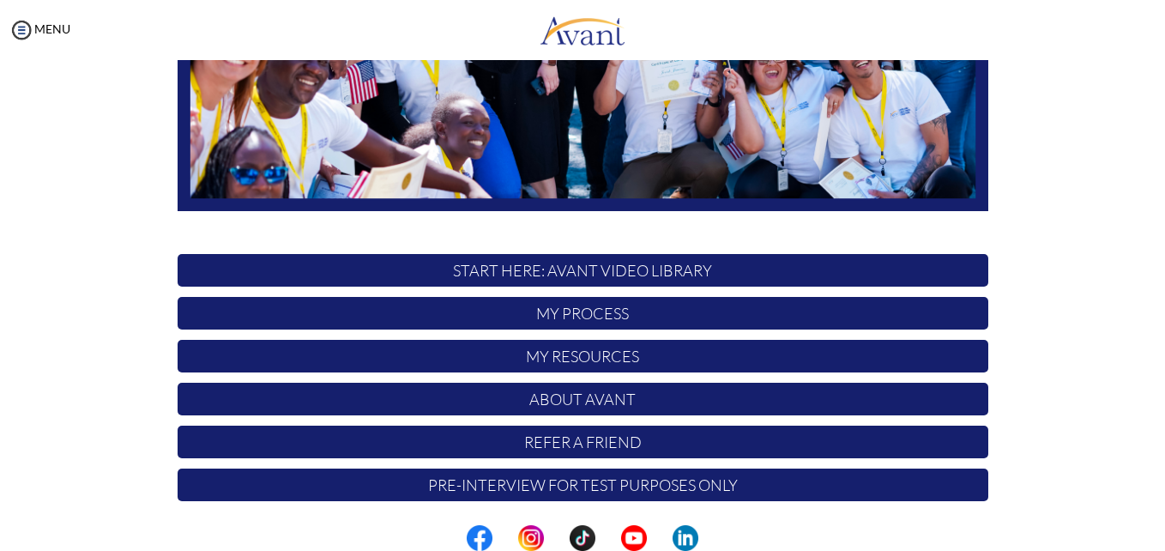
scroll to position [402, 0]
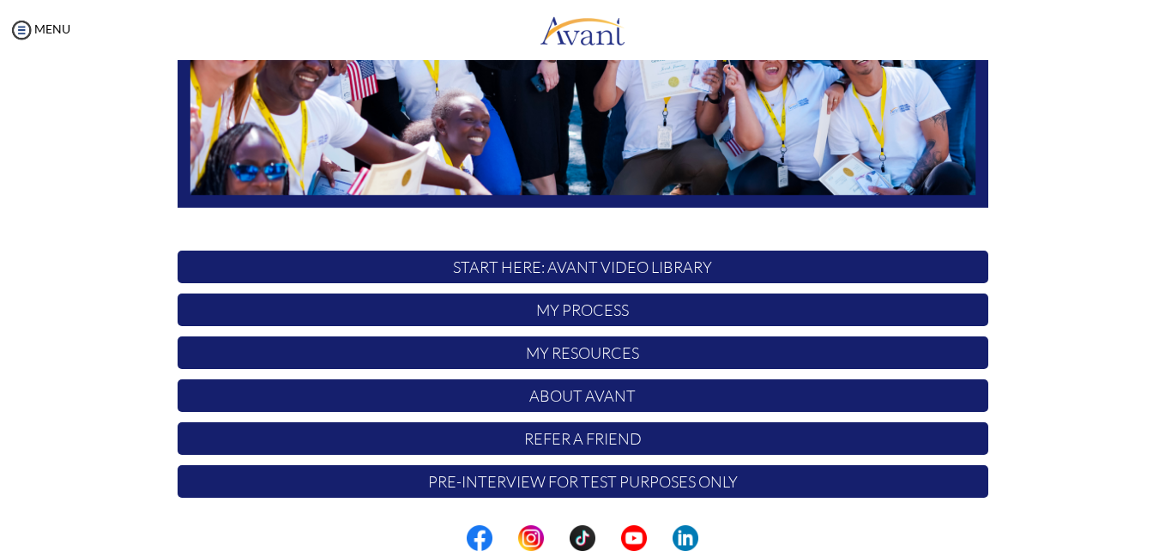
click at [607, 477] on p "Pre-Interview for test purposes only" at bounding box center [583, 481] width 811 height 33
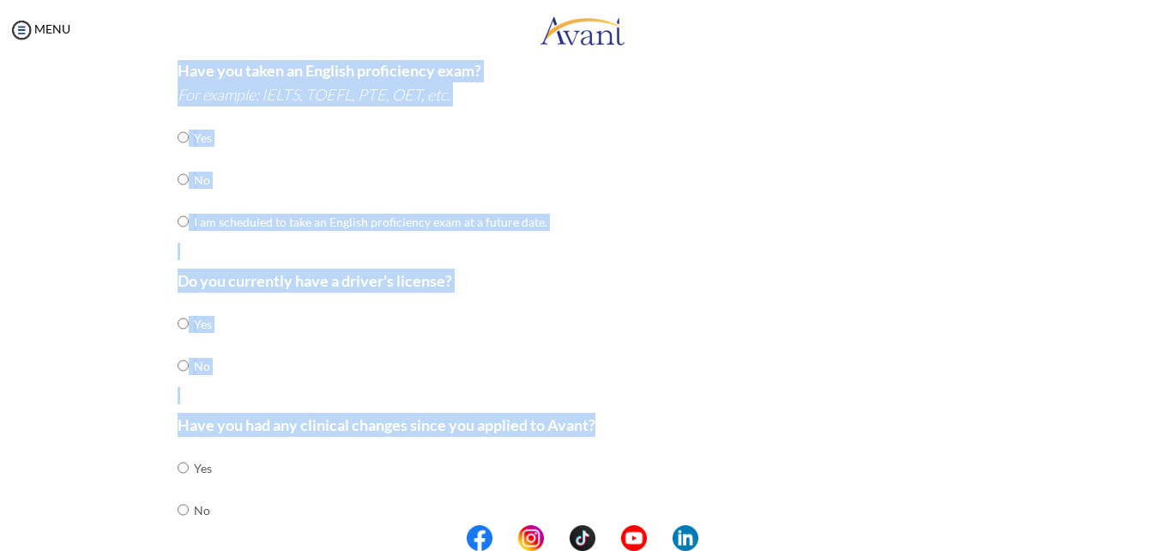
scroll to position [547, 0]
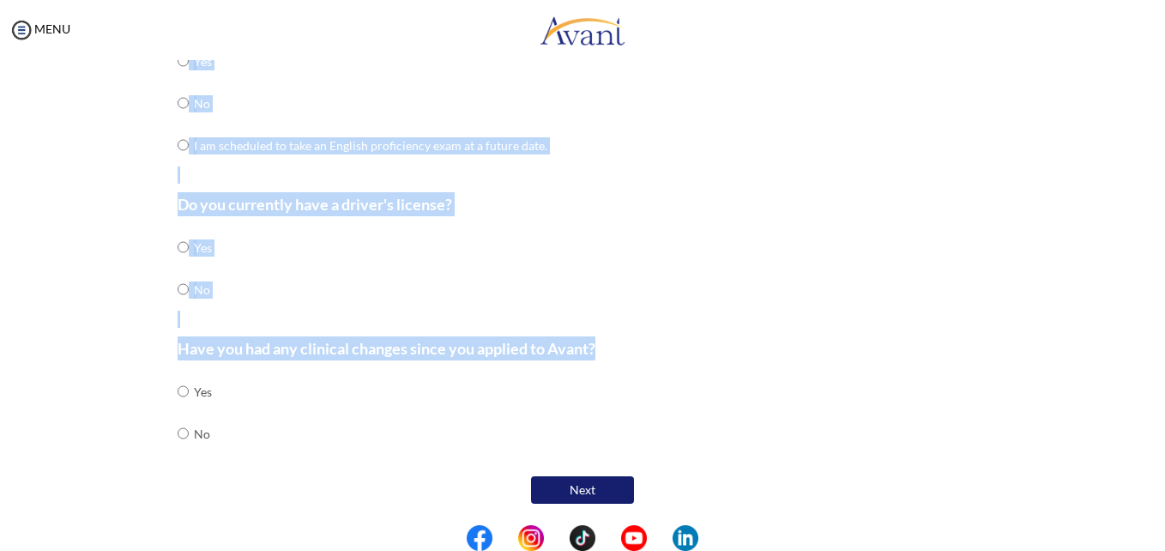
drag, startPoint x: 465, startPoint y: 107, endPoint x: 404, endPoint y: 437, distance: 335.0
click at [404, 437] on div "Pre-Interview Survey Are you currently in school now? Yes No Have you taken the…" at bounding box center [582, 70] width 1131 height 1047
copy div "Pre-Interview Survey Are you currently in school now? Yes No Have you taken the…"
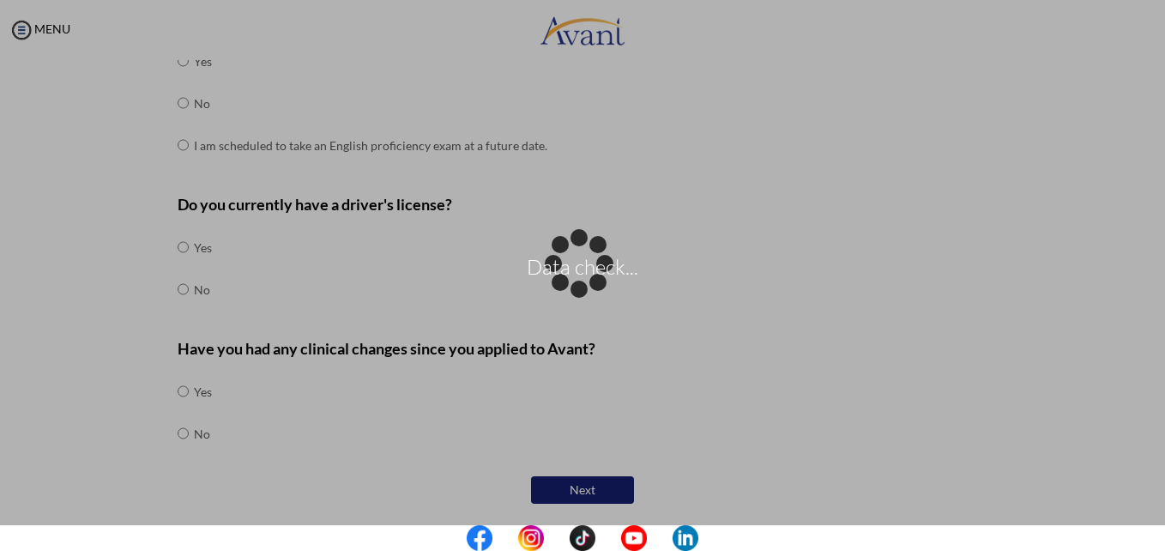
click at [595, 287] on div "Data check..." at bounding box center [582, 275] width 24 height 24
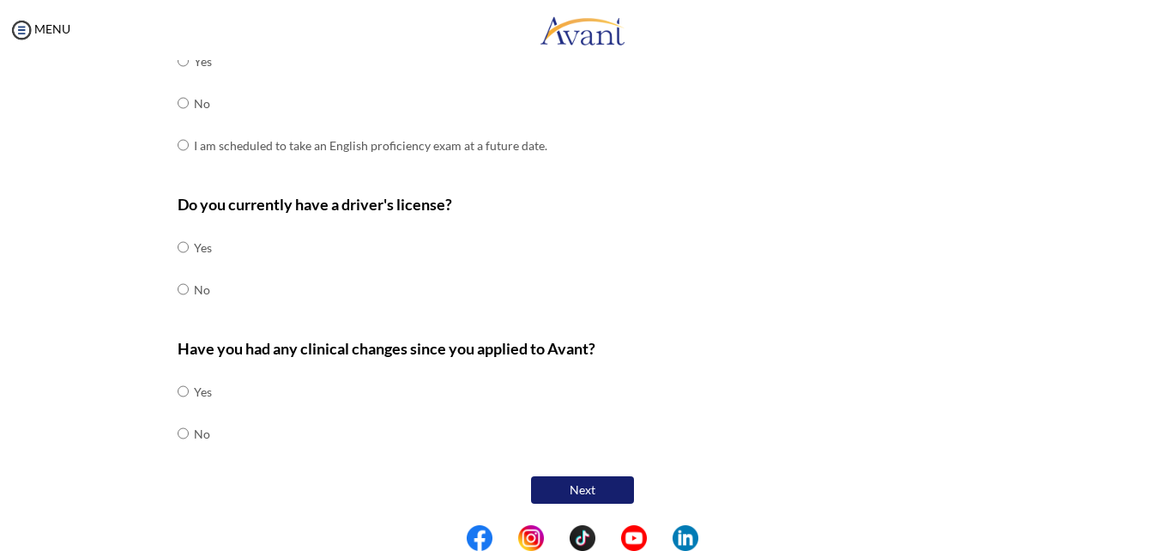
click at [581, 503] on button "Next" at bounding box center [582, 489] width 103 height 27
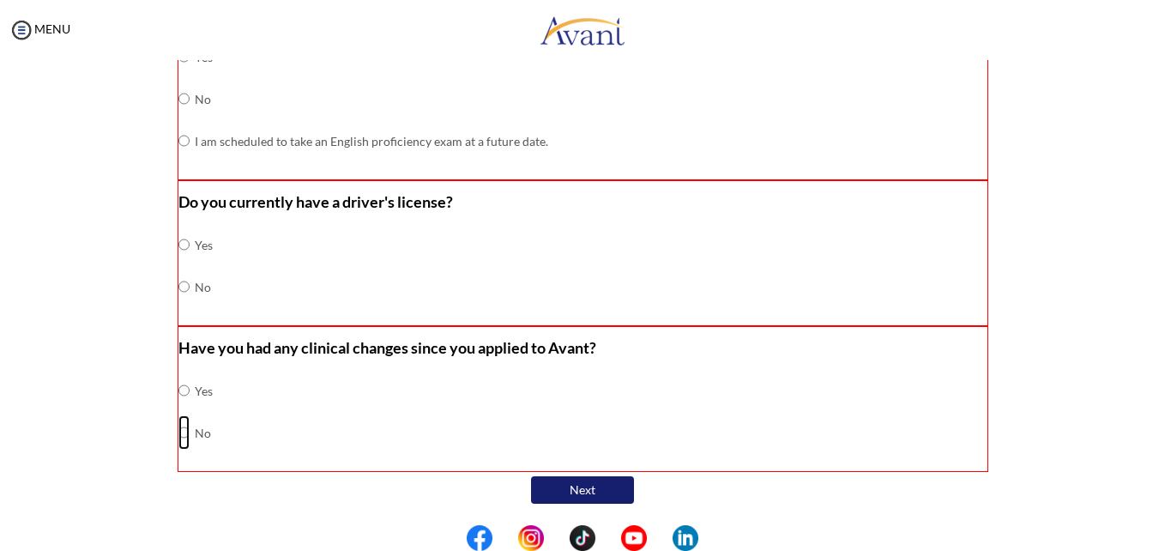
click at [178, 436] on input "radio" at bounding box center [183, 432] width 11 height 34
radio input "true"
click at [180, 240] on input "radio" at bounding box center [183, 244] width 11 height 34
radio input "true"
click at [178, 92] on input "radio" at bounding box center [183, 98] width 11 height 34
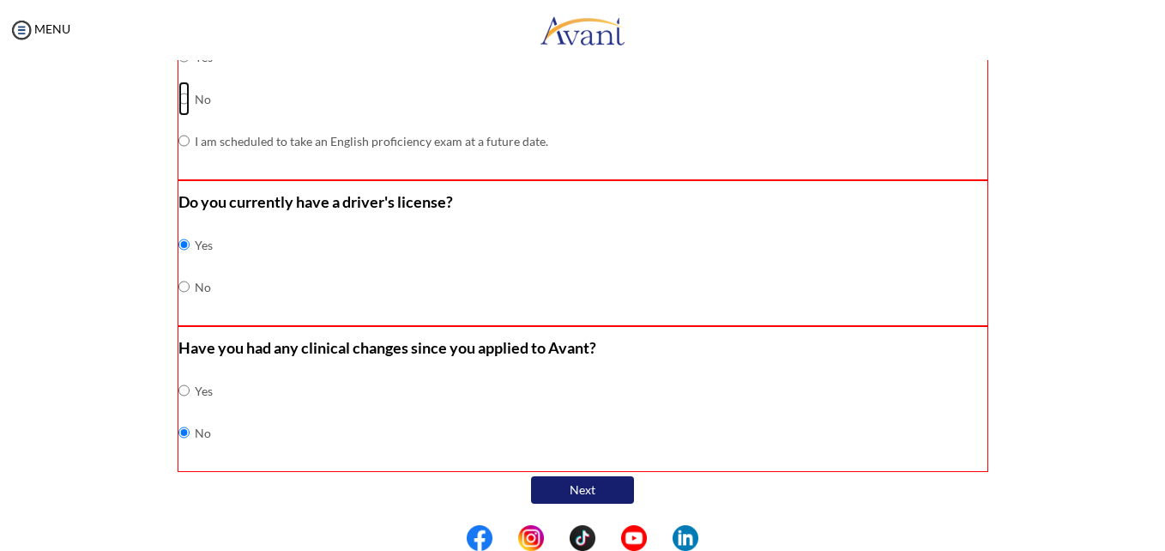
radio input "true"
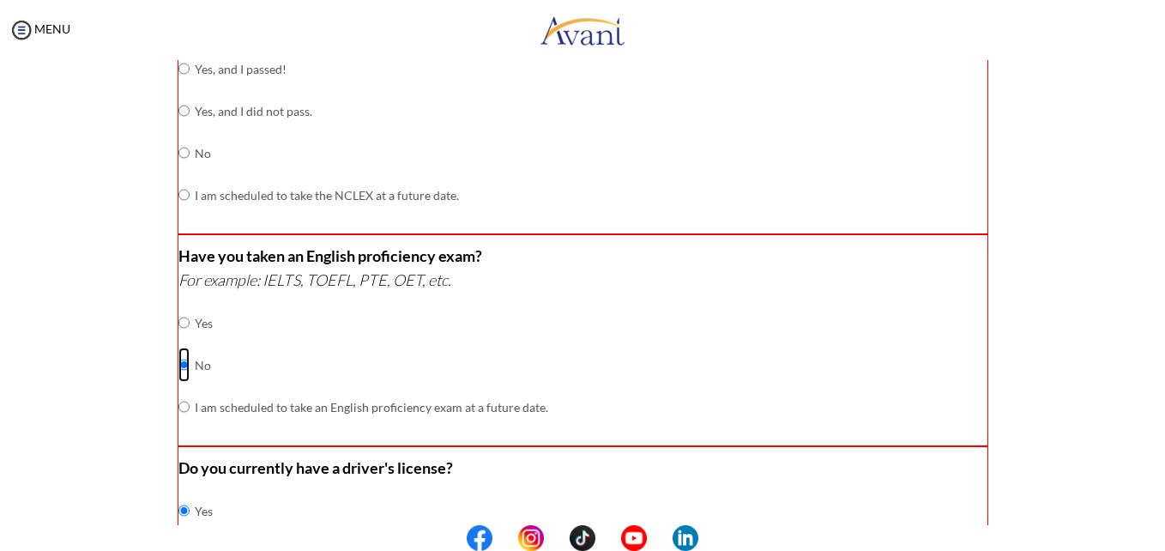
scroll to position [287, 0]
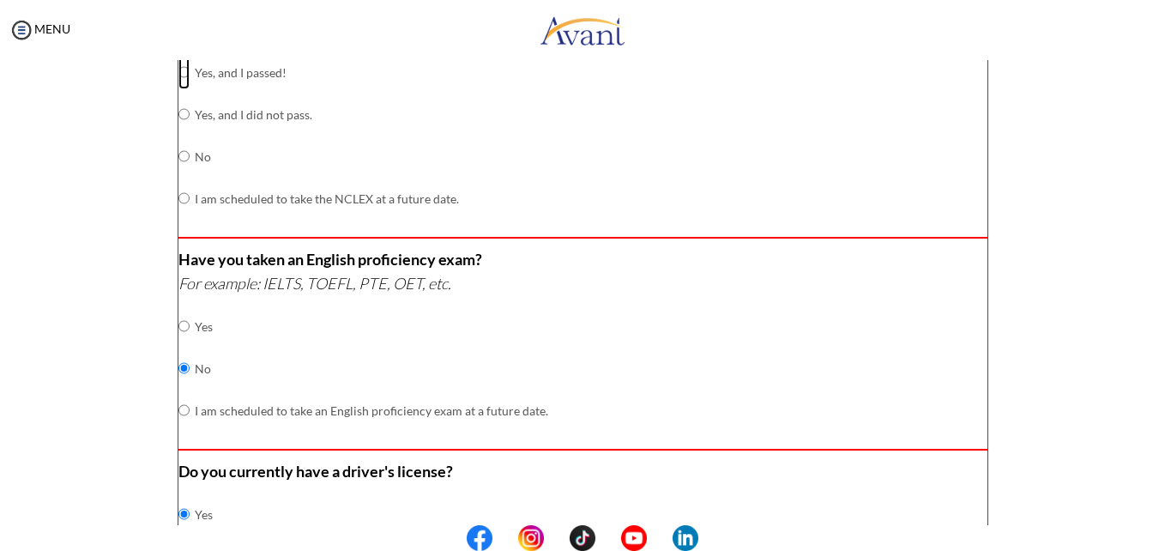
click at [181, 75] on input "radio" at bounding box center [183, 72] width 11 height 34
radio input "true"
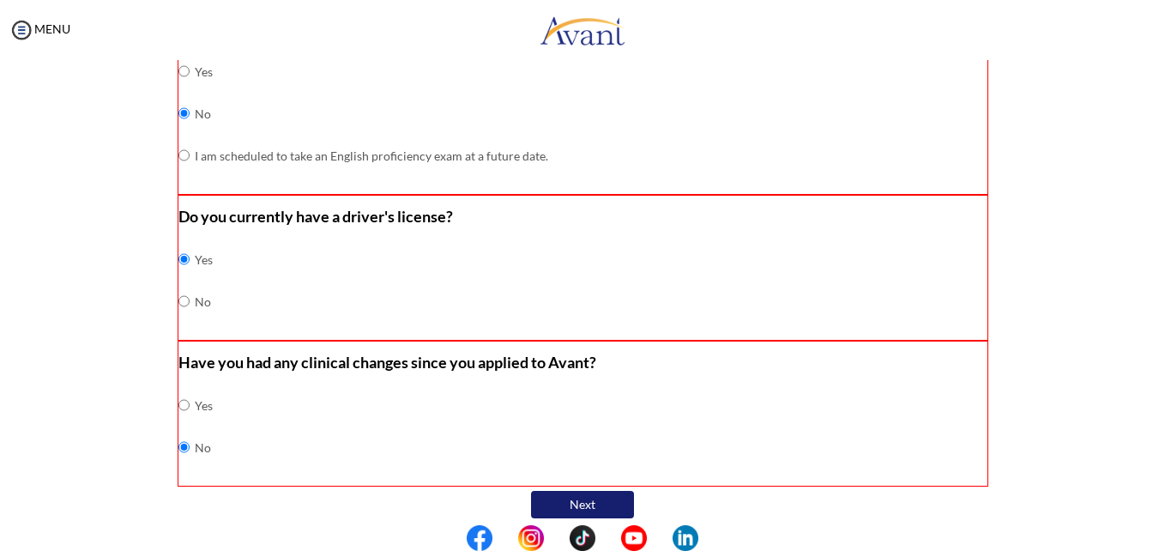
scroll to position [556, 0]
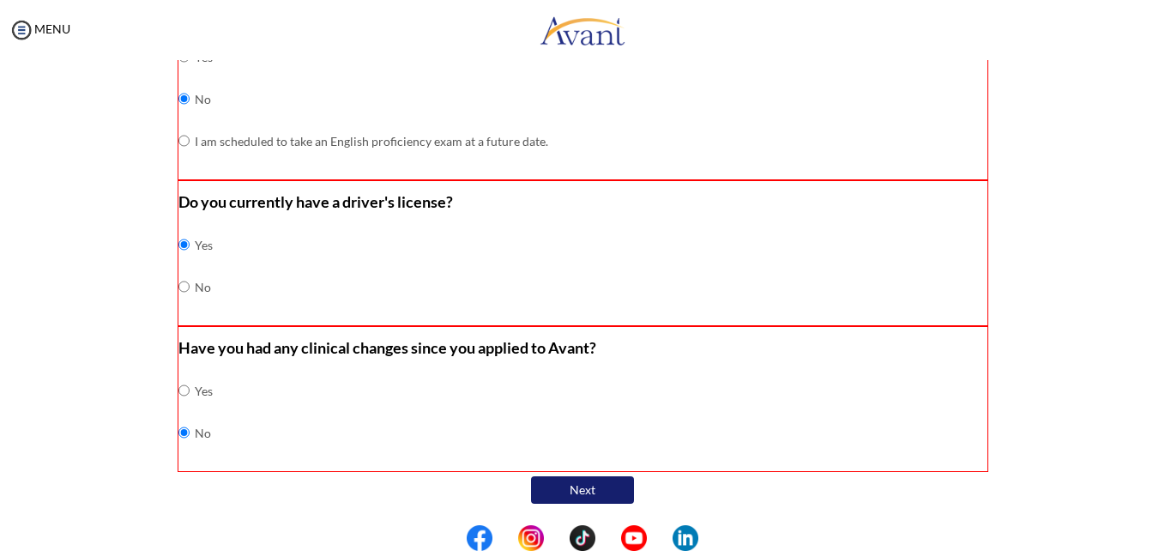
click at [589, 492] on button "Next" at bounding box center [582, 489] width 103 height 27
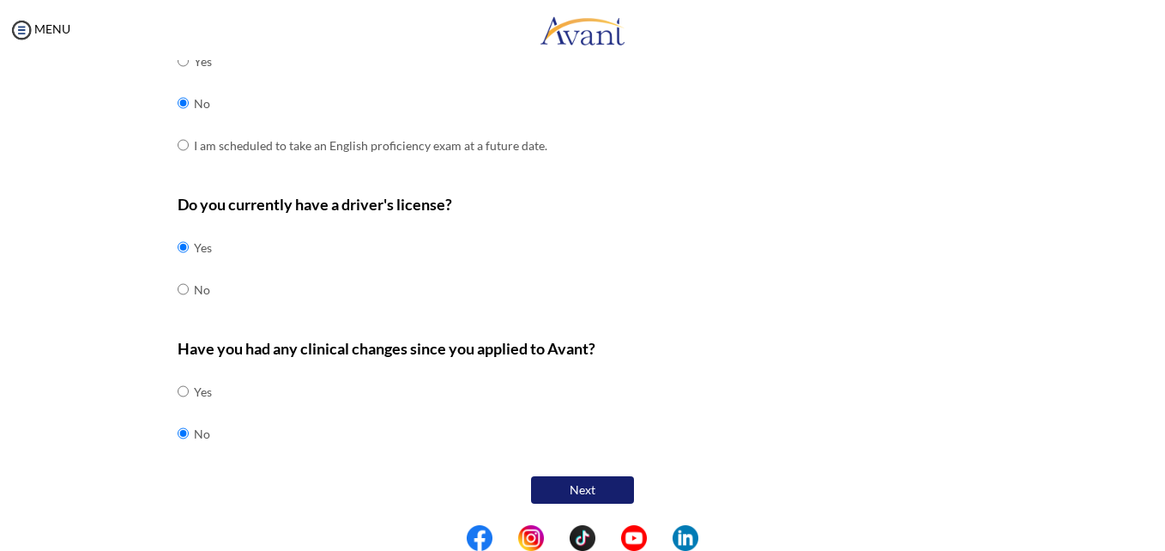
scroll to position [88, 0]
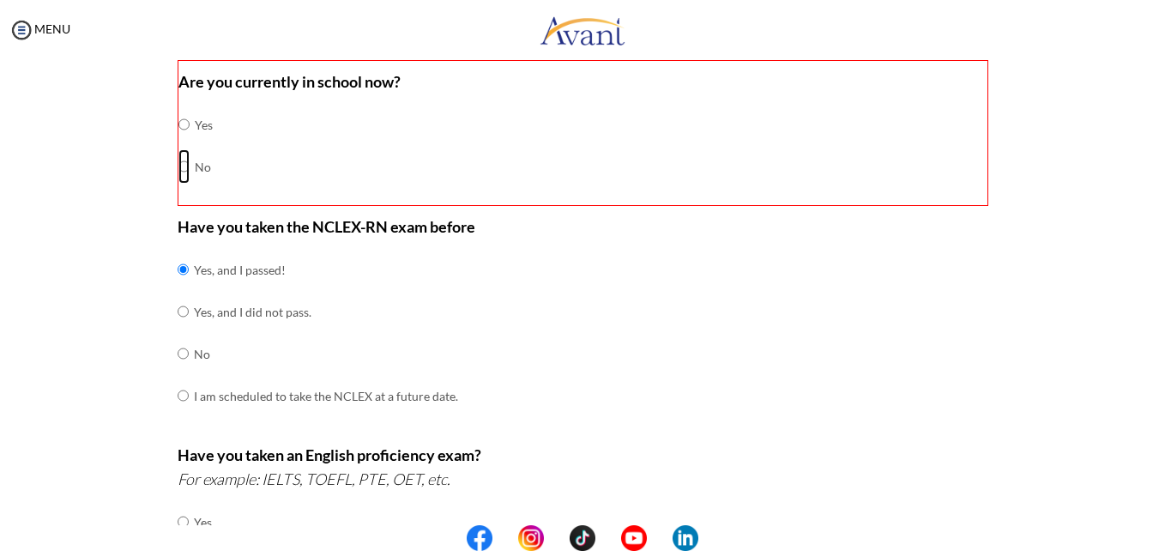
click at [178, 164] on input "radio" at bounding box center [183, 166] width 11 height 34
radio input "true"
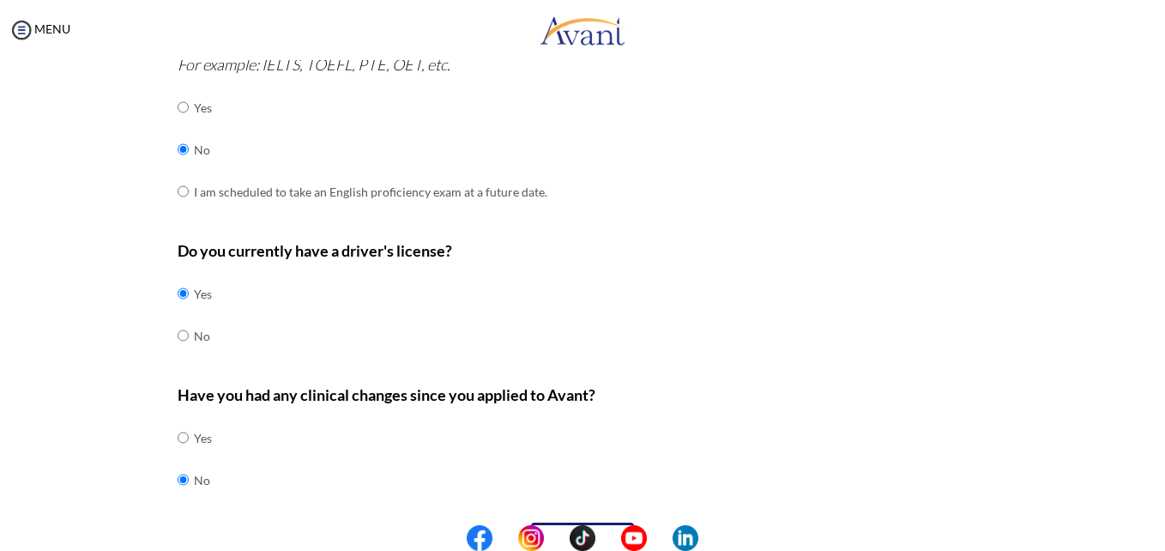
scroll to position [549, 0]
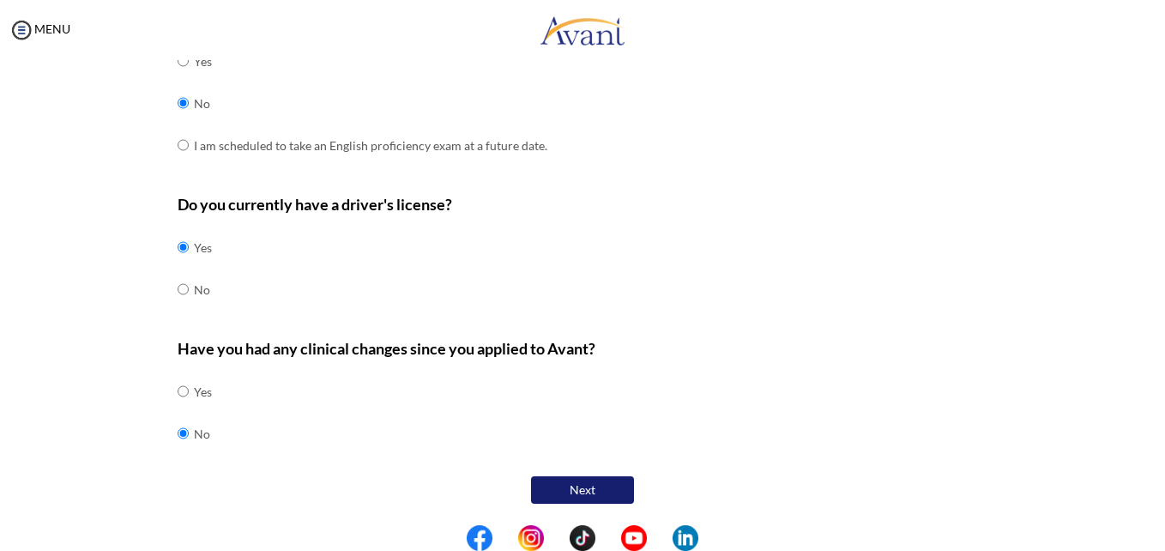
click at [610, 490] on button "Next" at bounding box center [582, 489] width 103 height 27
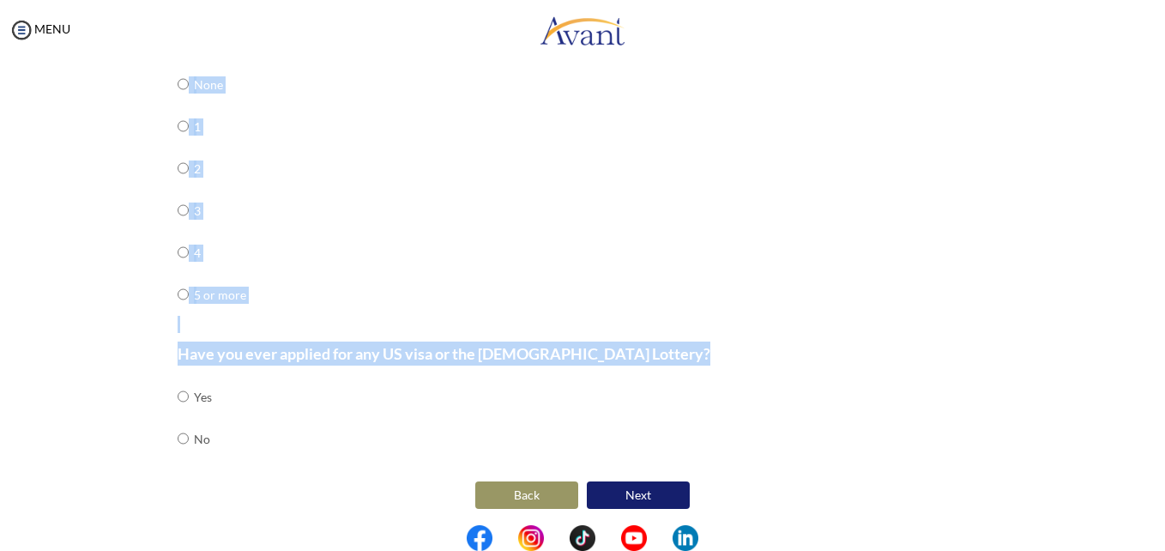
scroll to position [611, 0]
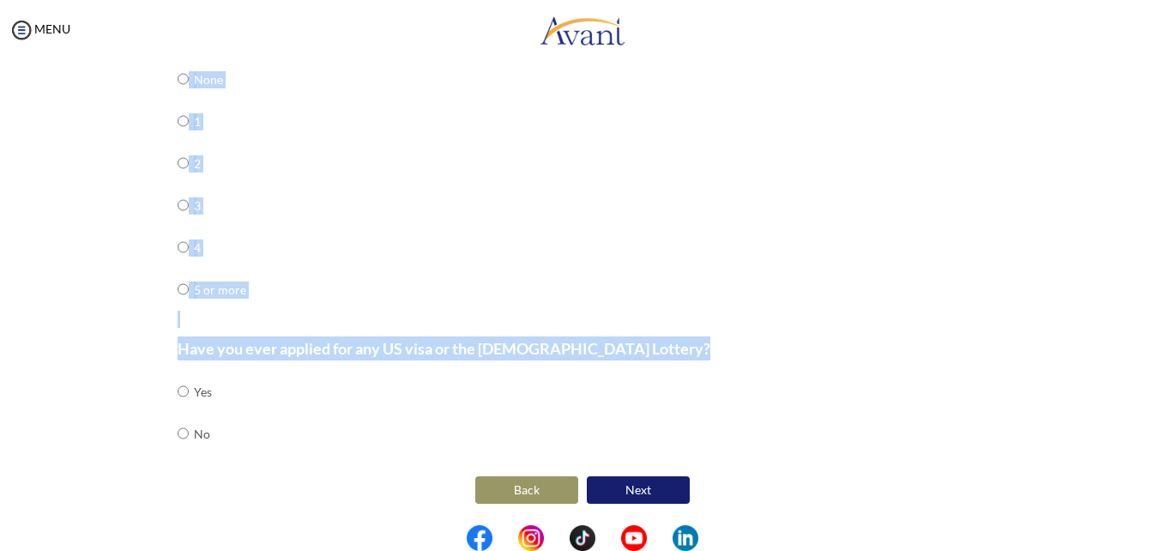
drag, startPoint x: 172, startPoint y: 142, endPoint x: 455, endPoint y: 435, distance: 407.1
click at [455, 435] on div "For Immigration Purposes For immigration purposes, we need to gather informatio…" at bounding box center [583, 31] width 811 height 953
copy div "For Immigration Purposes For immigration purposes, we need to gather informatio…"
click at [585, 411] on div "Have you ever applied for any US visa or the Green Card Lottery? Yes No" at bounding box center [583, 404] width 811 height 136
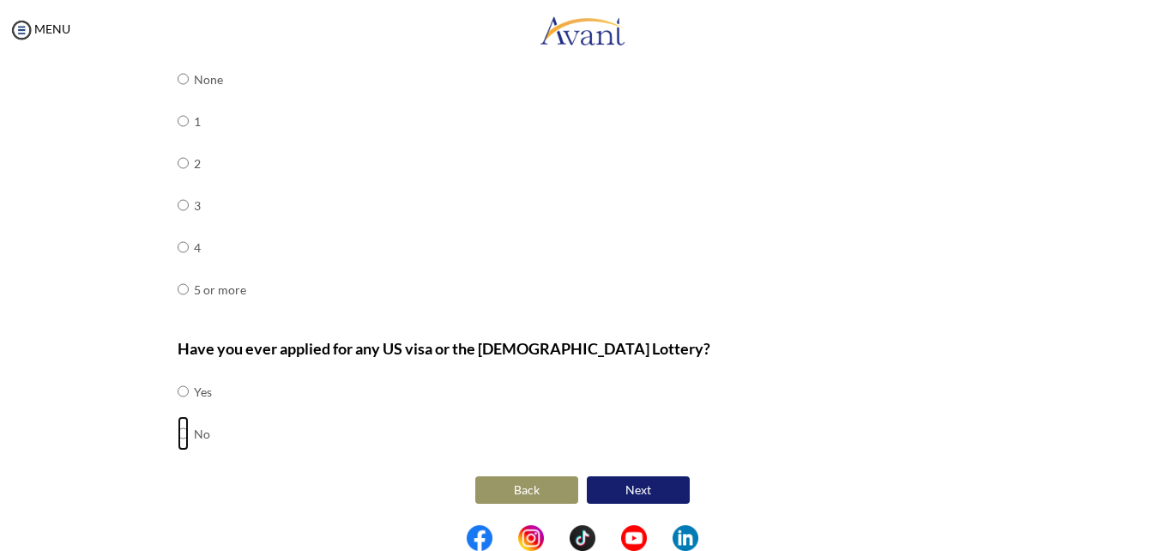
click at [178, 433] on input "radio" at bounding box center [183, 433] width 11 height 34
radio input "true"
click at [178, 73] on input "radio" at bounding box center [183, 79] width 11 height 34
radio input "true"
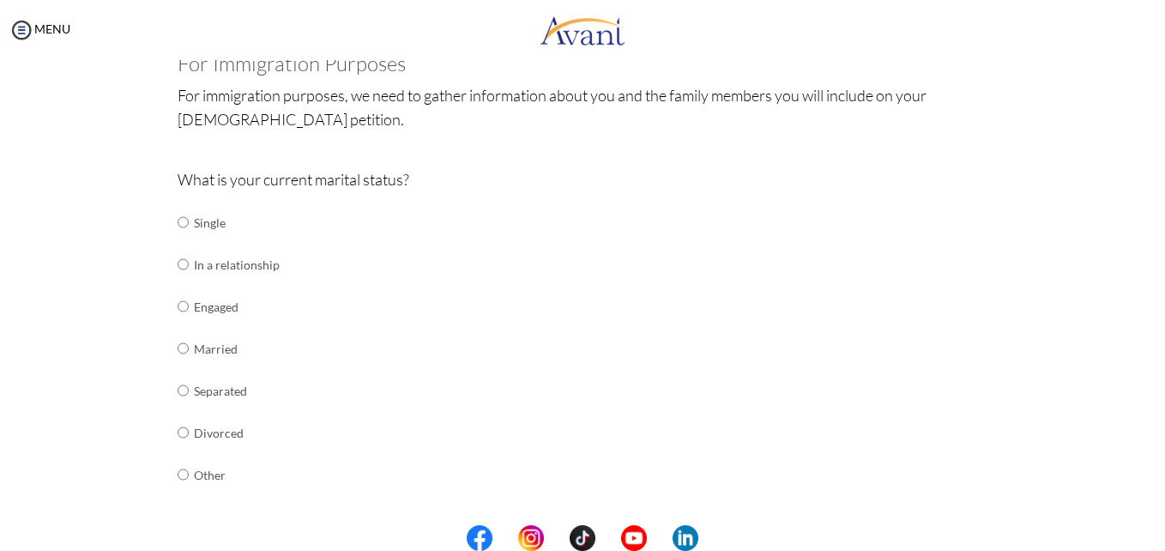
scroll to position [112, 0]
click at [178, 261] on input "radio" at bounding box center [183, 266] width 11 height 34
radio input "true"
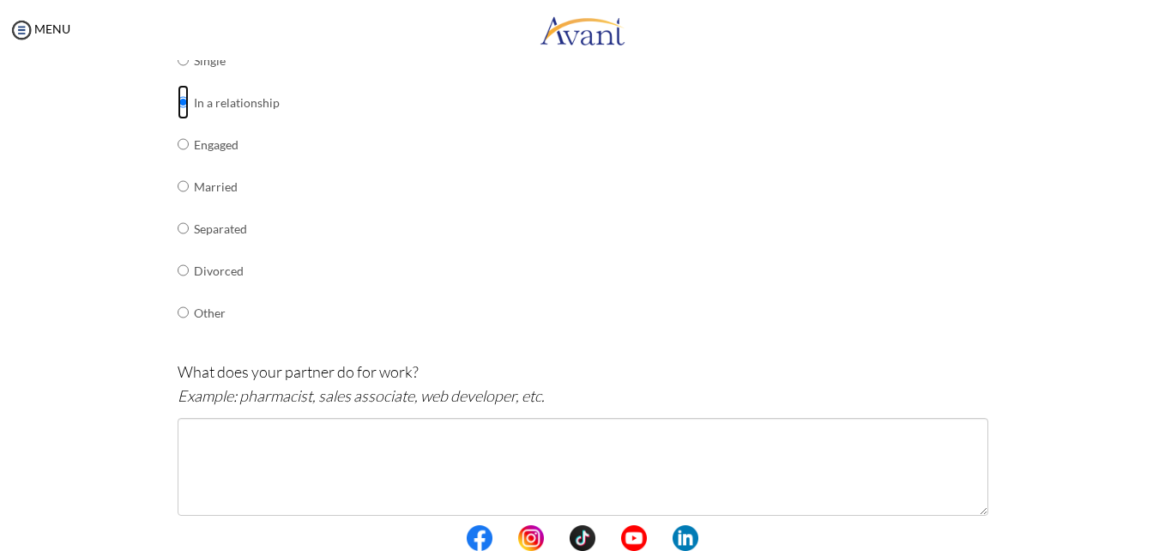
scroll to position [281, 0]
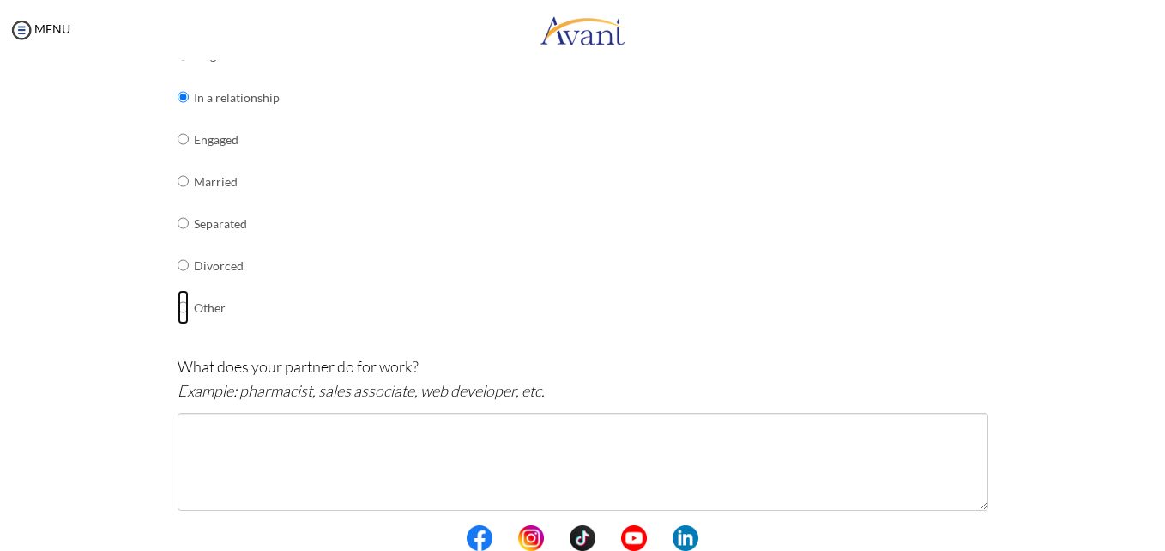
click at [178, 305] on input "radio" at bounding box center [183, 307] width 11 height 34
radio input "true"
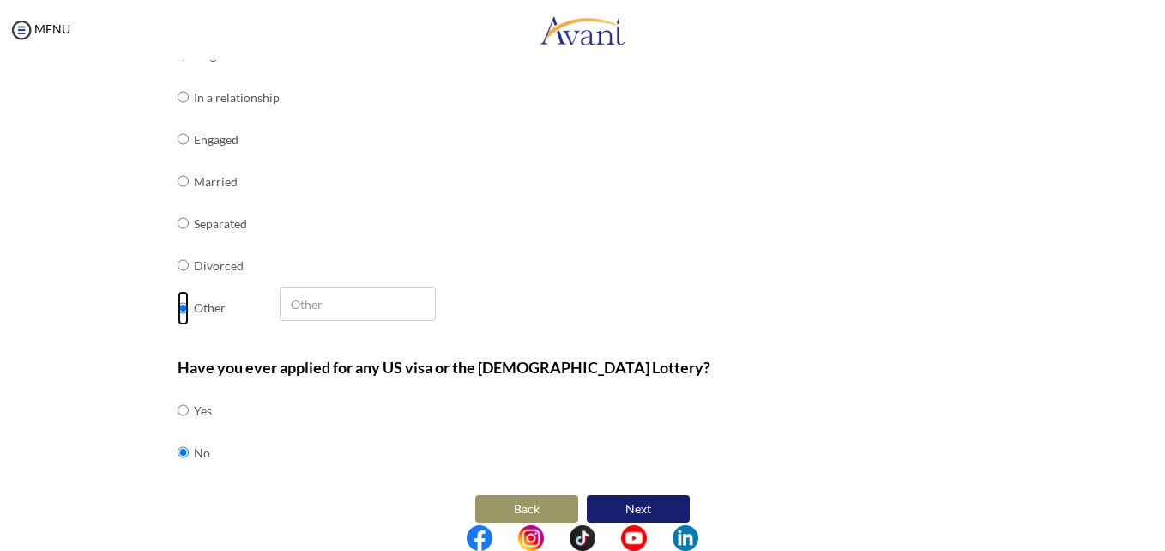
scroll to position [299, 0]
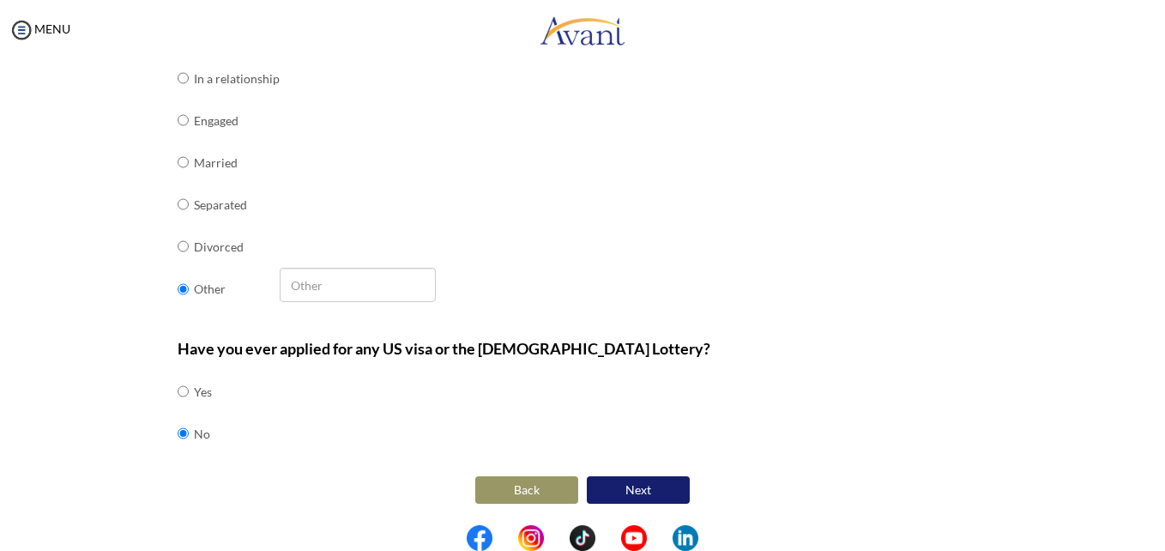
click at [630, 486] on button "Next" at bounding box center [638, 489] width 103 height 27
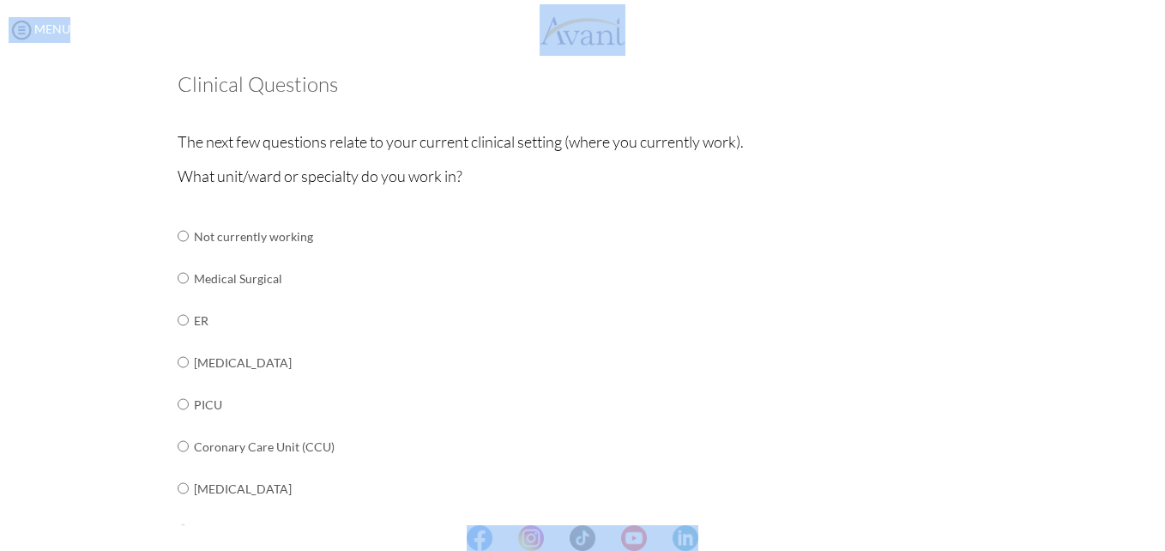
scroll to position [96, 0]
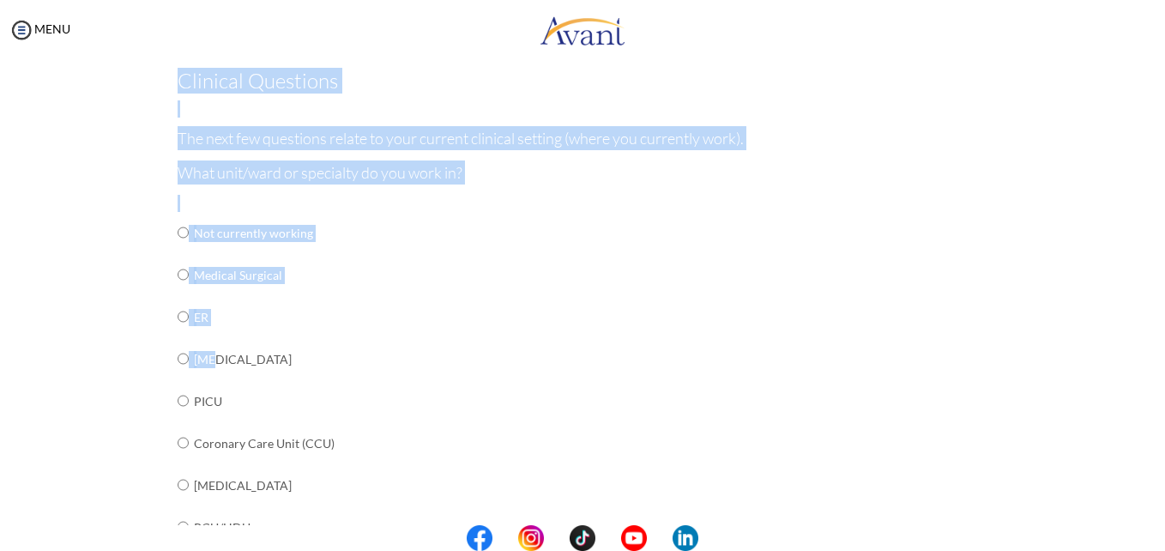
drag, startPoint x: 172, startPoint y: 149, endPoint x: 432, endPoint y: 342, distance: 323.1
click at [432, 342] on td "[MEDICAL_DATA]" at bounding box center [328, 359] width 269 height 42
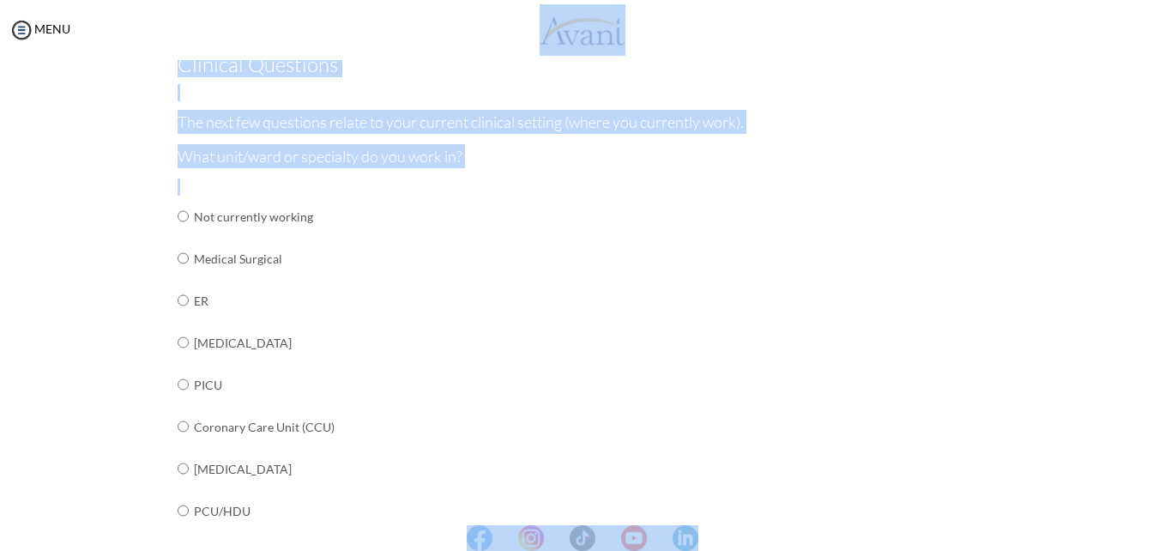
scroll to position [0, 0]
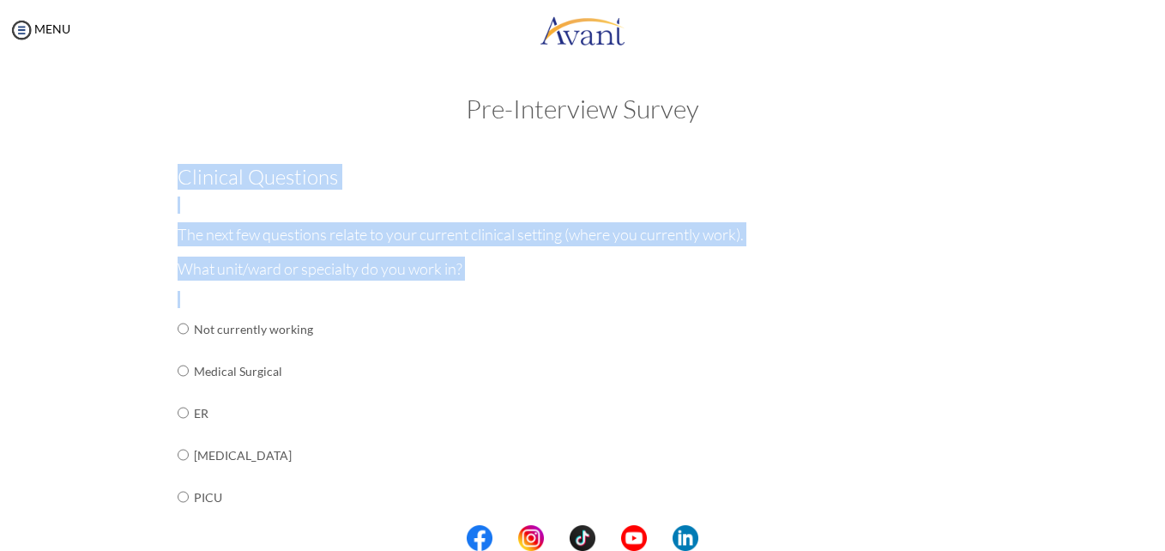
drag, startPoint x: 467, startPoint y: 427, endPoint x: 175, endPoint y: 176, distance: 385.0
copy div "Clinical Questions The next few questions relate to your current clinical setti…"
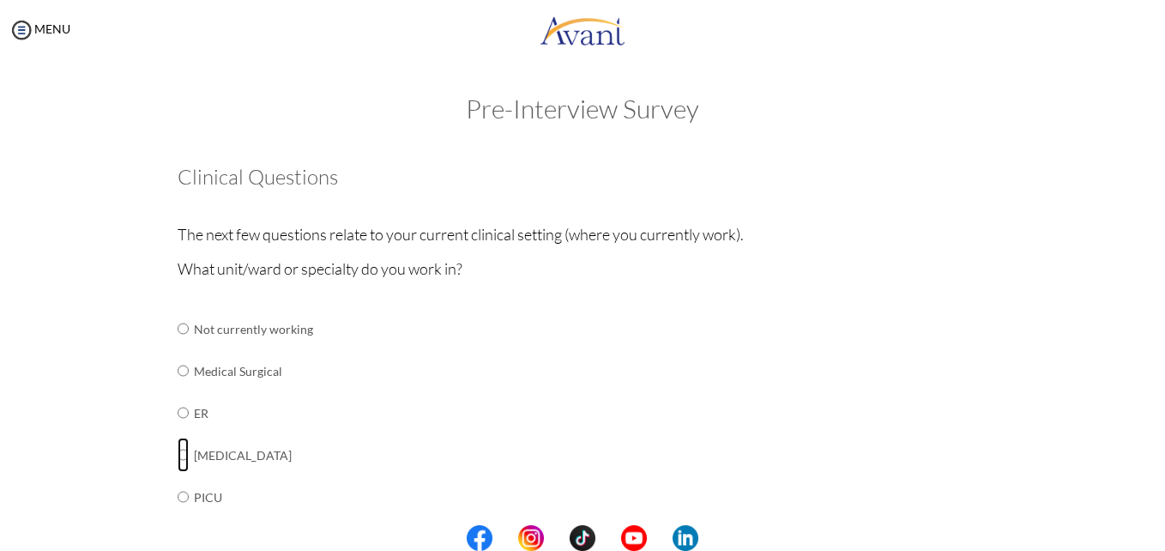
click at [178, 454] on input "radio" at bounding box center [183, 455] width 11 height 34
radio input "true"
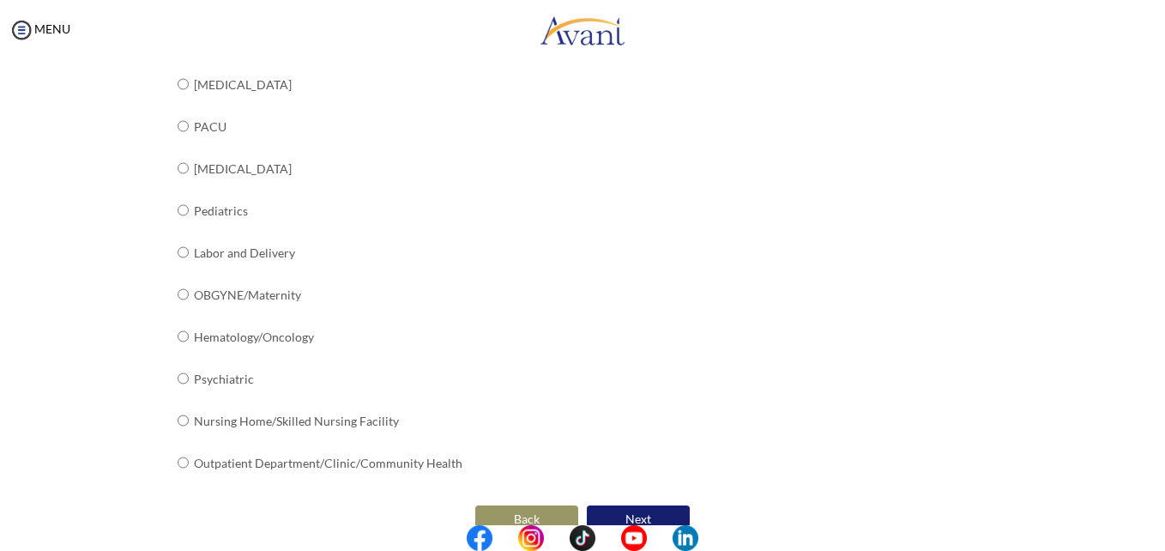
scroll to position [694, 0]
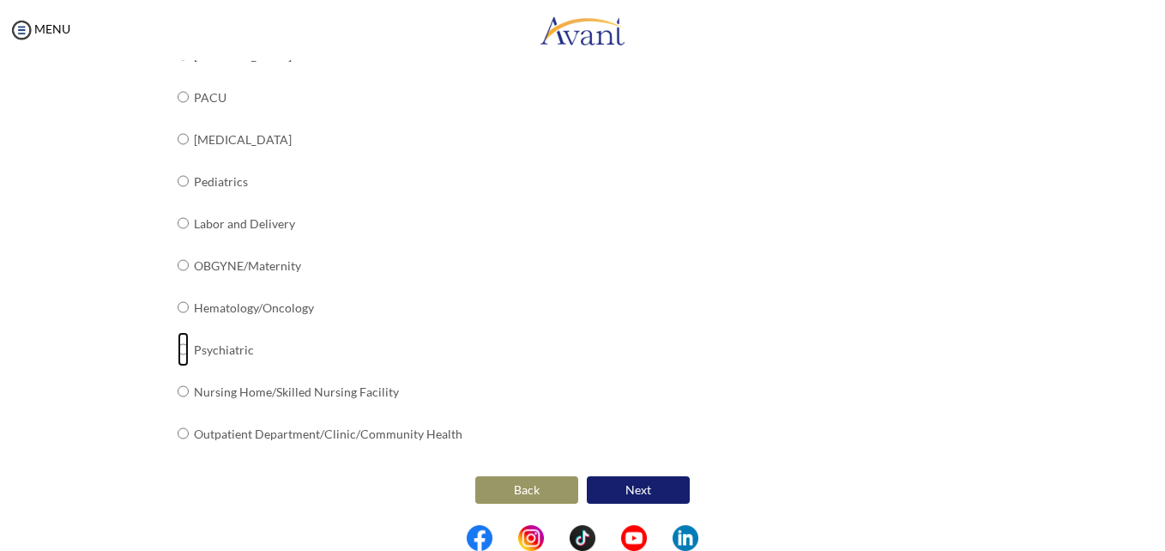
click at [178, 350] on input "radio" at bounding box center [183, 349] width 11 height 34
radio input "true"
click at [178, 304] on input "radio" at bounding box center [183, 307] width 11 height 34
radio input "true"
click at [178, 260] on input "radio" at bounding box center [183, 265] width 11 height 34
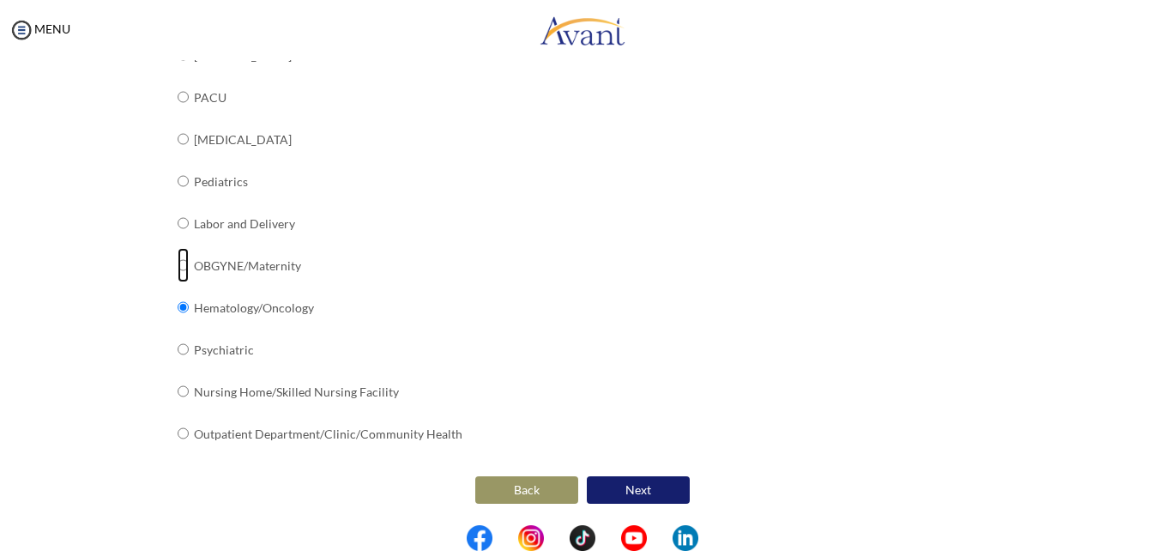
radio input "true"
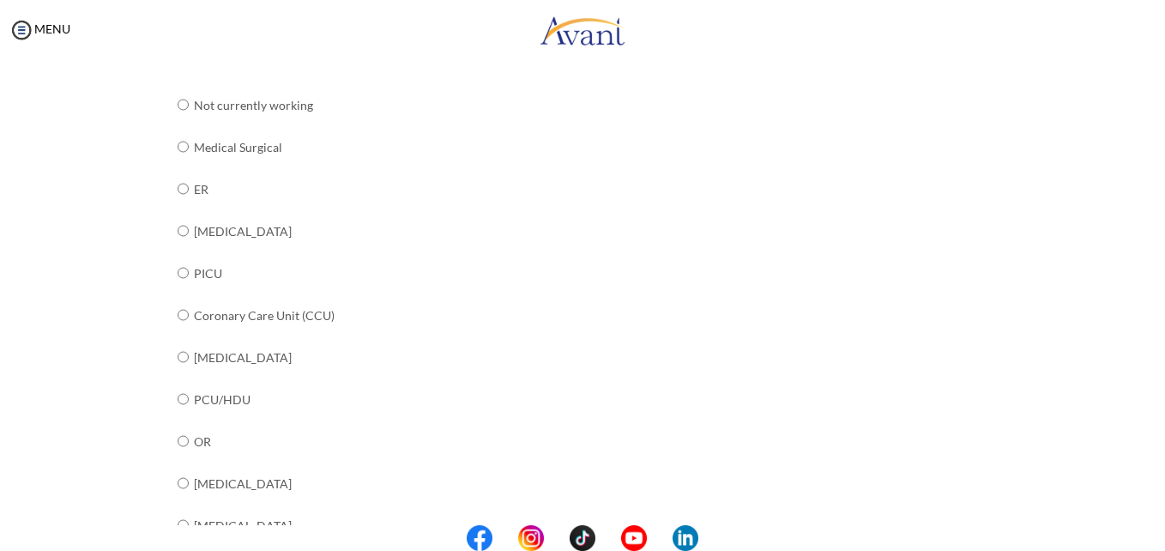
scroll to position [211, 0]
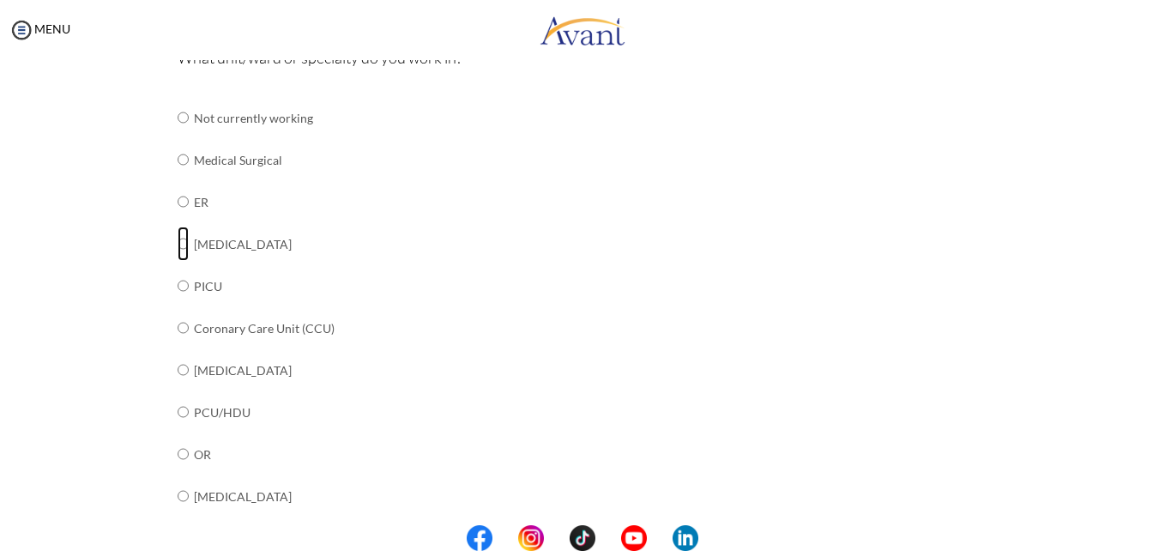
click at [180, 240] on input "radio" at bounding box center [183, 243] width 11 height 34
radio input "true"
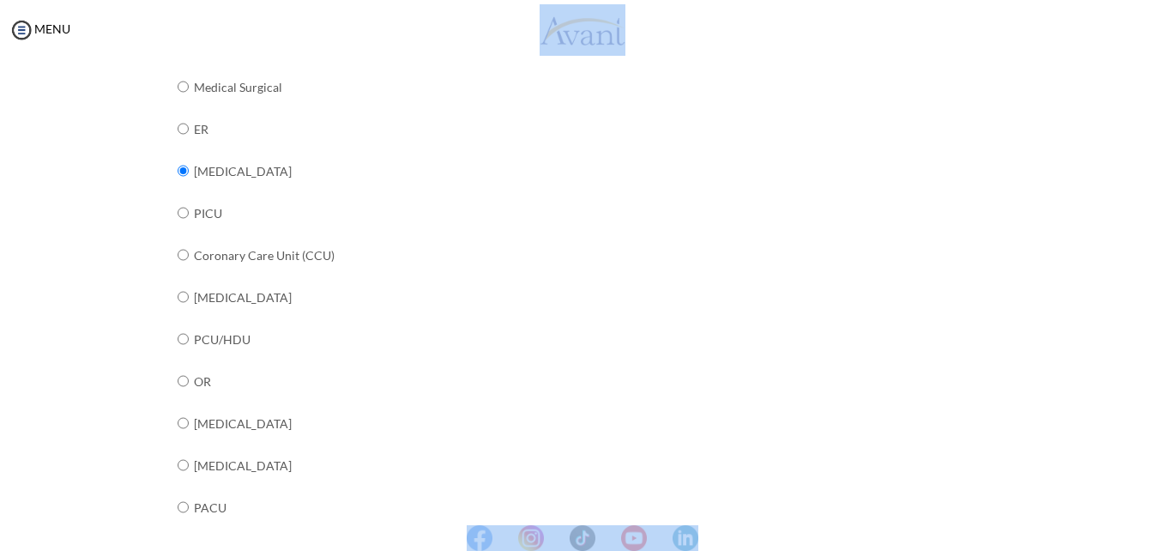
scroll to position [0, 0]
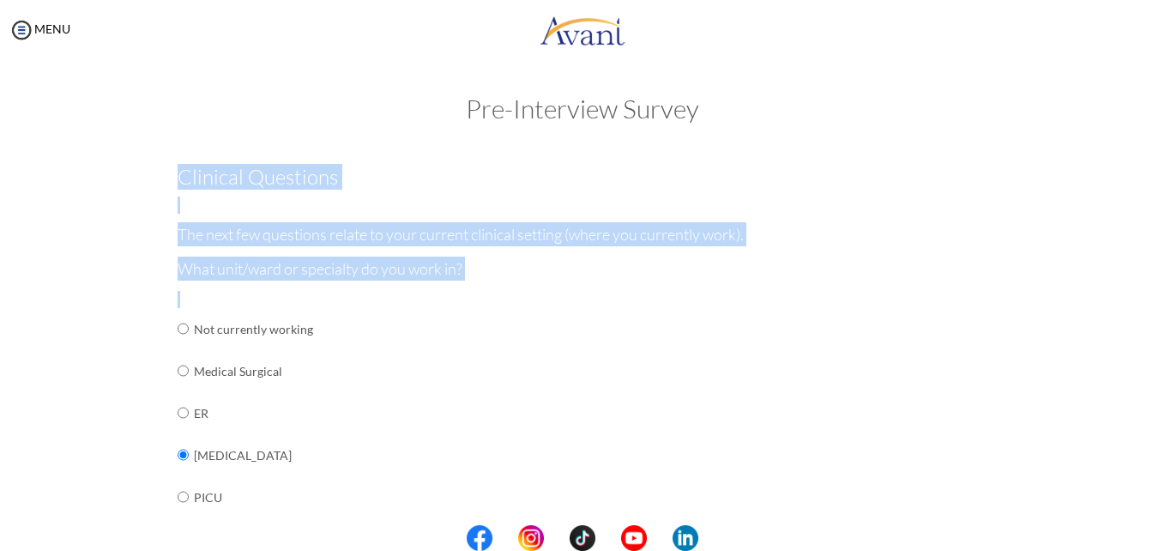
drag, startPoint x: 456, startPoint y: 437, endPoint x: 170, endPoint y: 172, distance: 389.1
copy div "Clinical Questions The next few questions relate to your current clinical setti…"
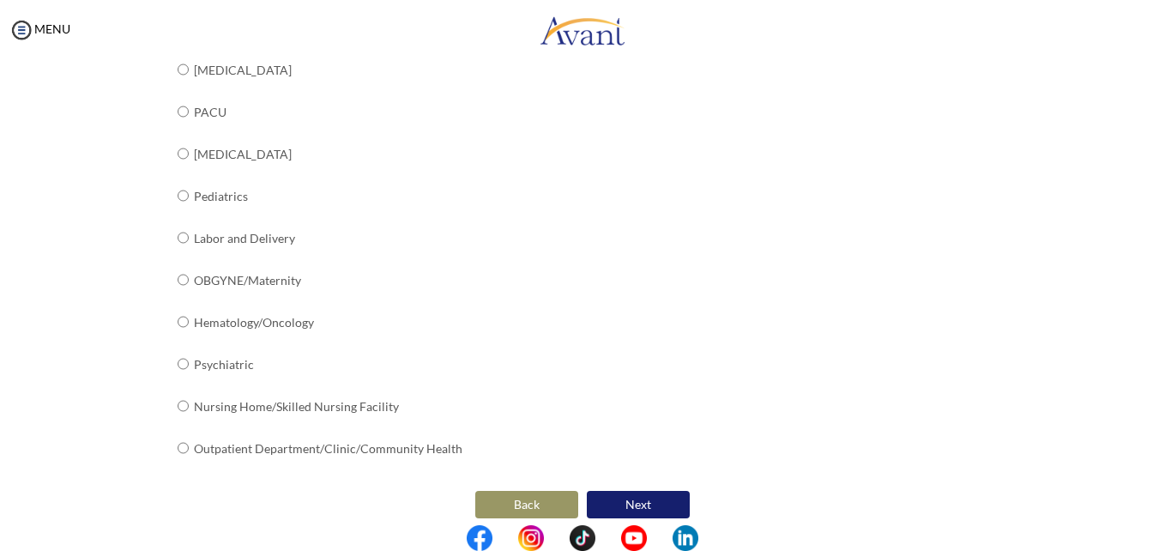
scroll to position [694, 0]
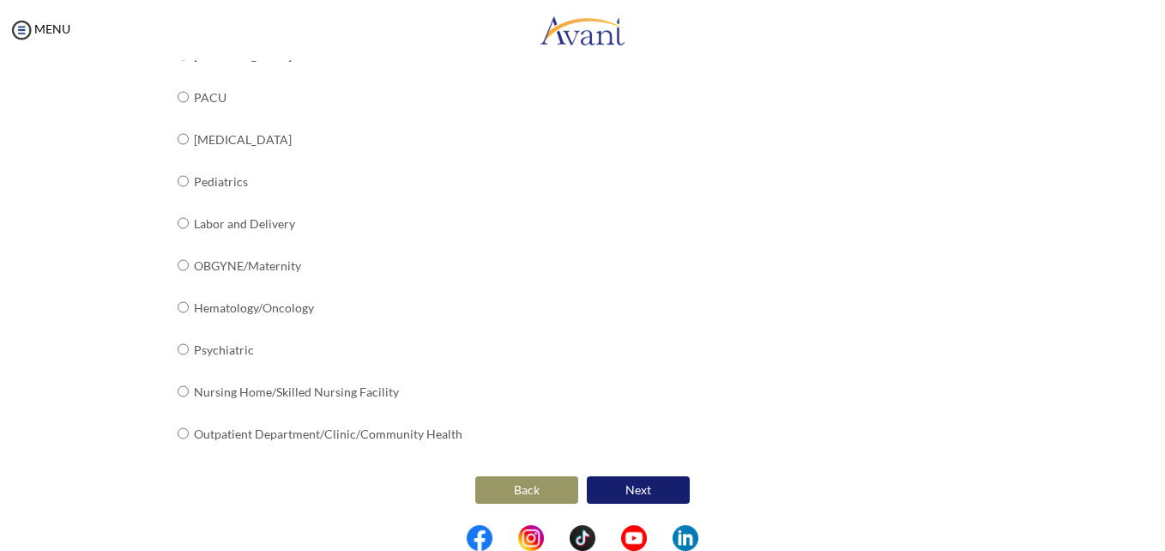
copy div "Clinical Questions The next few questions relate to your current clinical setti…"
click at [608, 491] on button "Next" at bounding box center [638, 489] width 103 height 27
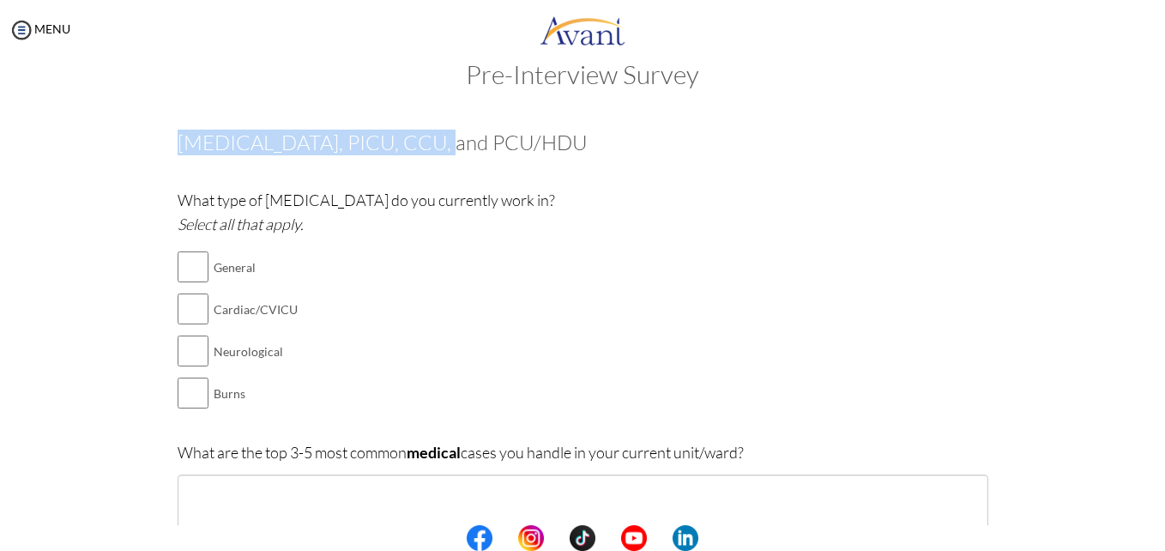
drag, startPoint x: 462, startPoint y: 140, endPoint x: 163, endPoint y: 136, distance: 298.6
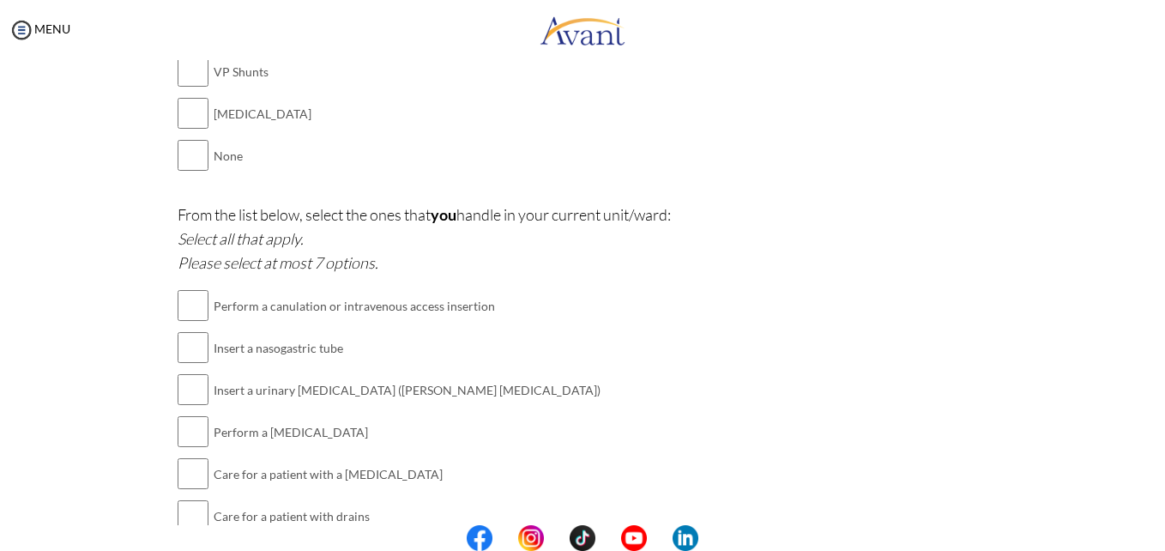
scroll to position [2105, 0]
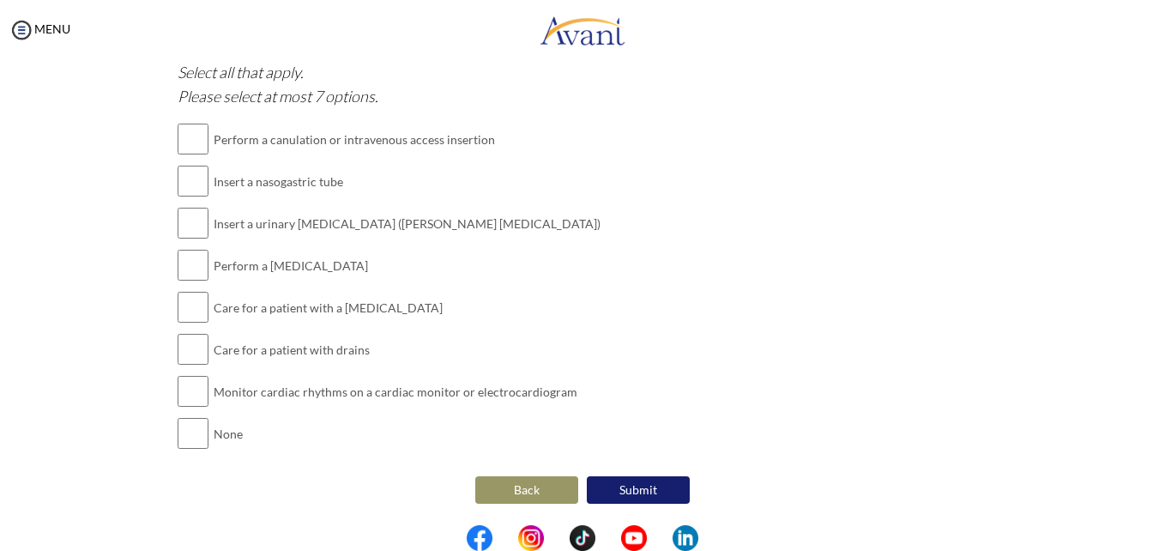
click at [492, 489] on button "Back" at bounding box center [526, 489] width 103 height 27
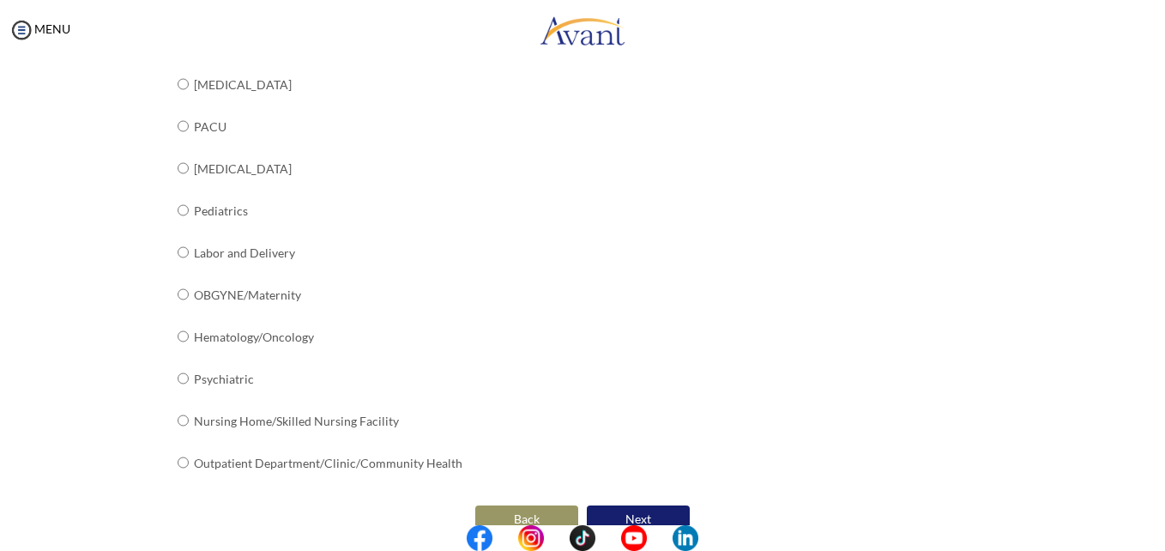
scroll to position [694, 0]
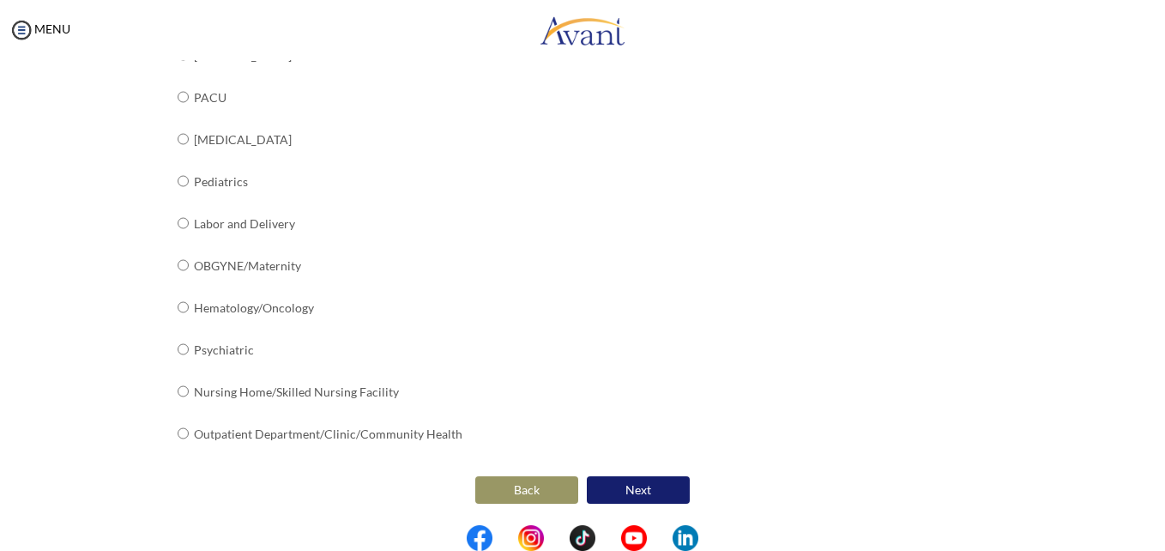
click at [597, 486] on button "Next" at bounding box center [638, 489] width 103 height 27
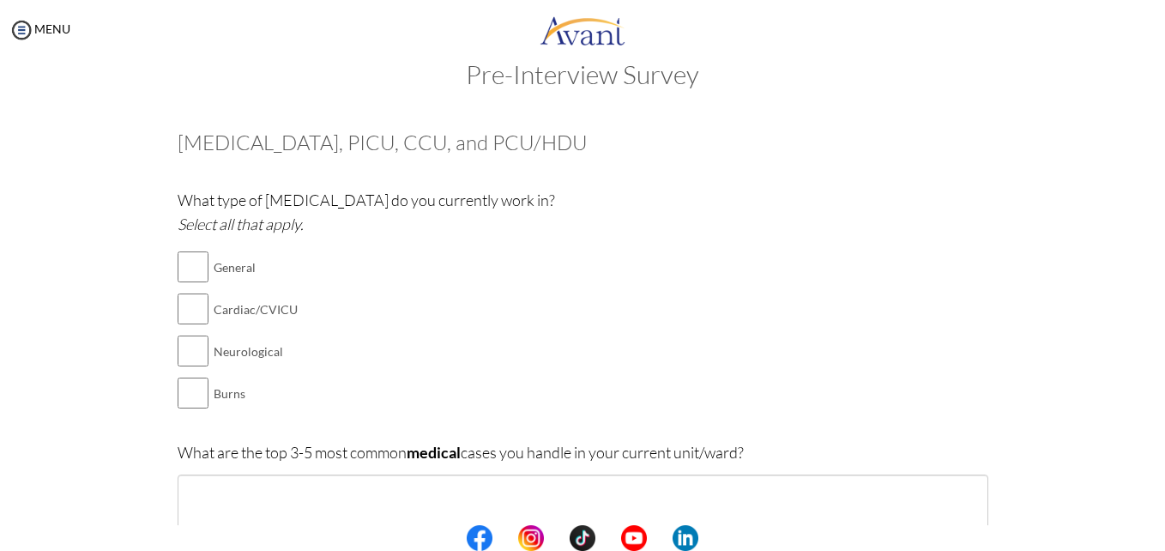
click at [429, 329] on div "What type of ICU do you currently work in? Select all that apply. General Cardi…" at bounding box center [583, 310] width 811 height 244
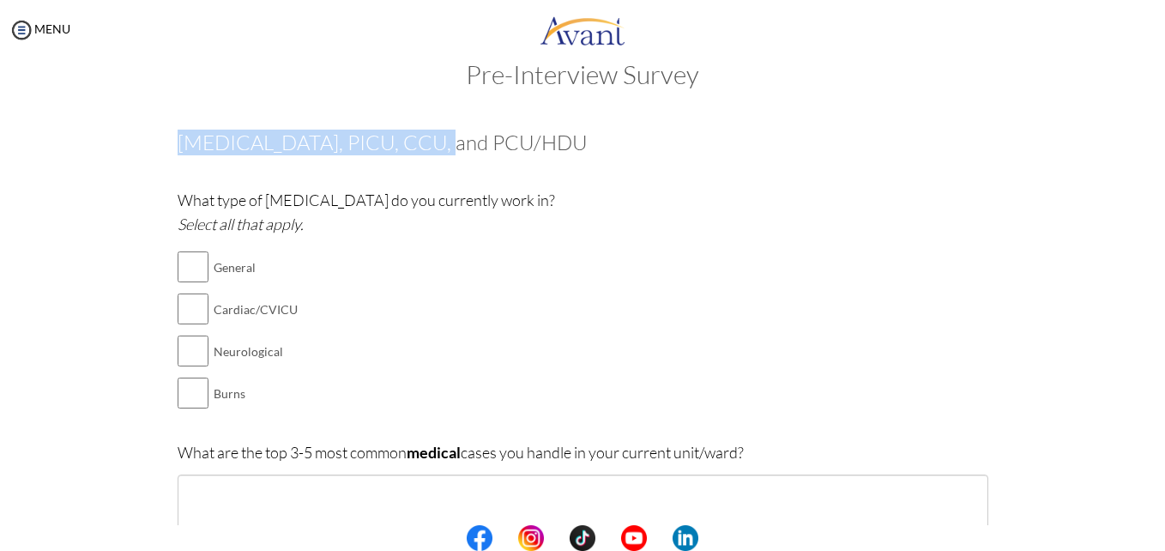
drag, startPoint x: 452, startPoint y: 145, endPoint x: 167, endPoint y: 143, distance: 284.8
copy h3 "[MEDICAL_DATA], PICU, CCU, and PCU/HDU"
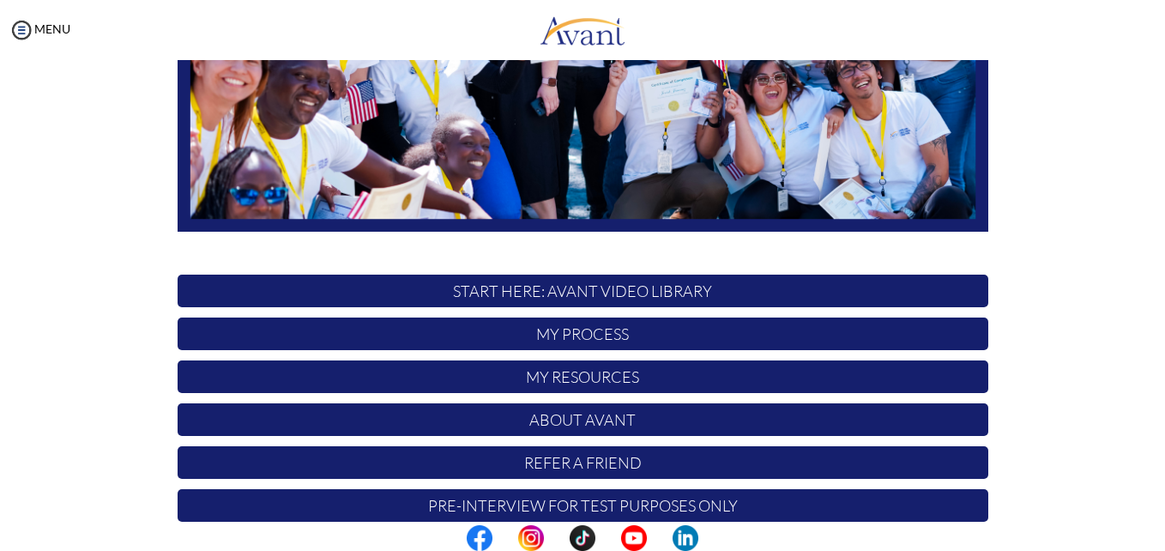
scroll to position [402, 0]
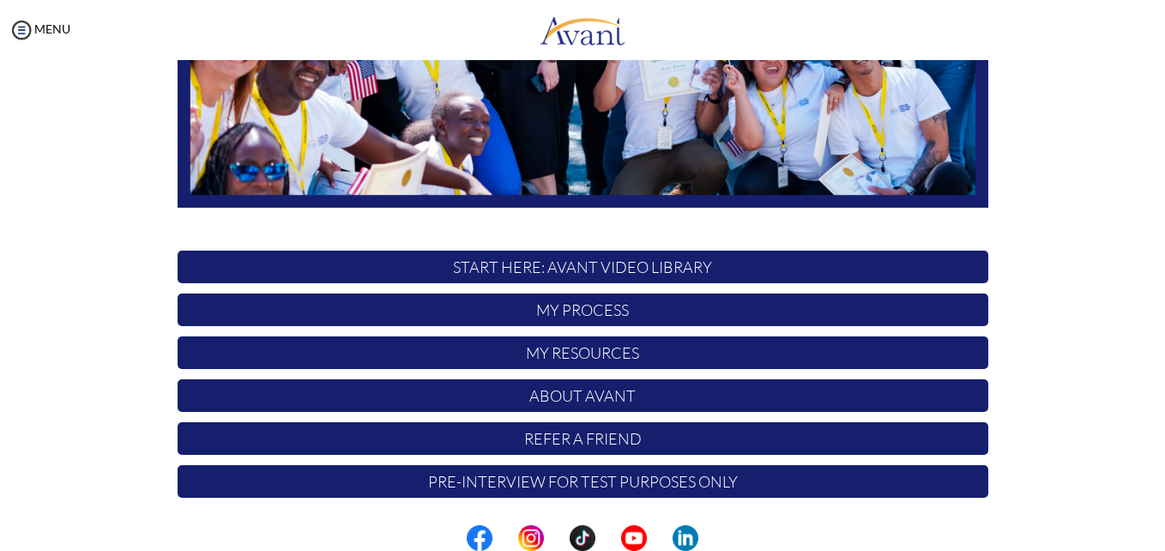
click at [679, 484] on p "Pre-Interview for test purposes only" at bounding box center [583, 481] width 811 height 33
